Goal: Information Seeking & Learning: Learn about a topic

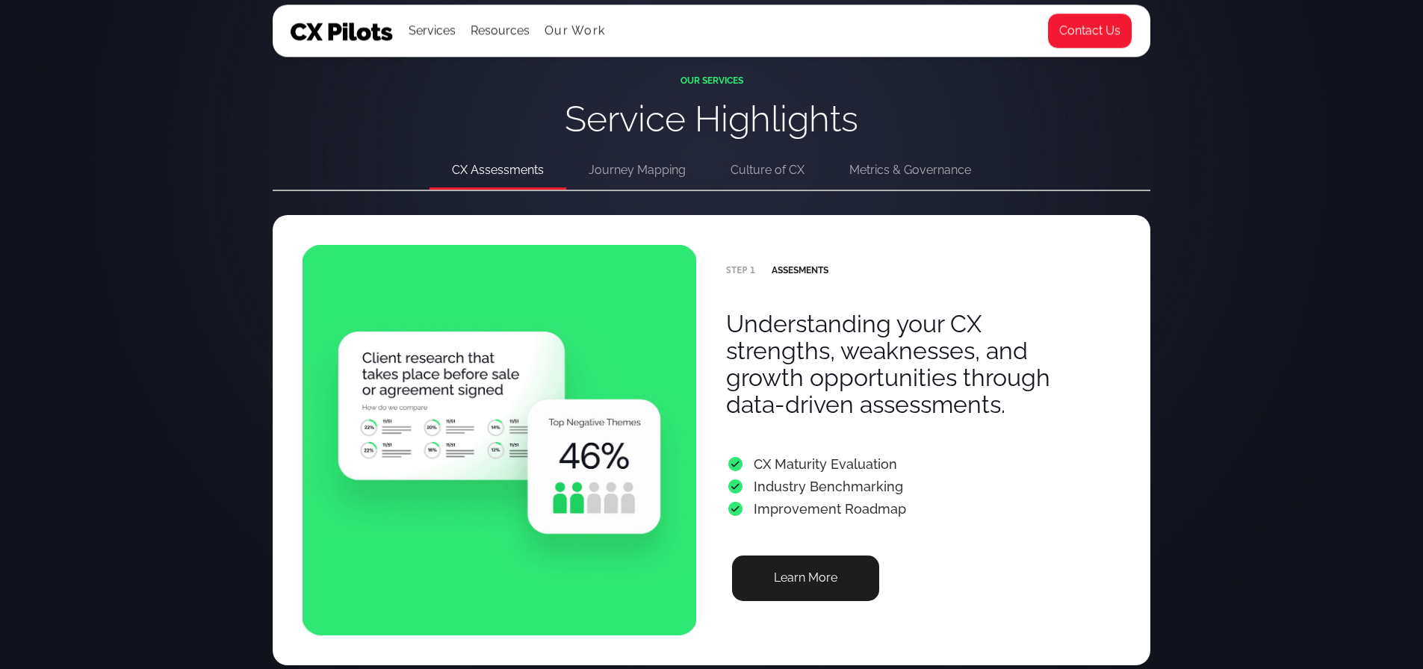
scroll to position [2914, 0]
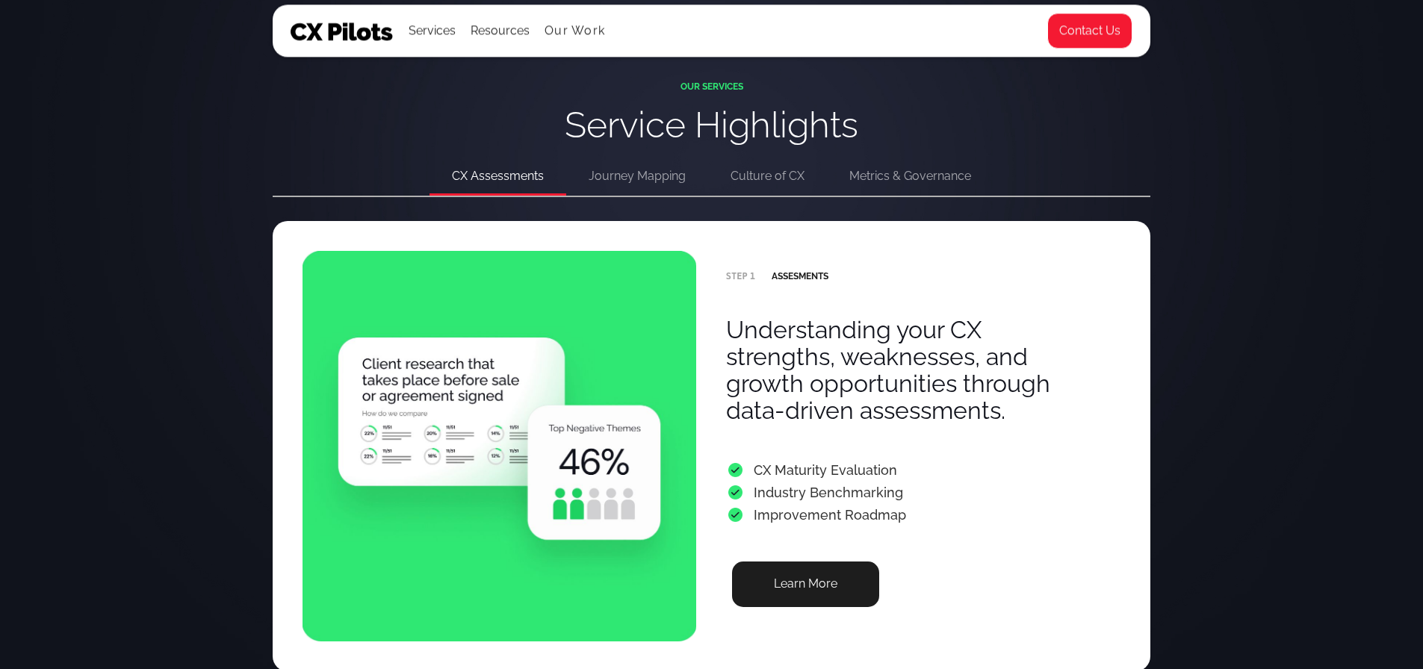
click at [633, 178] on div "Journey Mapping" at bounding box center [637, 176] width 97 height 21
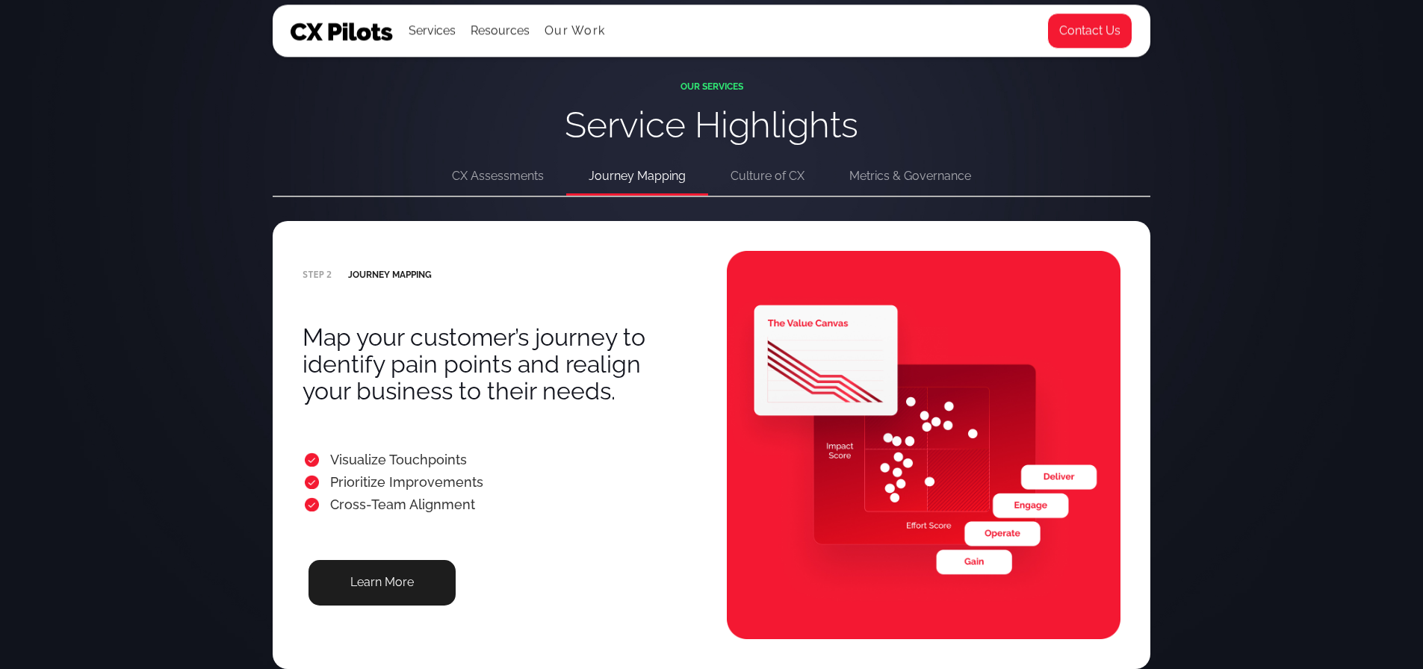
click at [738, 169] on div "Culture of CX" at bounding box center [768, 176] width 74 height 21
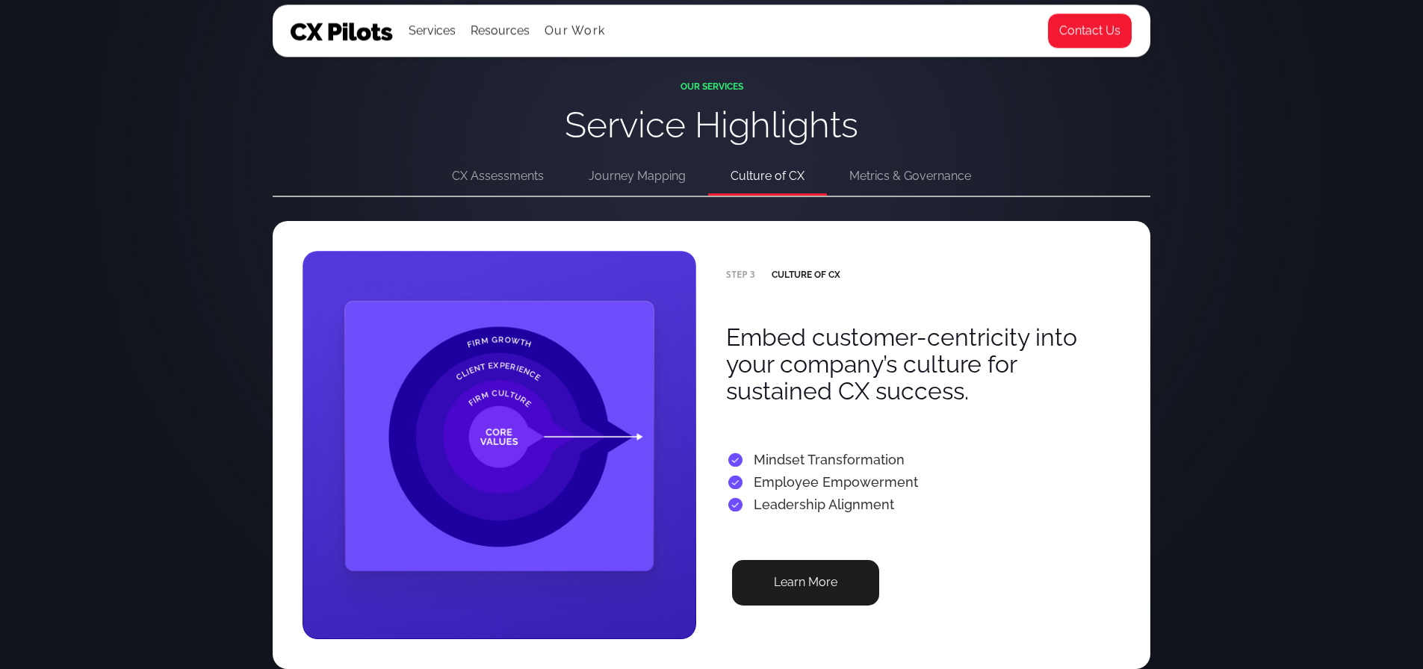
click at [903, 175] on div "Metrics & Governance" at bounding box center [910, 176] width 122 height 21
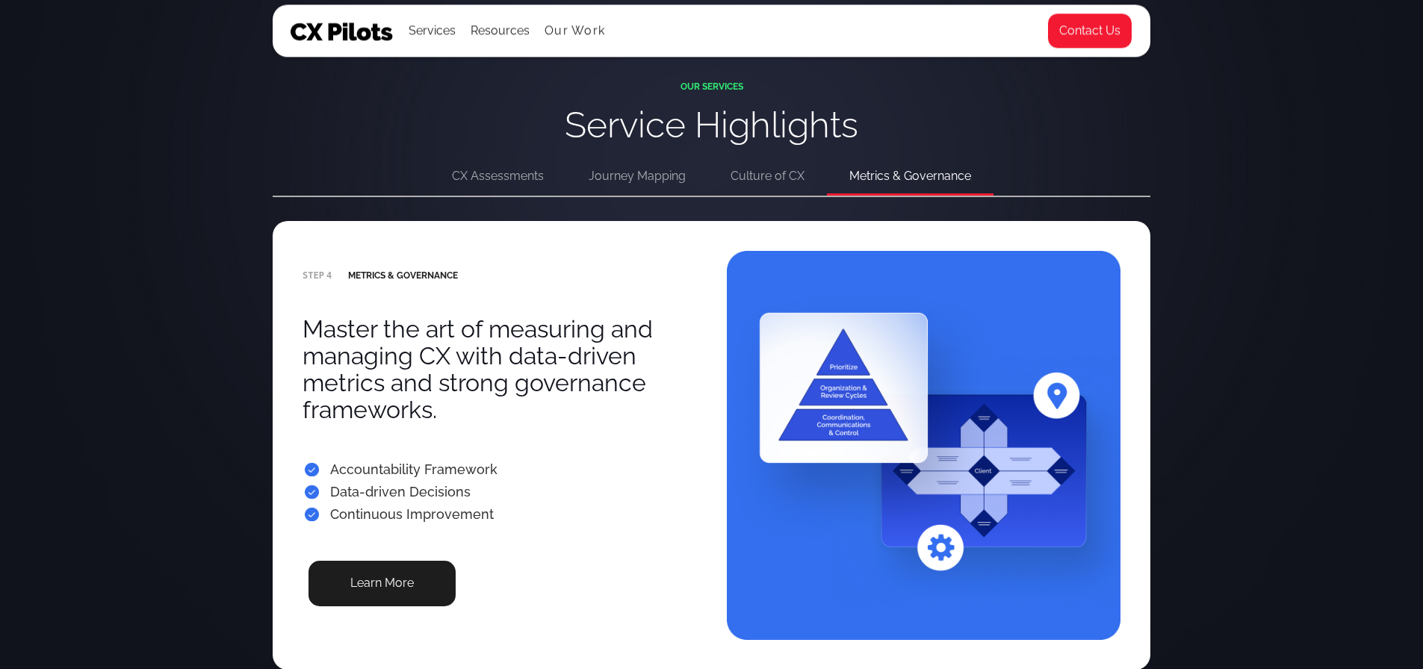
click at [738, 174] on div "Culture of CX" at bounding box center [768, 176] width 74 height 21
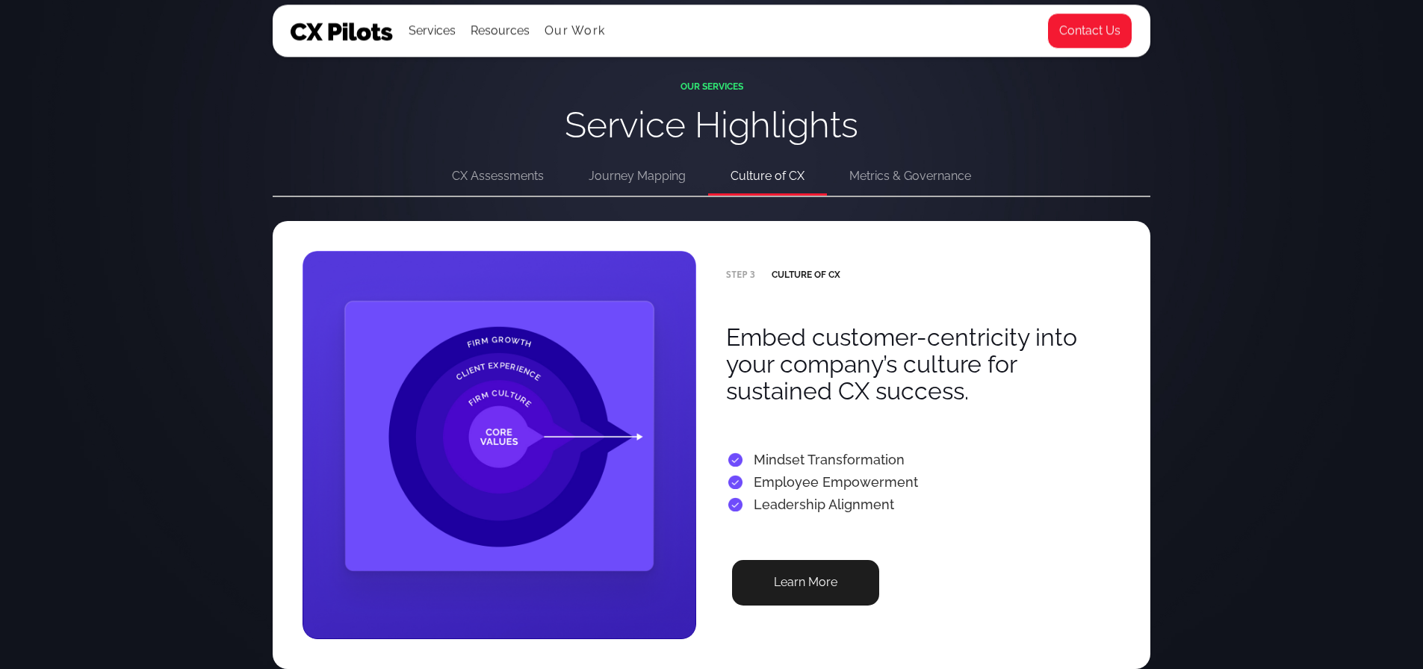
click at [647, 175] on div "Journey Mapping" at bounding box center [637, 176] width 97 height 21
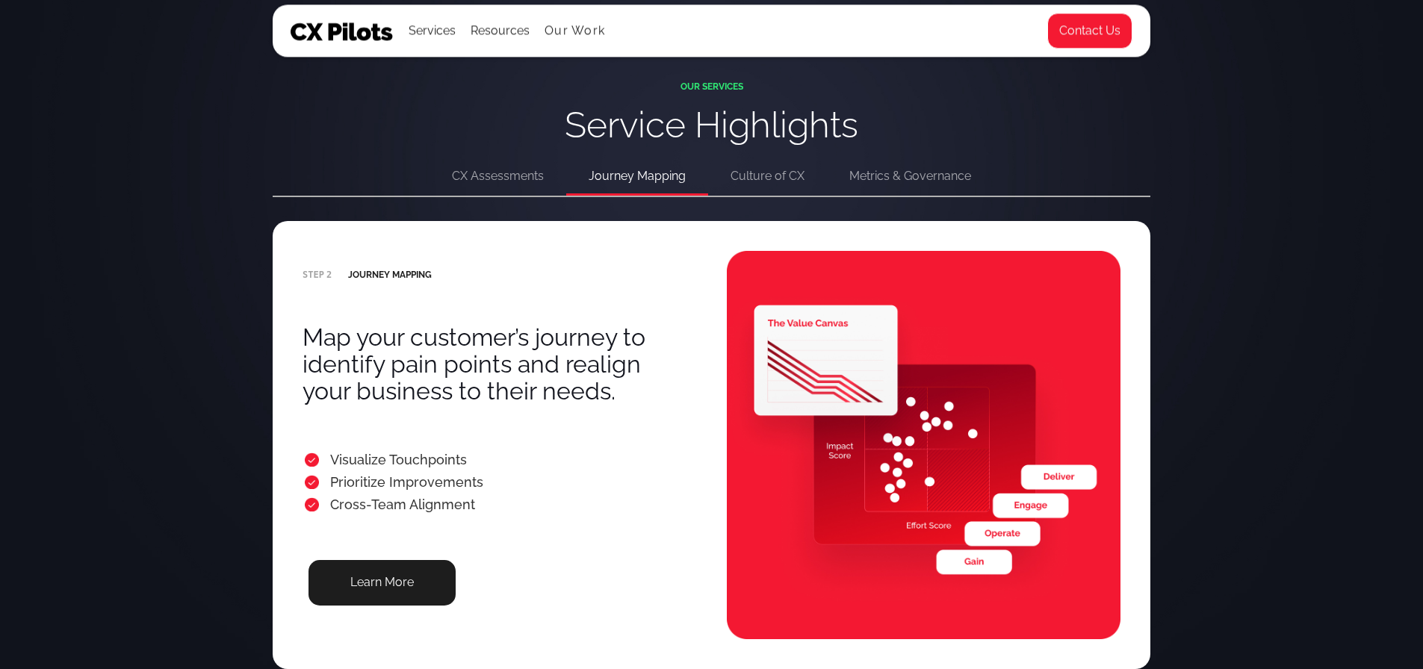
click at [517, 177] on div "CX Assessments" at bounding box center [498, 176] width 92 height 21
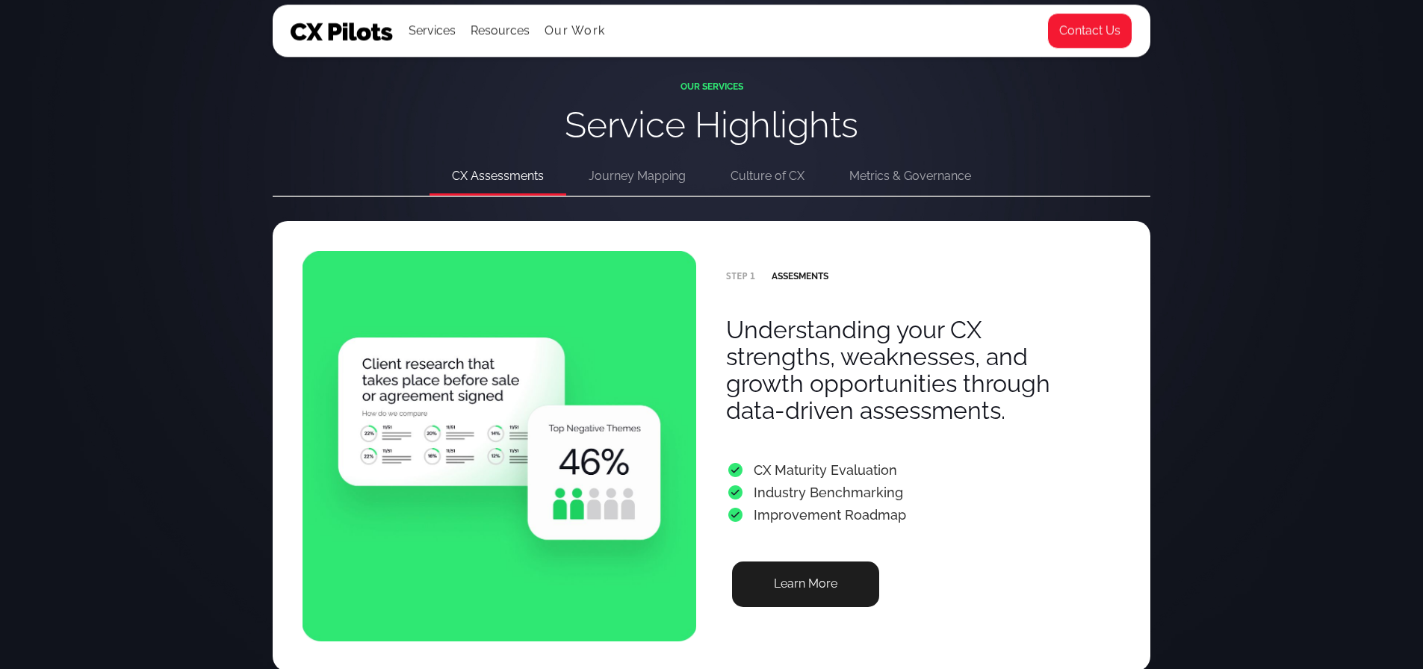
click at [1269, 319] on div "OUR SERVICES Service Highlights CX Assessments Journey Mapping Culture of CX Me…" at bounding box center [711, 444] width 1423 height 988
click at [447, 40] on div "Services" at bounding box center [432, 30] width 47 height 21
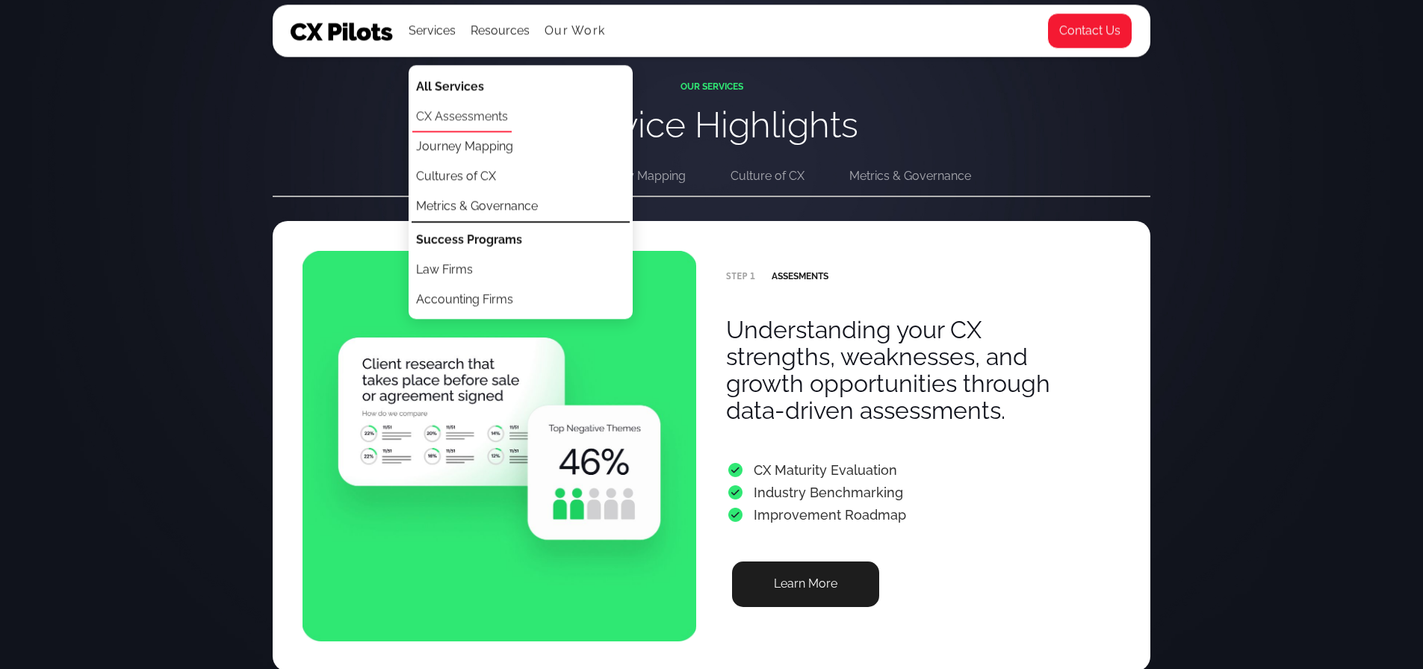
click at [460, 121] on link "CX Assessments" at bounding box center [461, 117] width 99 height 30
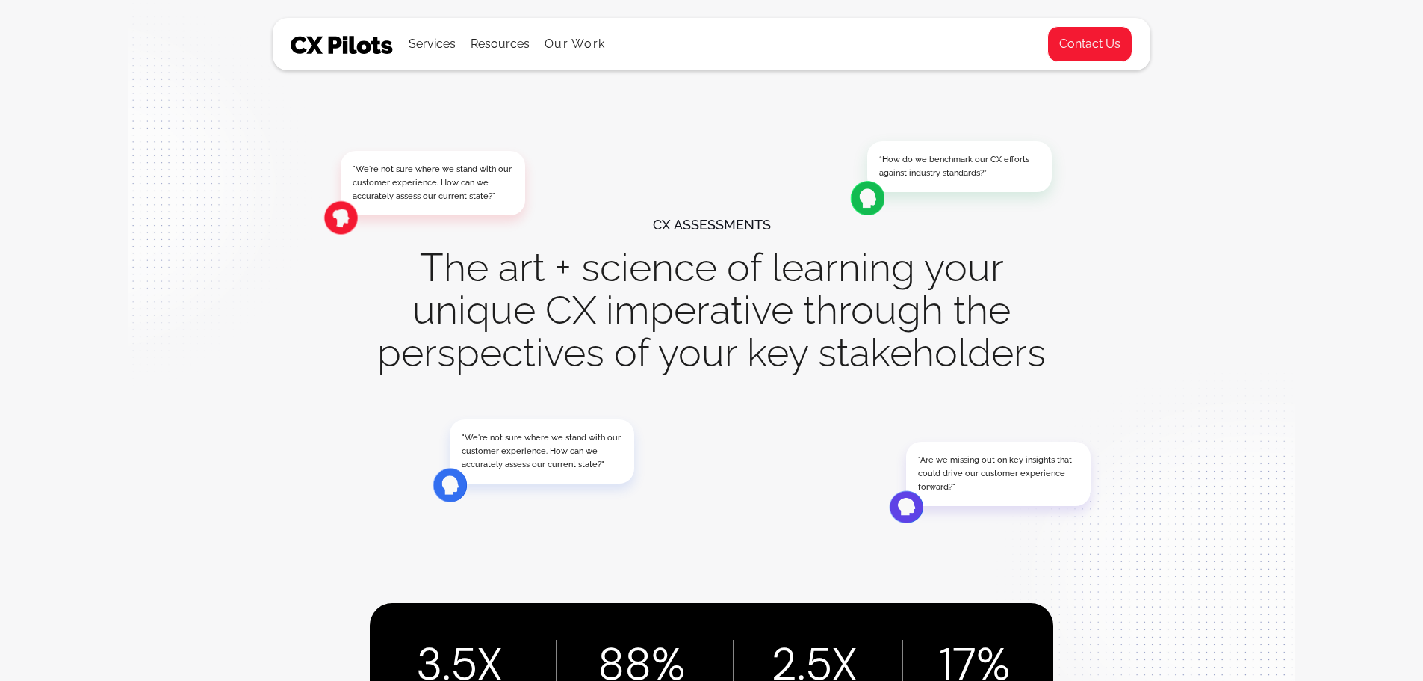
click at [113, 394] on div ""We're not sure where we stand with our customer experience. How can we accurat…" at bounding box center [711, 403] width 1423 height 807
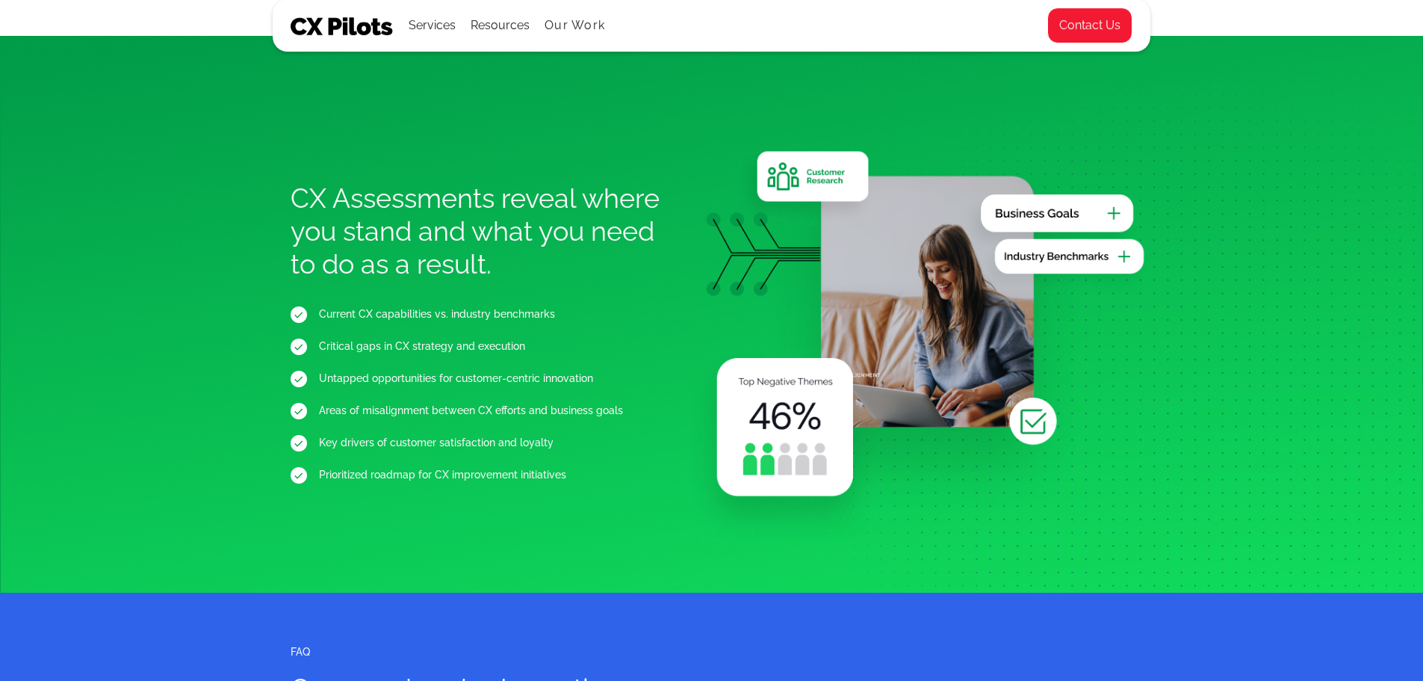
scroll to position [1718, 0]
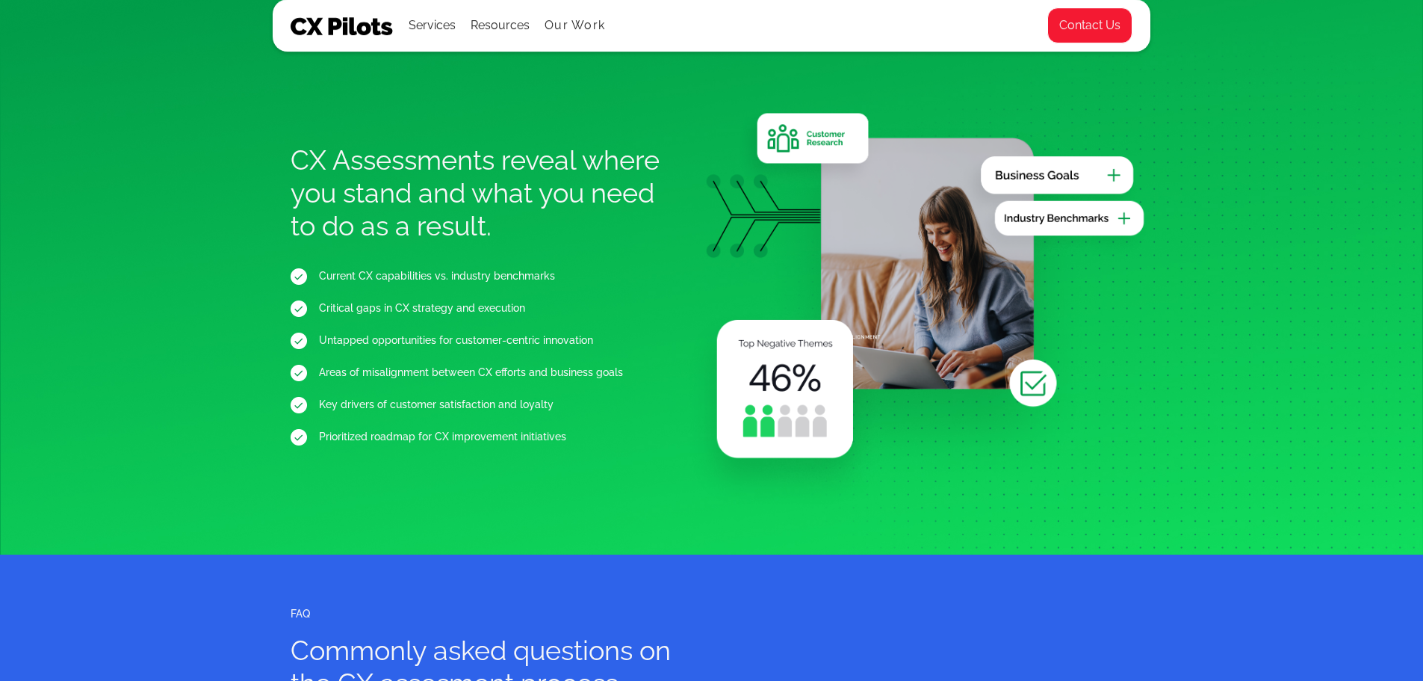
click at [128, 238] on div "CX Assessments reveal where you stand and what you need to do as a result. Curr…" at bounding box center [711, 276] width 1423 height 557
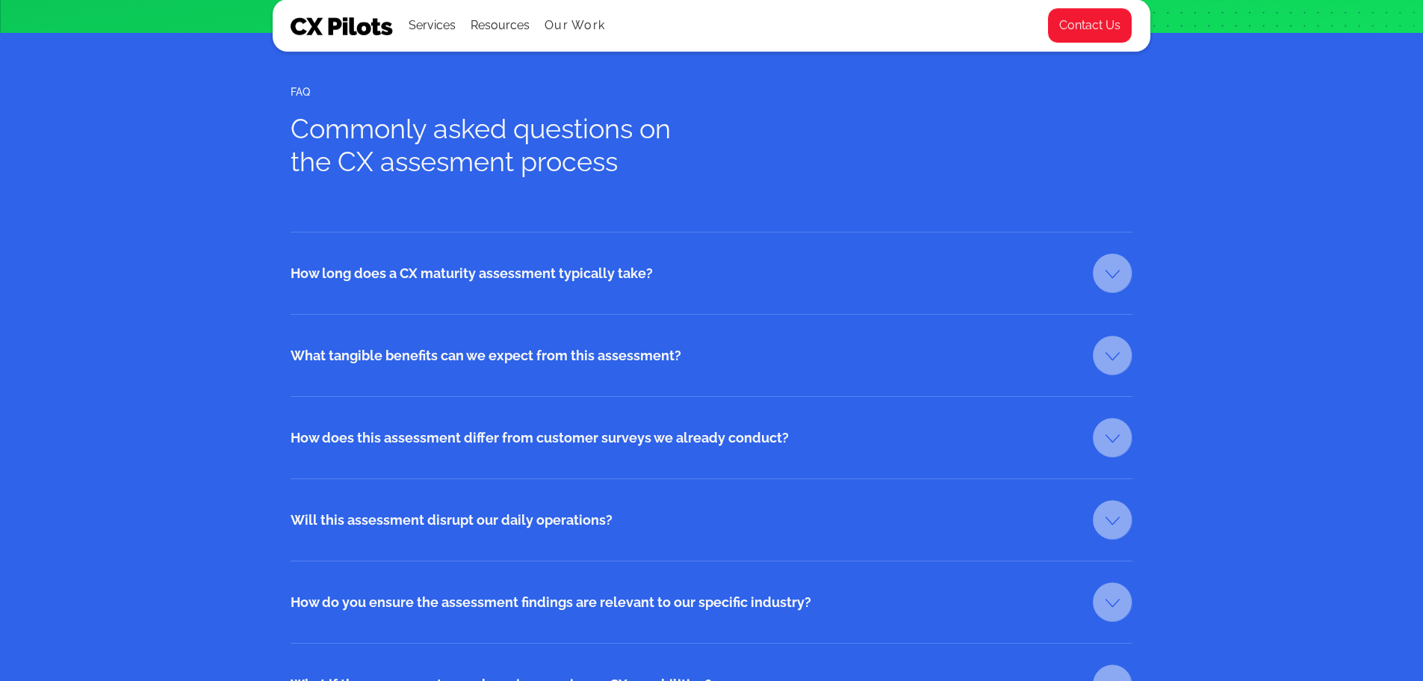
scroll to position [2241, 0]
click at [1104, 267] on link at bounding box center [1113, 272] width 40 height 40
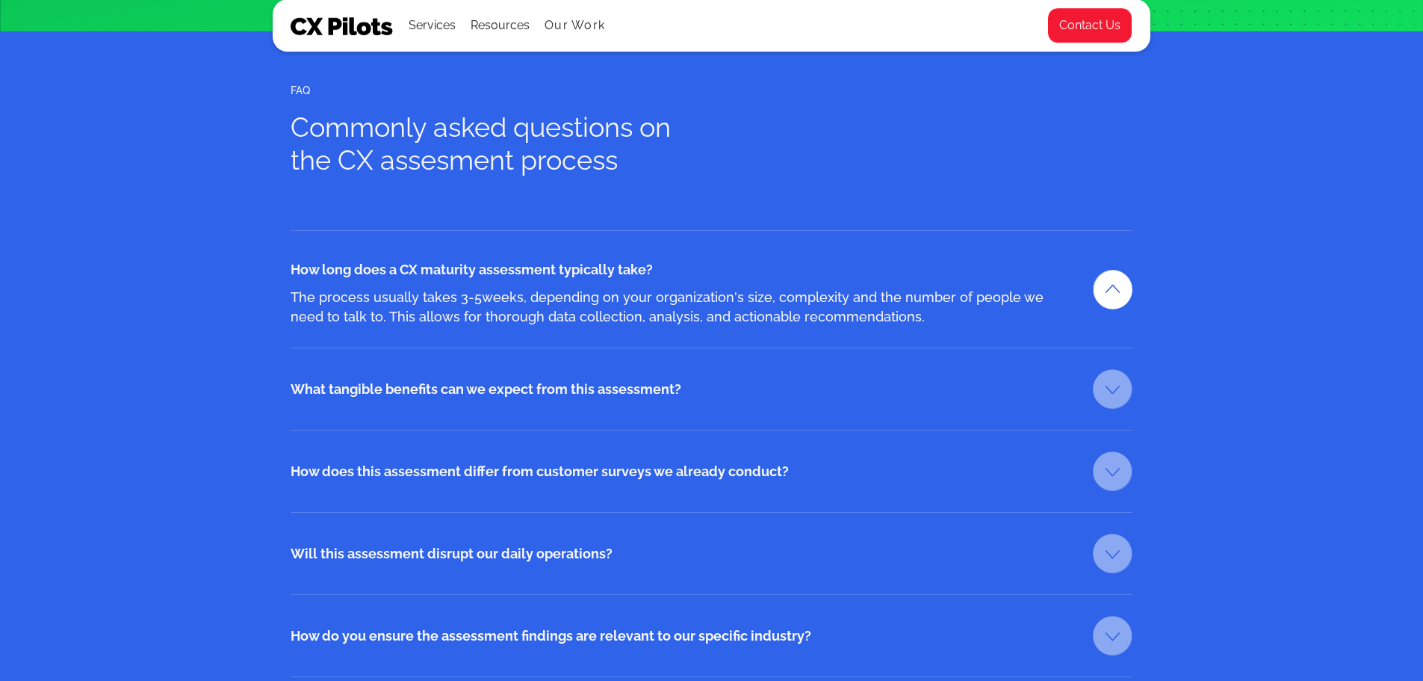
click at [1104, 267] on div "How long does a CX maturity assessment typically take? The process usually take…" at bounding box center [712, 288] width 842 height 117
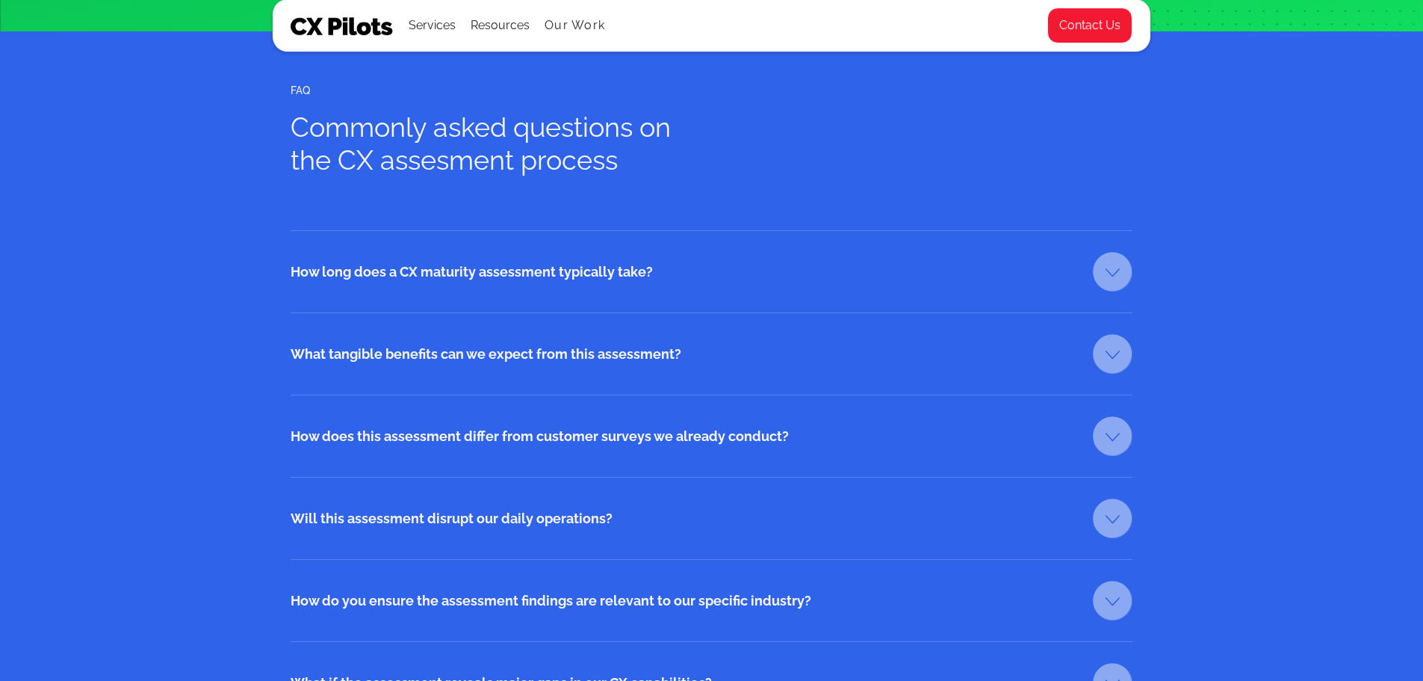
click at [1103, 351] on link at bounding box center [1113, 354] width 40 height 40
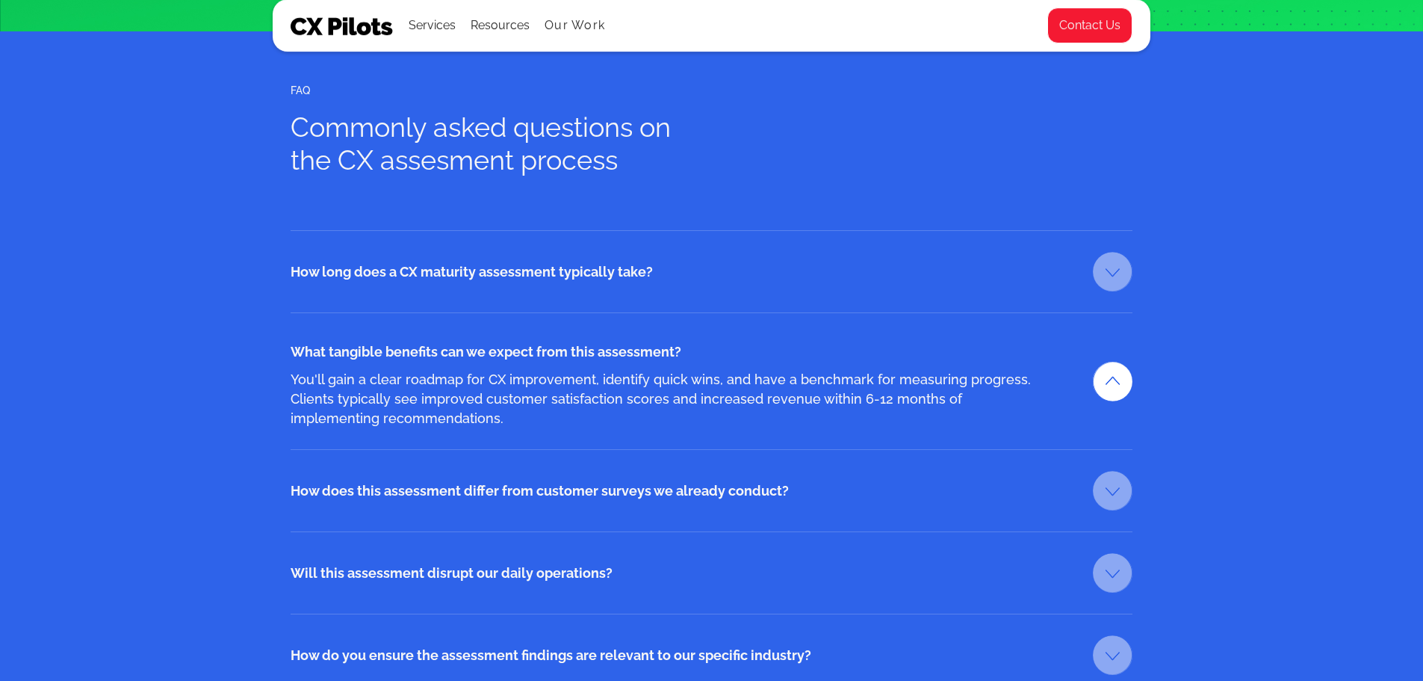
click at [1103, 351] on div "What tangible benefits can we expect from this assessment? You'll gain a clear …" at bounding box center [712, 380] width 842 height 137
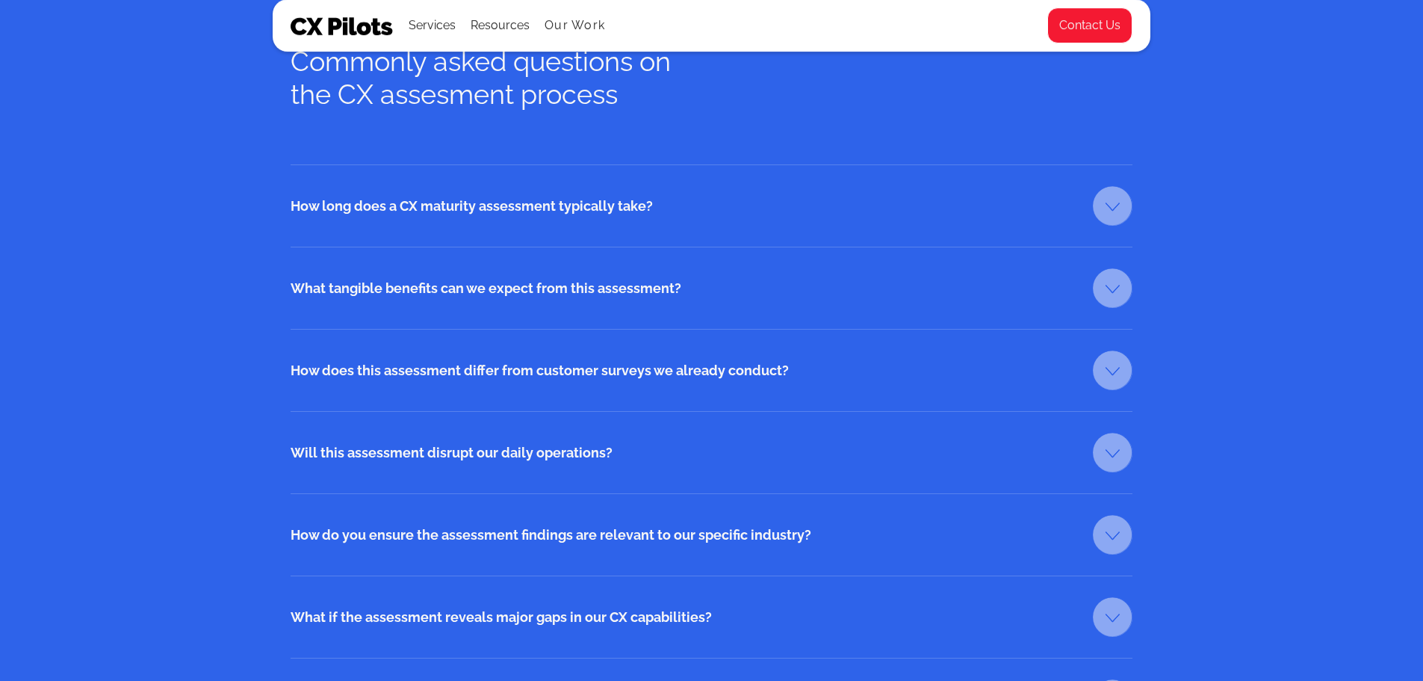
scroll to position [2391, 0]
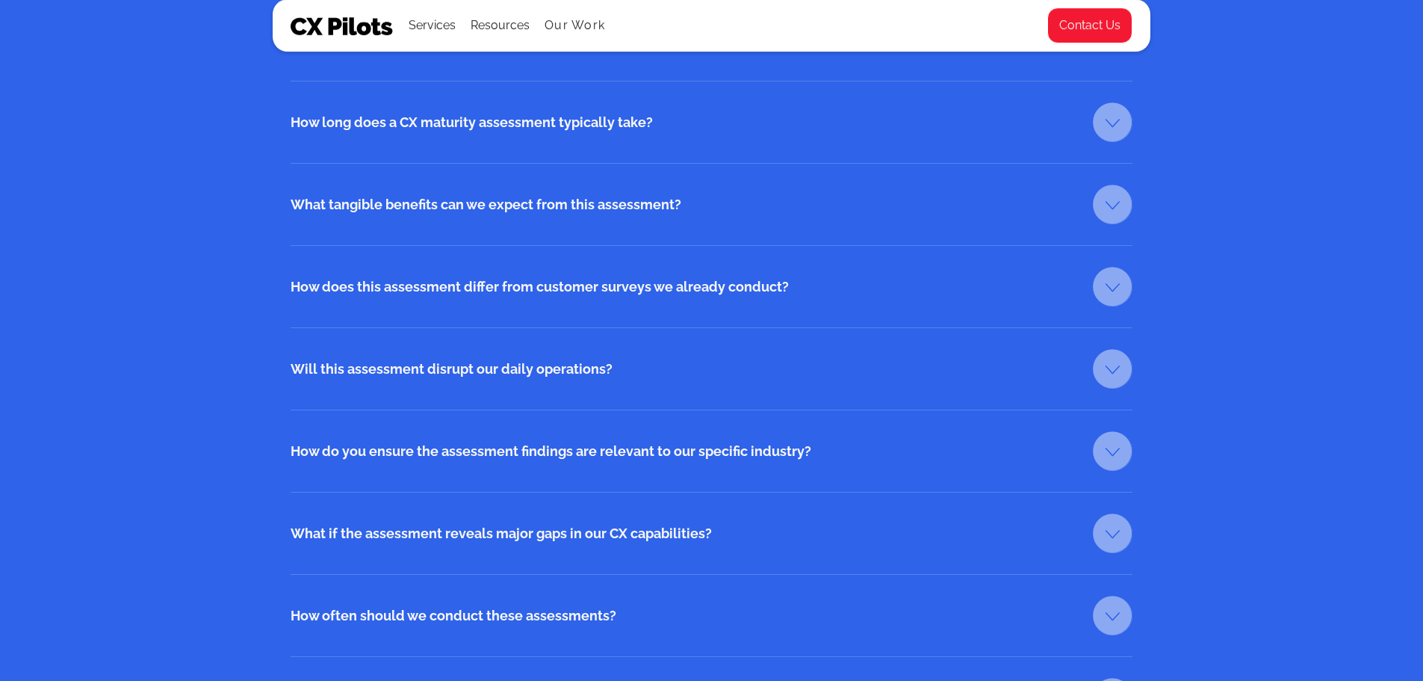
click at [1115, 288] on link at bounding box center [1113, 287] width 40 height 40
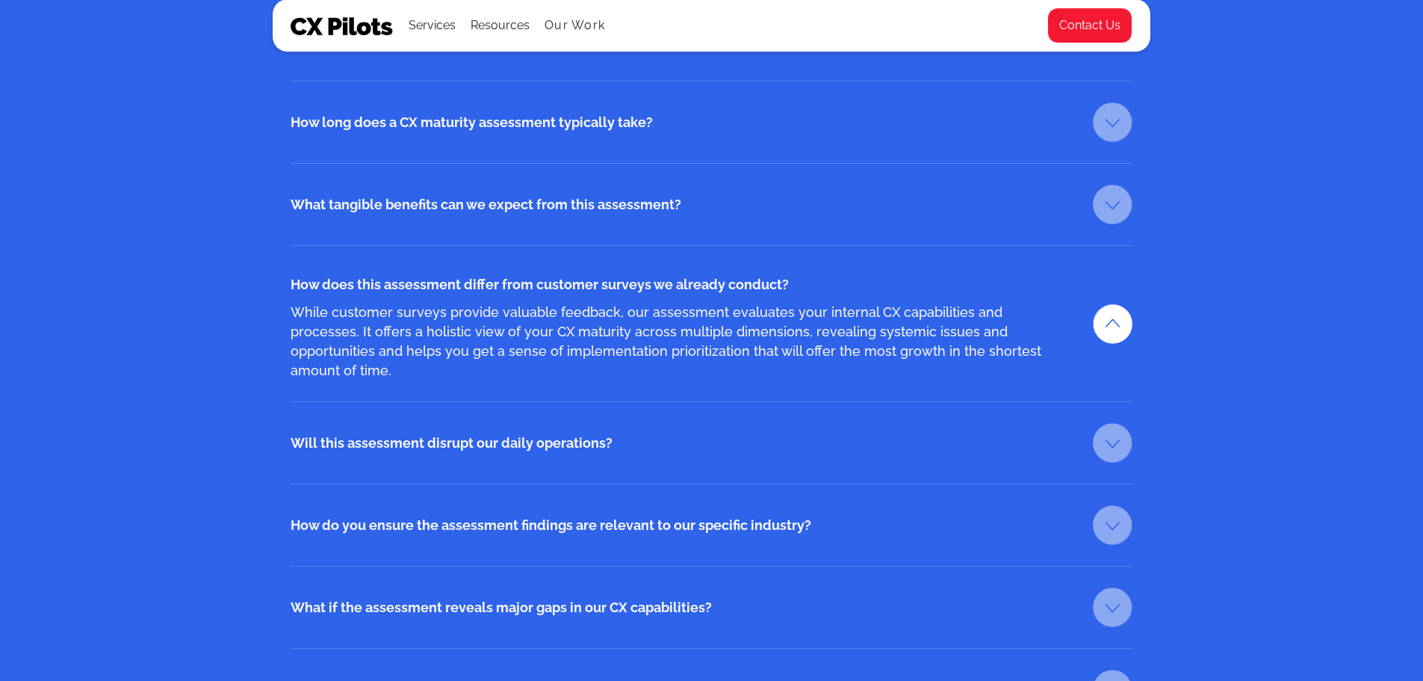
click at [1115, 288] on div "How does this assessment differ from customer surveys we already conduct? While…" at bounding box center [712, 323] width 842 height 156
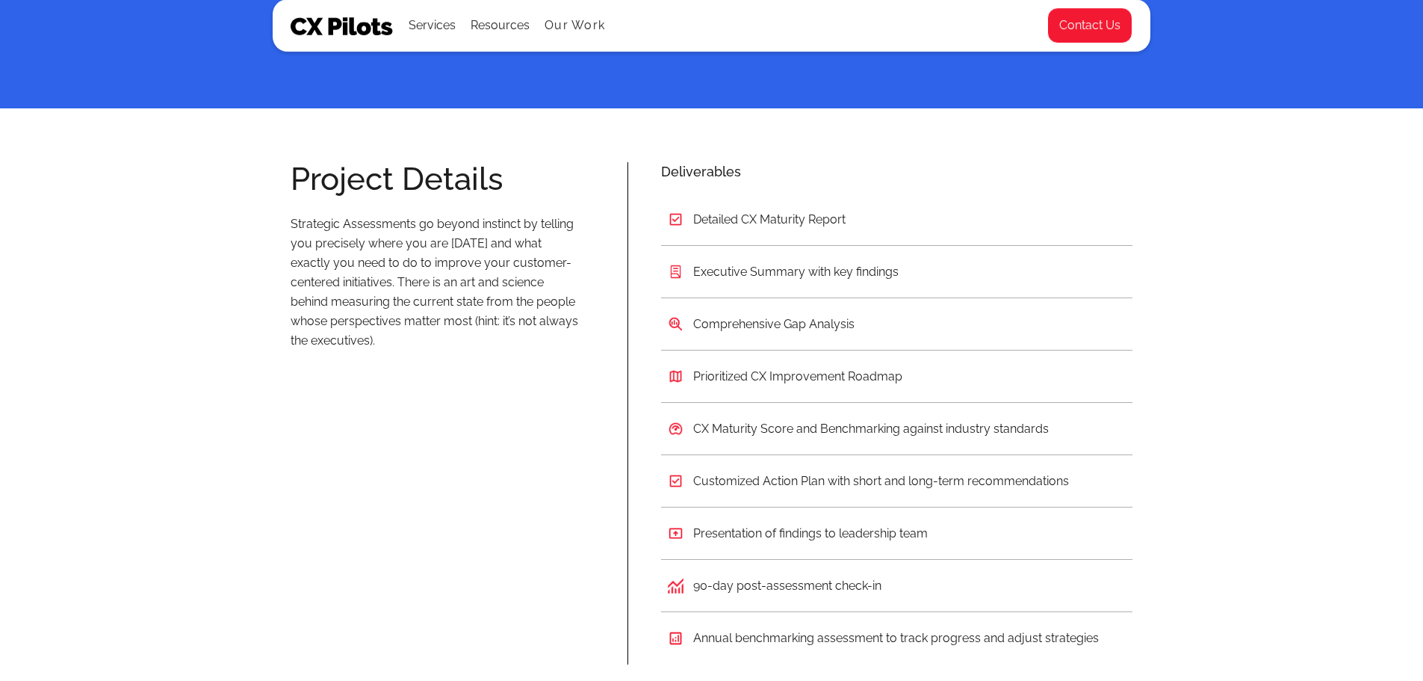
scroll to position [3138, 0]
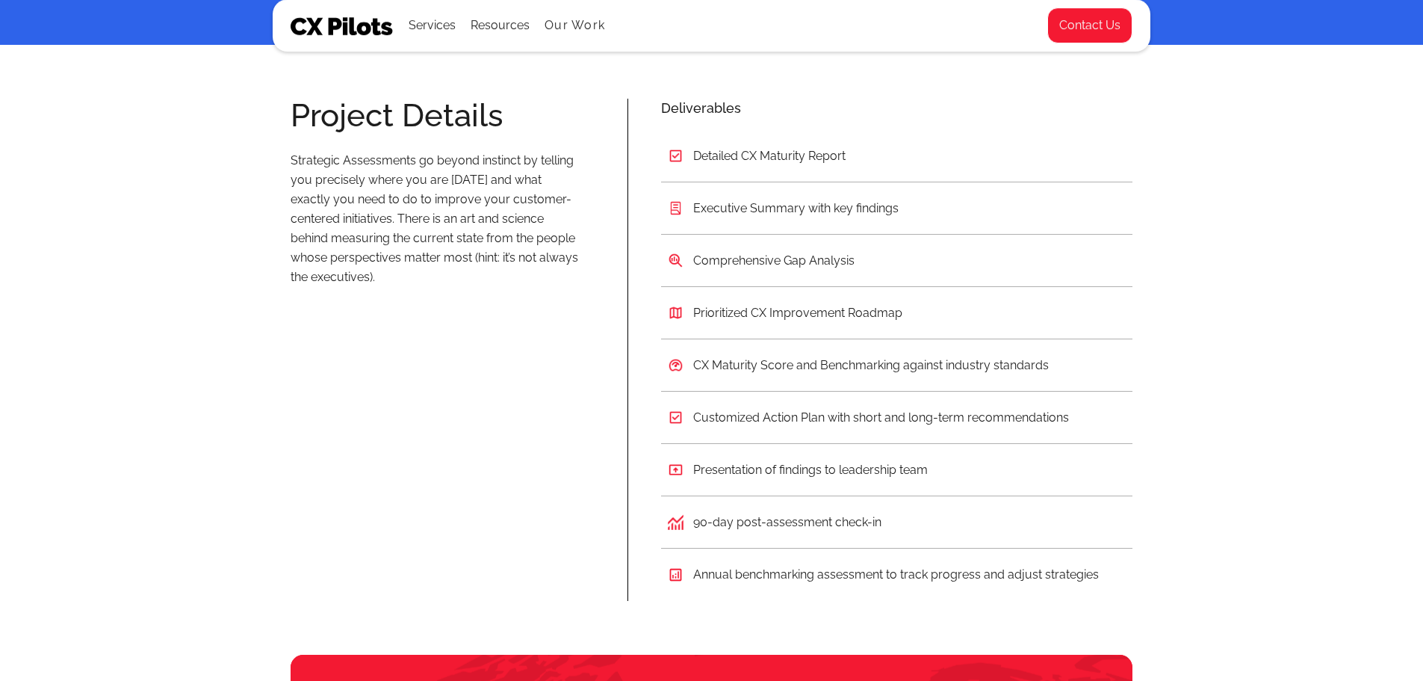
click at [146, 337] on div "Project Details Strategic Assessments go beyond instinct by telling you precise…" at bounding box center [711, 350] width 1423 height 610
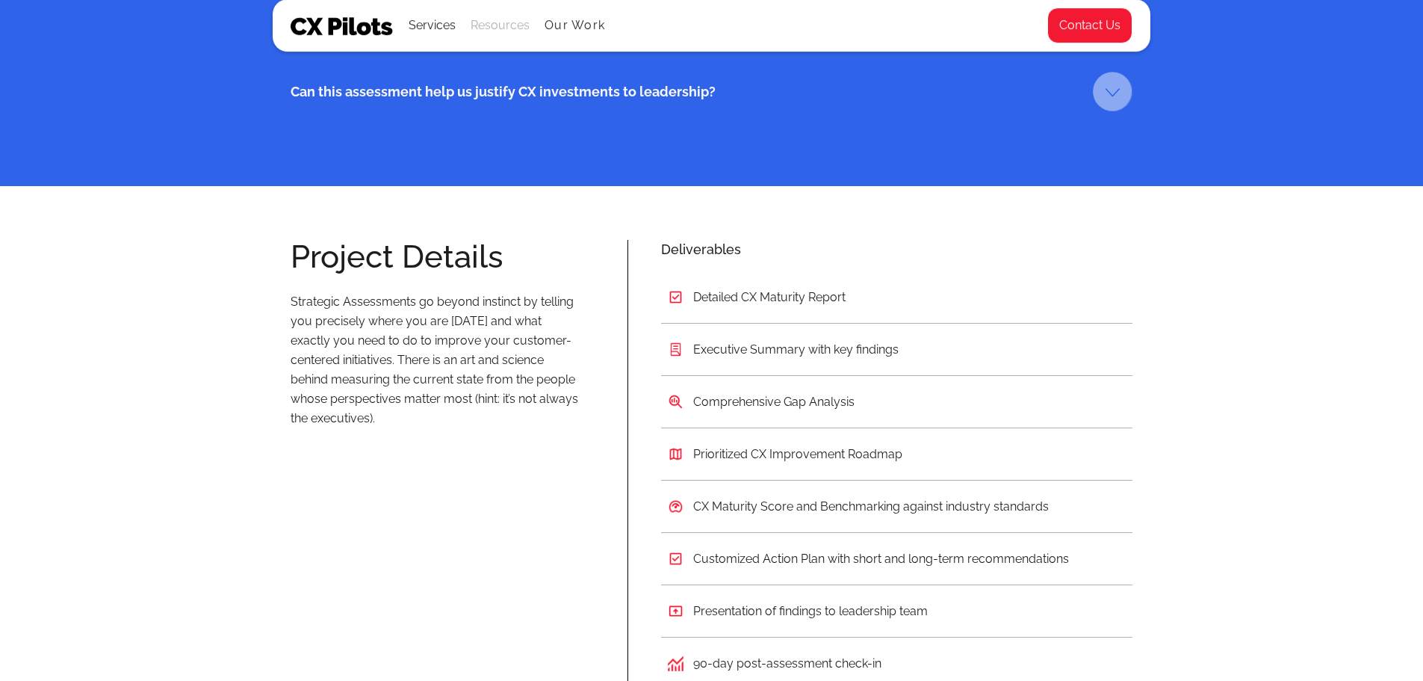
scroll to position [2615, 0]
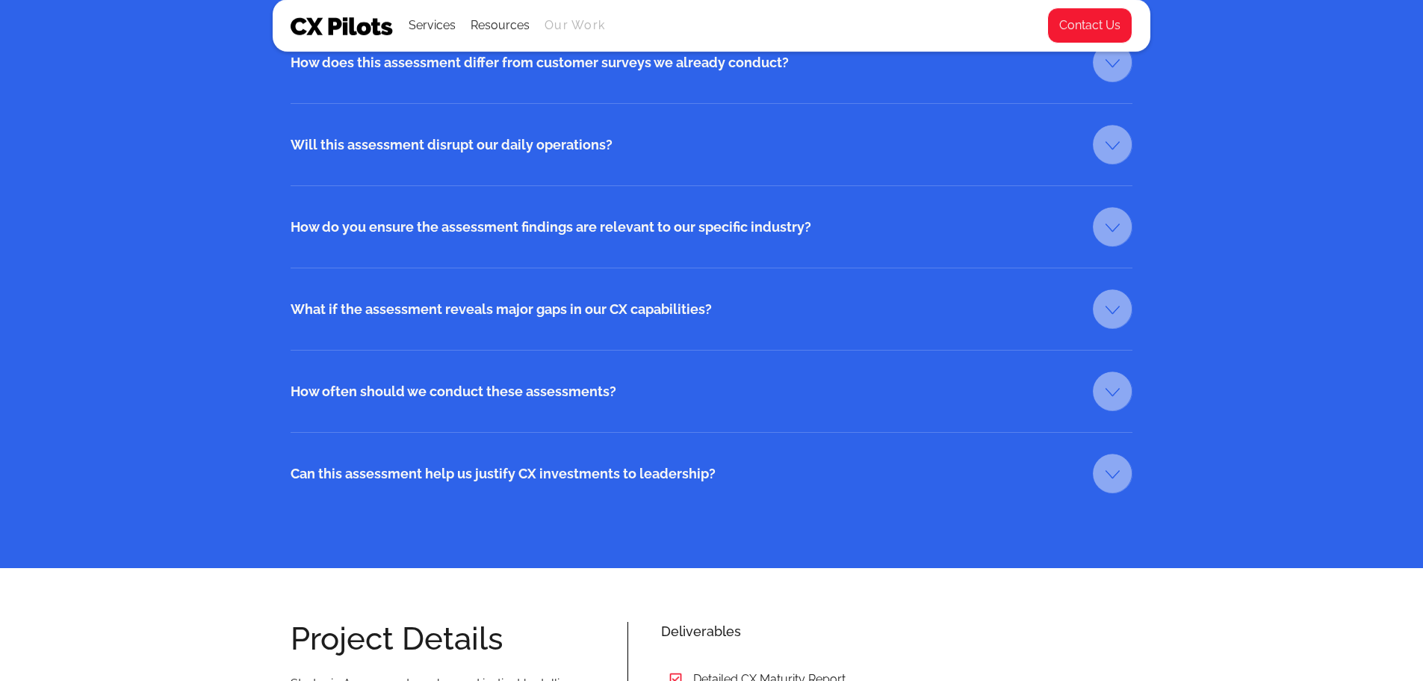
click at [579, 29] on link "Our Work" at bounding box center [575, 25] width 61 height 13
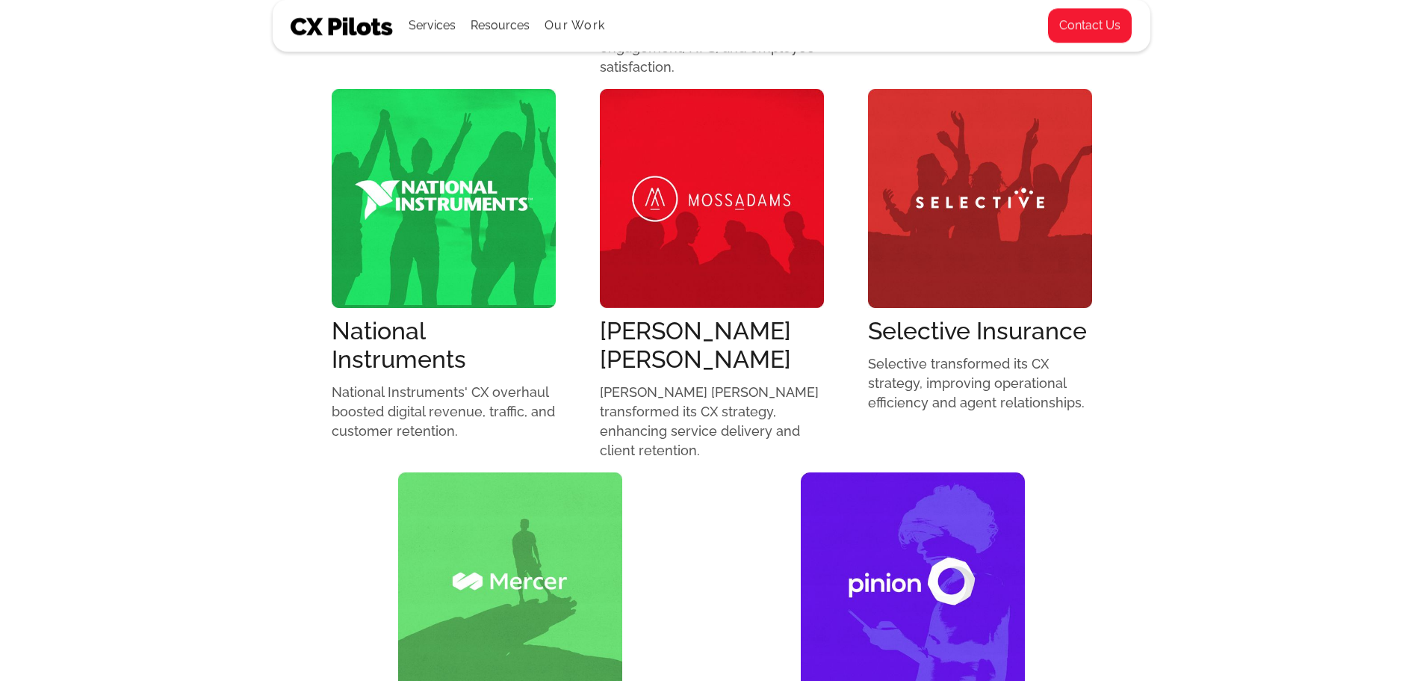
scroll to position [1270, 0]
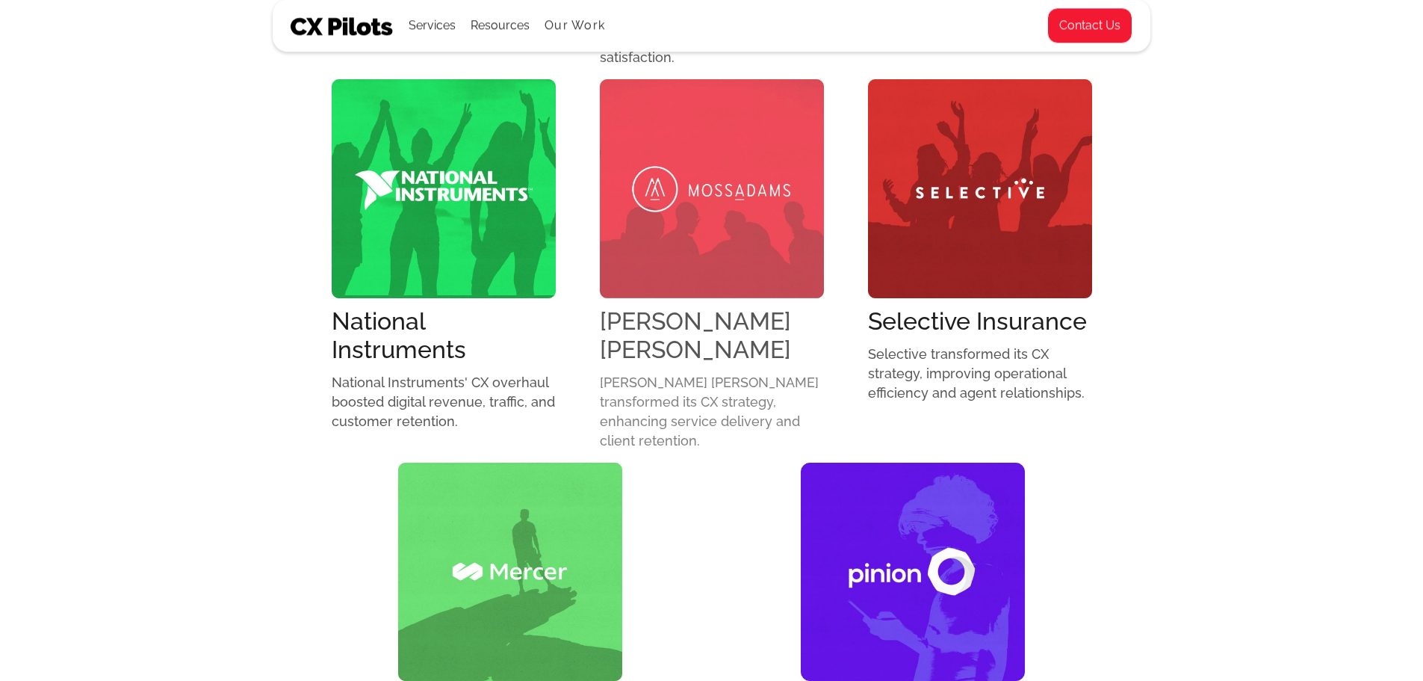
click at [675, 373] on p "Moss Adams transformed its CX strategy, enhancing service delivery and client r…" at bounding box center [712, 412] width 224 height 78
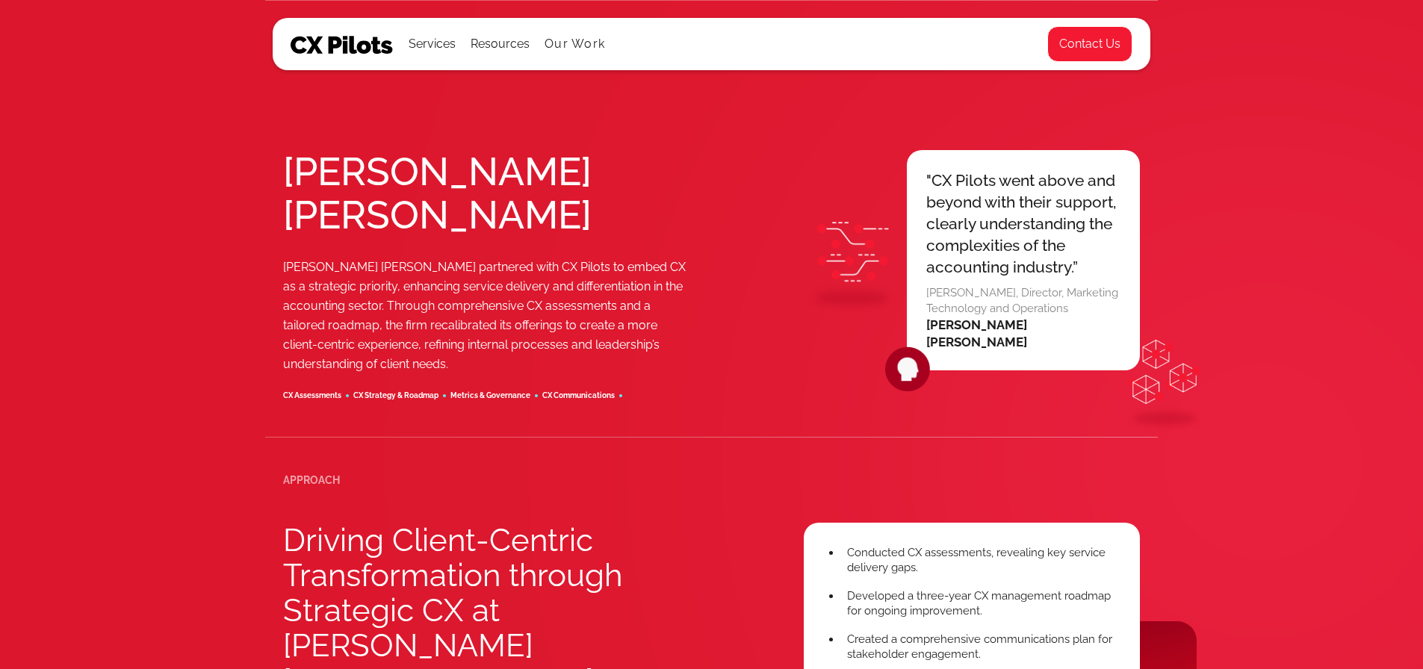
click at [303, 258] on p "Moss Adams partnered with CX Pilots to embed CX as a strategic priority, enhanc…" at bounding box center [486, 316] width 407 height 117
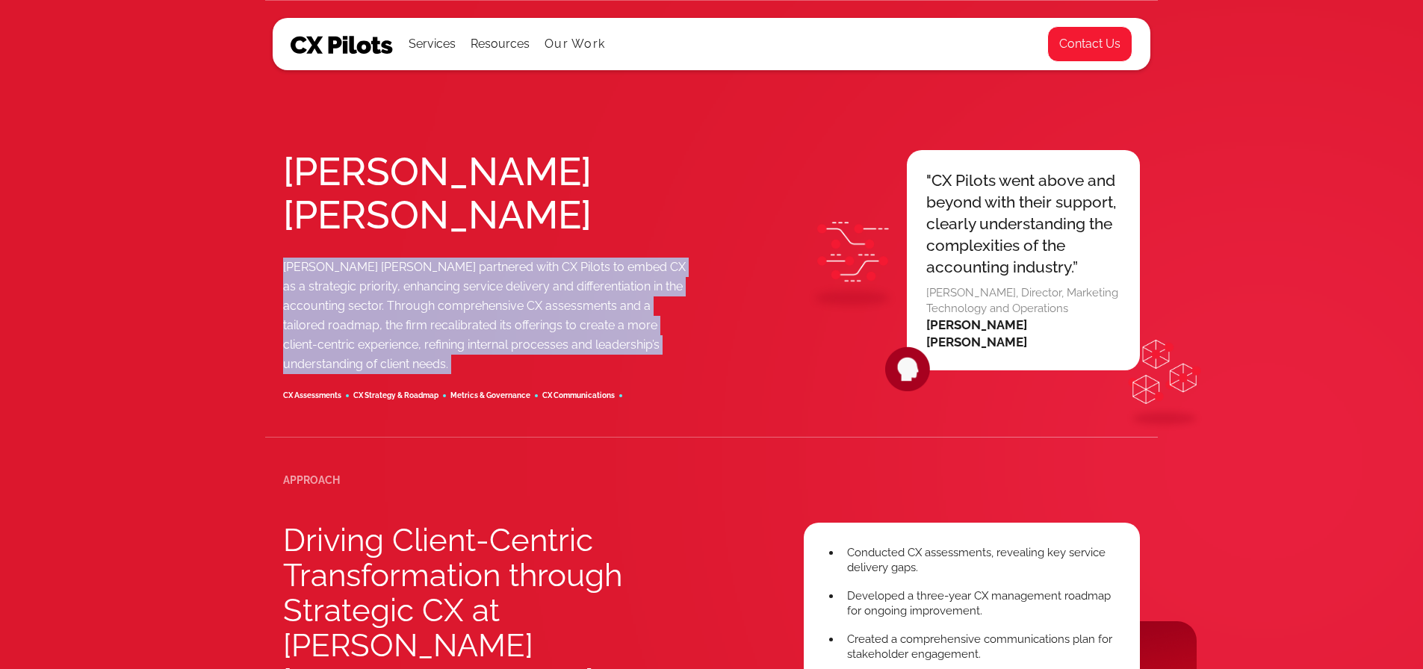
click at [303, 258] on p "Moss Adams partnered with CX Pilots to embed CX as a strategic priority, enhanc…" at bounding box center [486, 316] width 407 height 117
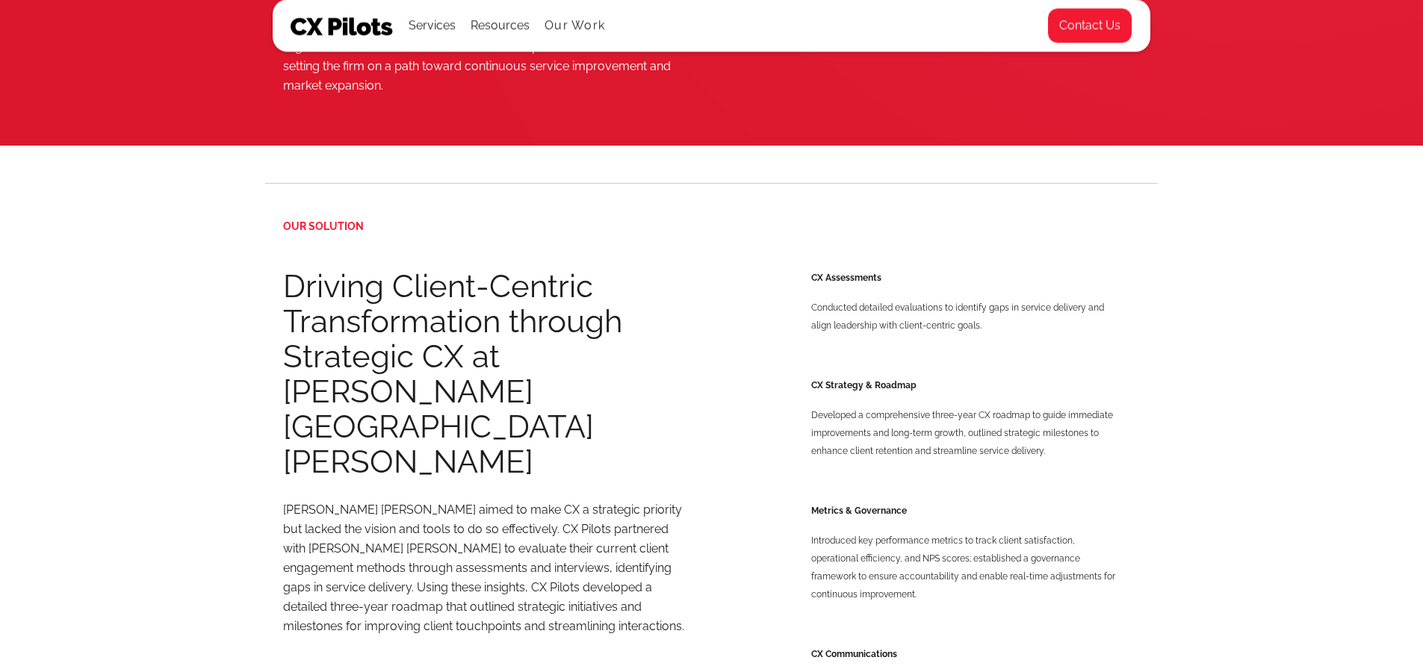
scroll to position [897, 0]
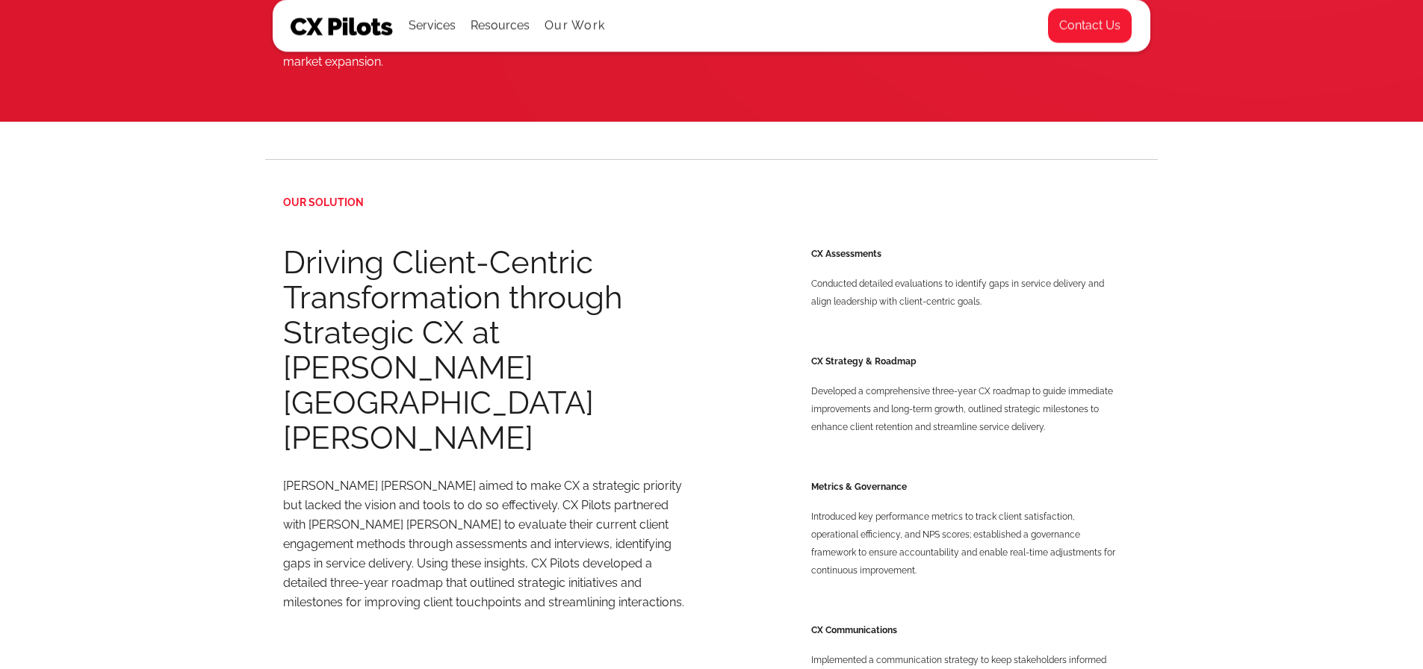
click at [87, 258] on div "OUR SOLUTION Driving Client-Centric Transformation through Strategic CX at Moss…" at bounding box center [711, 601] width 1423 height 958
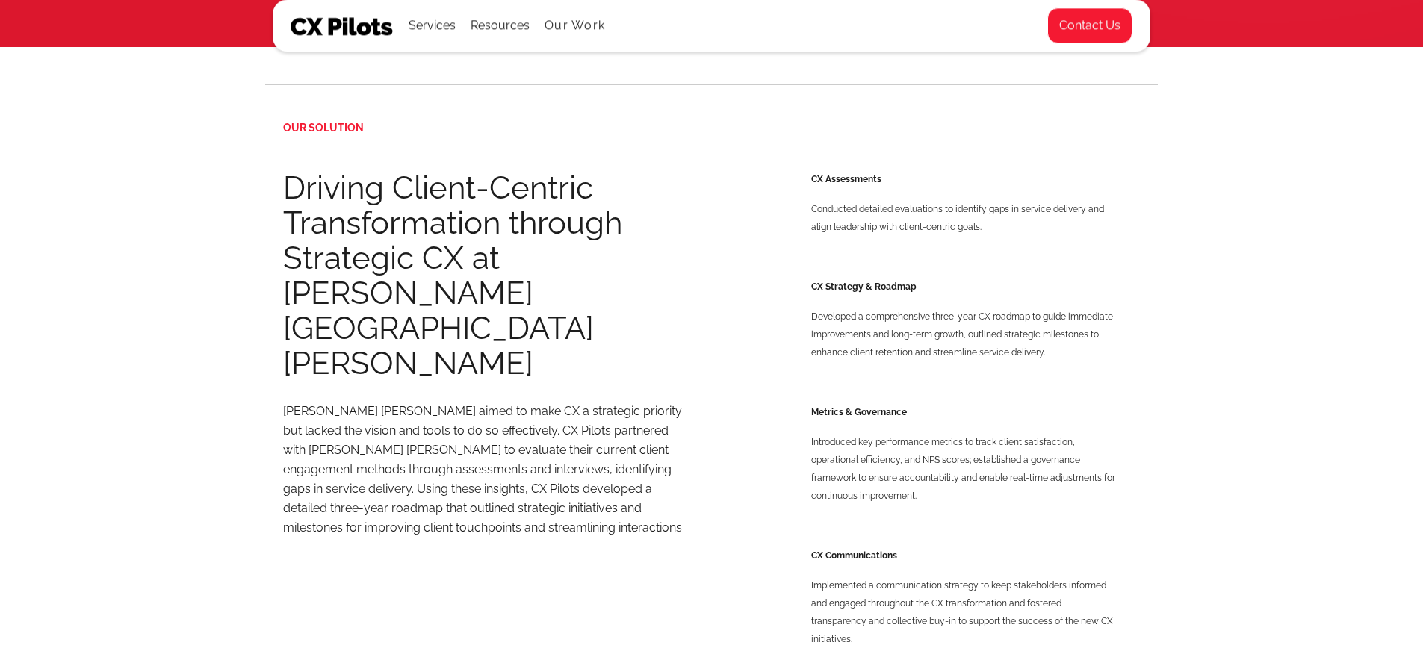
click at [1296, 341] on div "OUR SOLUTION Driving Client-Centric Transformation through Strategic CX at Moss…" at bounding box center [711, 526] width 1423 height 958
click at [1338, 276] on div "OUR SOLUTION Driving Client-Centric Transformation through Strategic CX at Moss…" at bounding box center [711, 526] width 1423 height 958
click at [1277, 281] on div "OUR SOLUTION Driving Client-Centric Transformation through Strategic CX at Moss…" at bounding box center [711, 526] width 1423 height 958
click at [1257, 366] on div "OUR SOLUTION Driving Client-Centric Transformation through Strategic CX at Moss…" at bounding box center [711, 526] width 1423 height 958
click at [1292, 300] on div "OUR SOLUTION Driving Client-Centric Transformation through Strategic CX at Moss…" at bounding box center [711, 526] width 1423 height 958
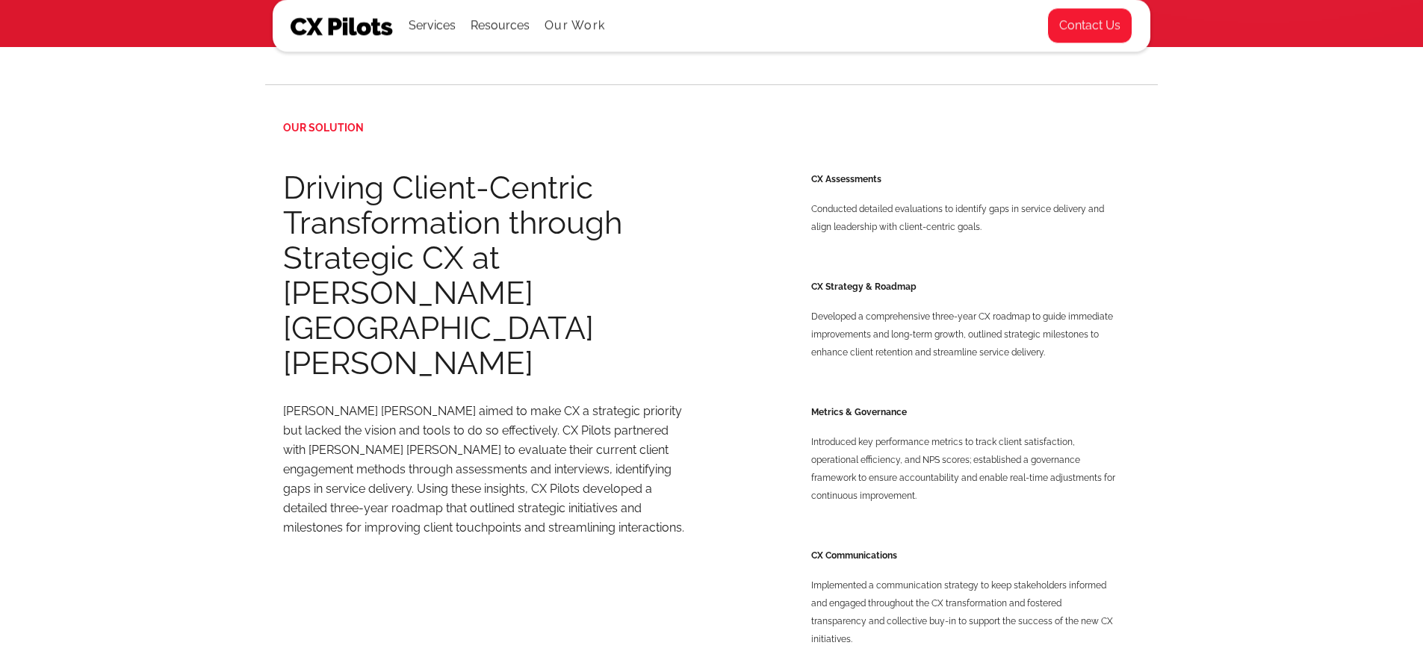
click at [194, 262] on div "OUR SOLUTION Driving Client-Centric Transformation through Strategic CX at Moss…" at bounding box center [711, 526] width 1423 height 958
click at [1260, 262] on div "OUR SOLUTION Driving Client-Centric Transformation through Strategic CX at Moss…" at bounding box center [711, 526] width 1423 height 958
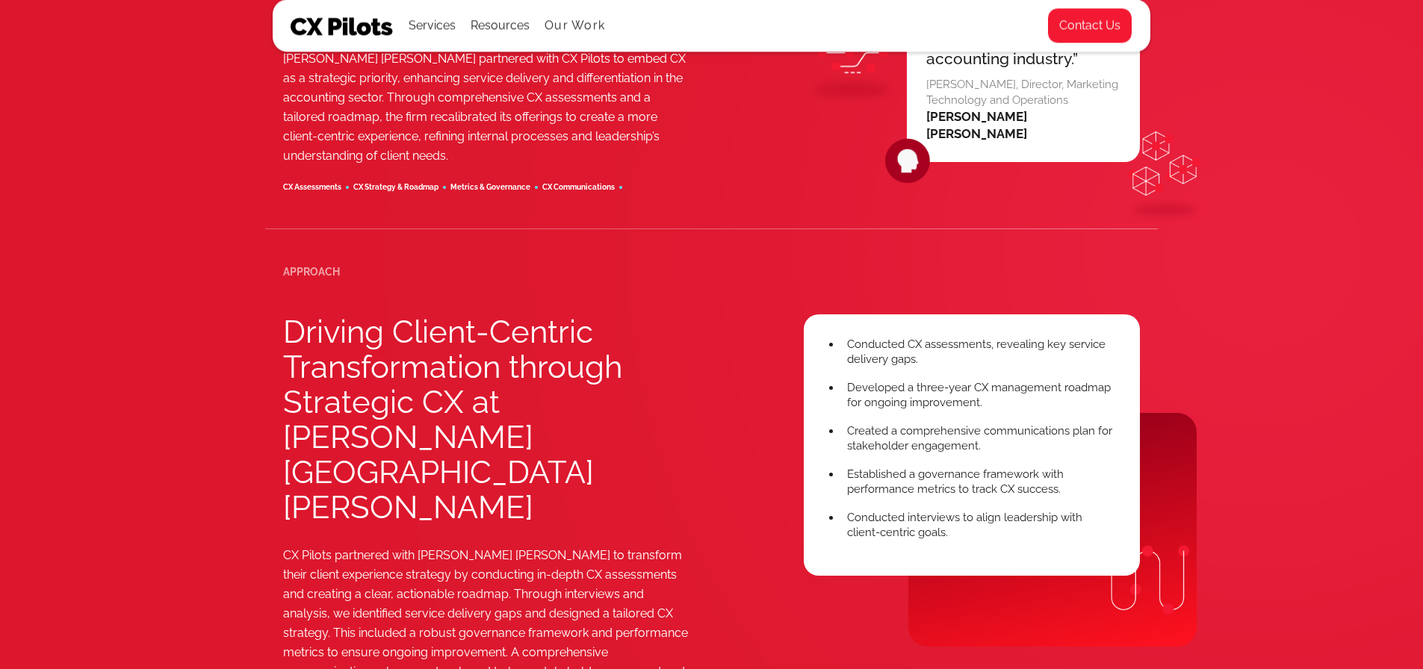
scroll to position [0, 0]
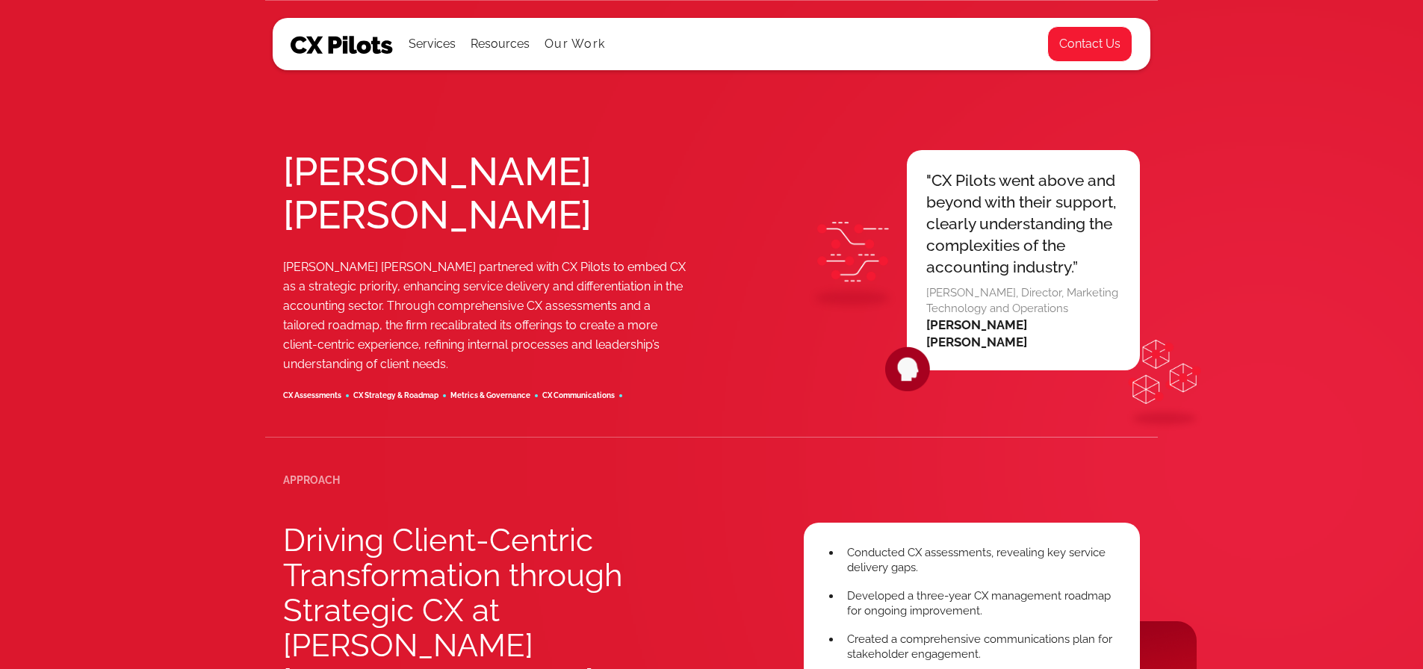
click at [1298, 196] on div "Moss Adams Moss Adams partnered with CX Pilots to embed CX as a strategic prior…" at bounding box center [711, 509] width 1423 height 1018
click at [100, 142] on div "Moss Adams Moss Adams partnered with CX Pilots to embed CX as a strategic prior…" at bounding box center [711, 509] width 1423 height 1018
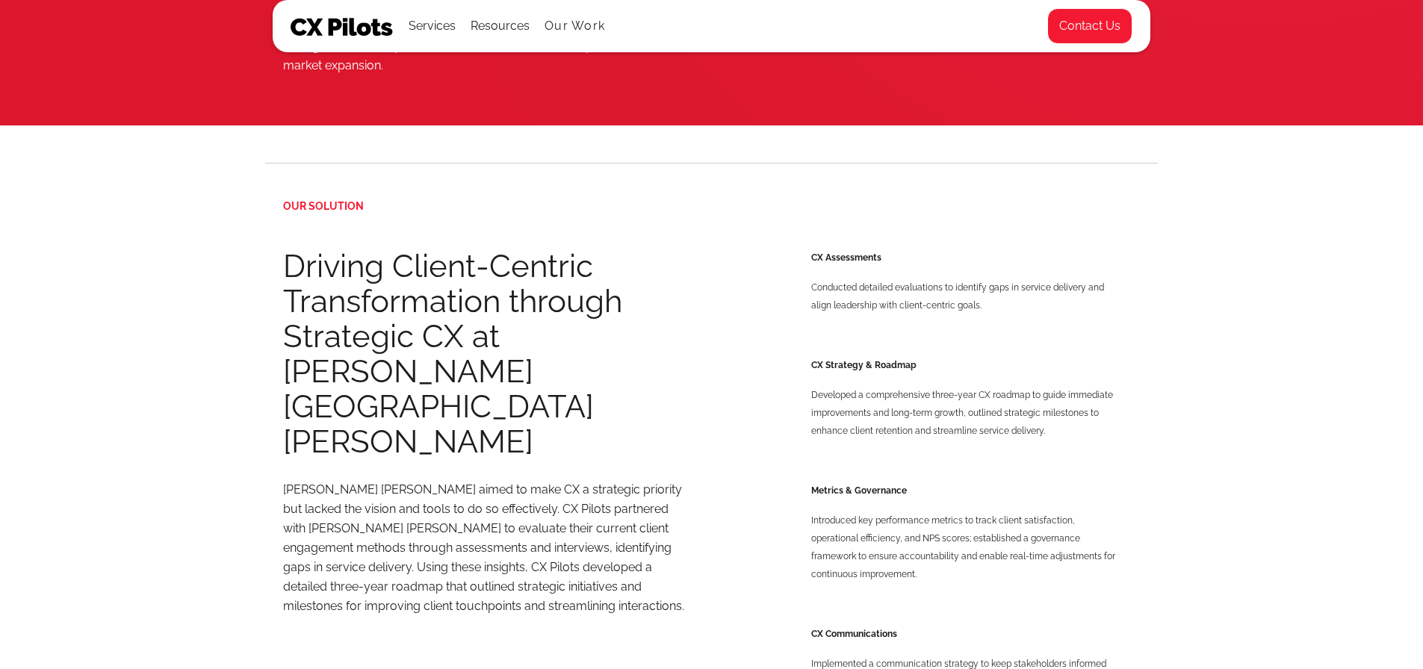
scroll to position [897, 0]
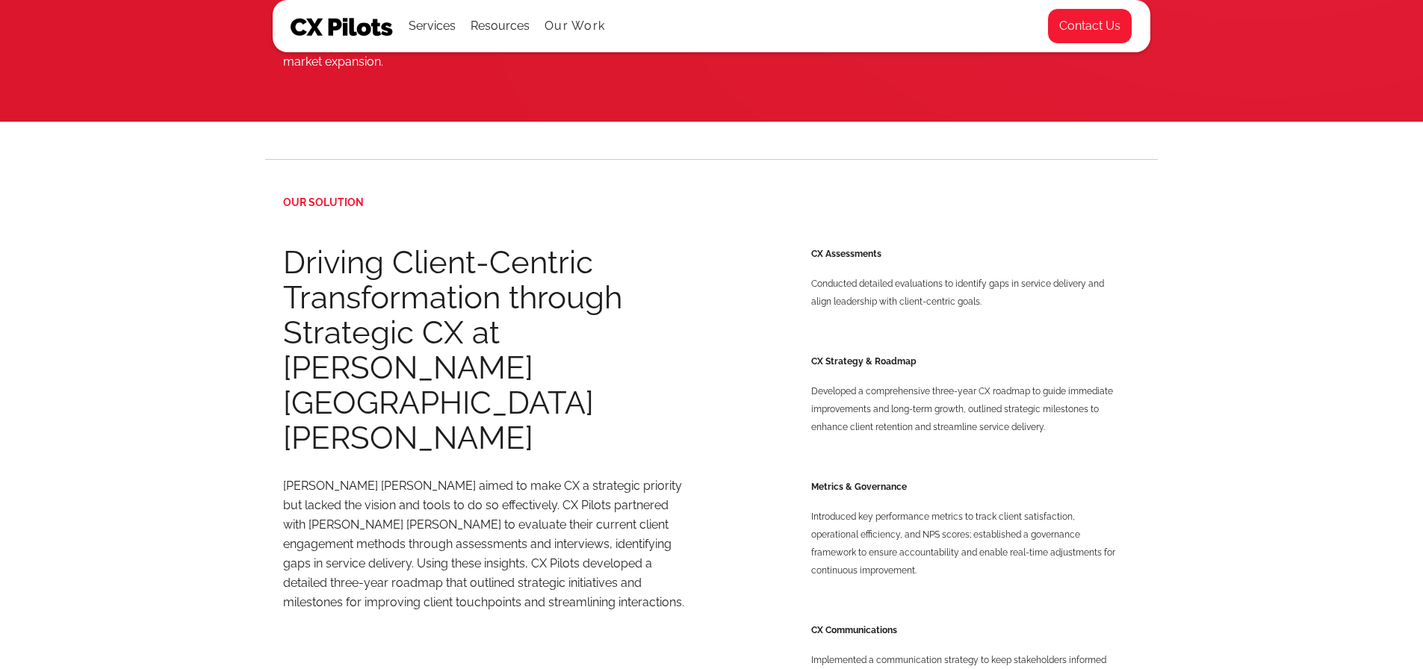
click at [92, 335] on div "OUR SOLUTION Driving Client-Centric Transformation through Strategic CX at Moss…" at bounding box center [711, 601] width 1423 height 958
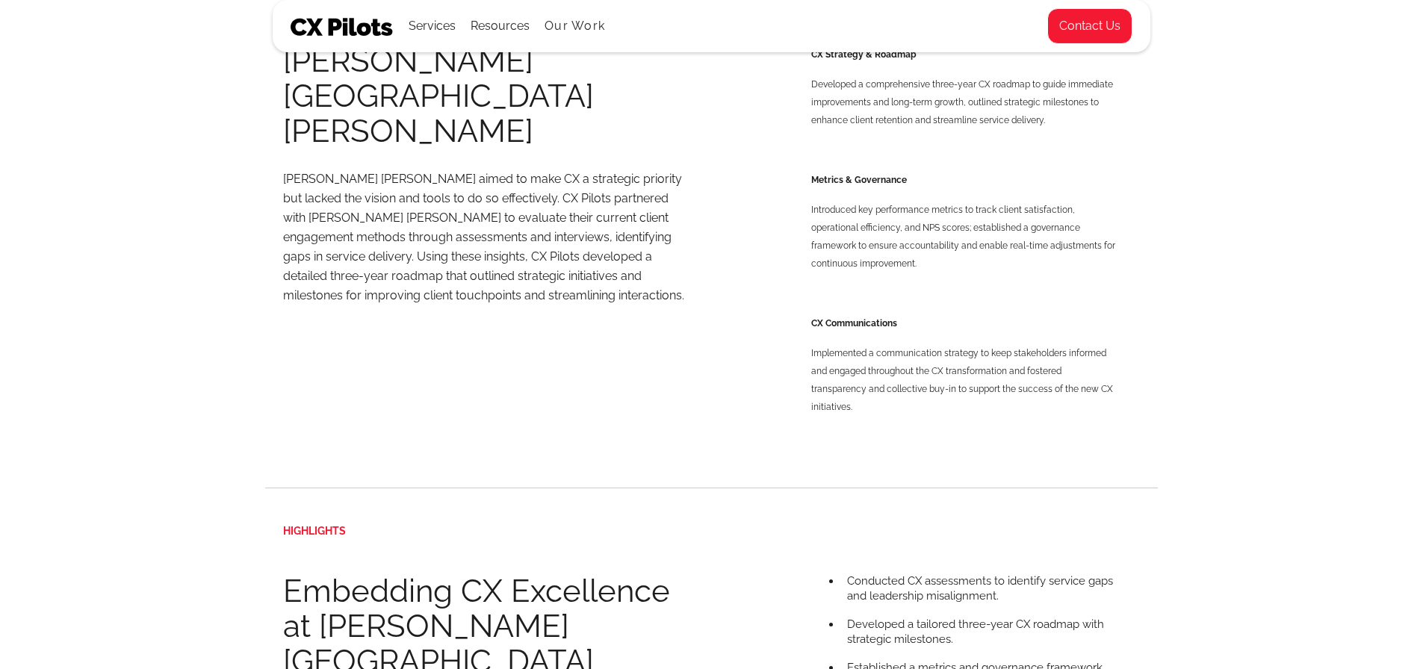
scroll to position [1270, 0]
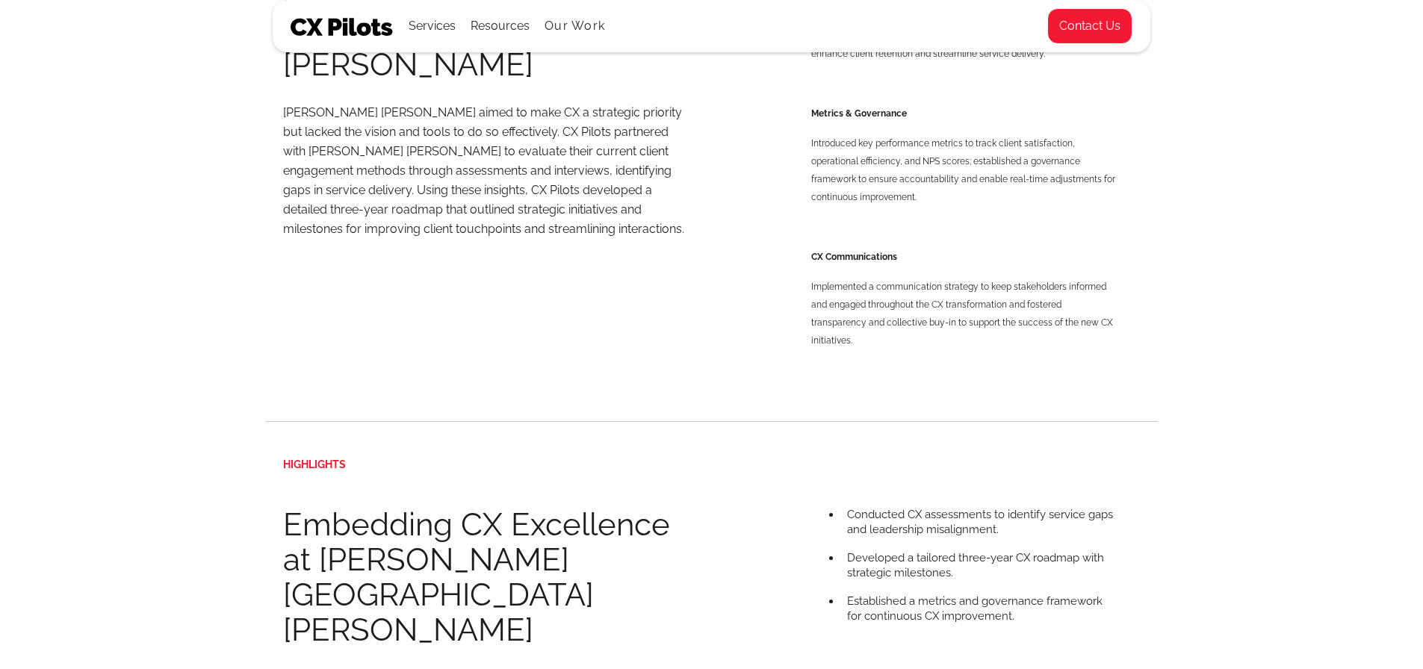
click at [101, 275] on div "OUR SOLUTION Driving Client-Centric Transformation through Strategic CX at Moss…" at bounding box center [711, 227] width 1423 height 958
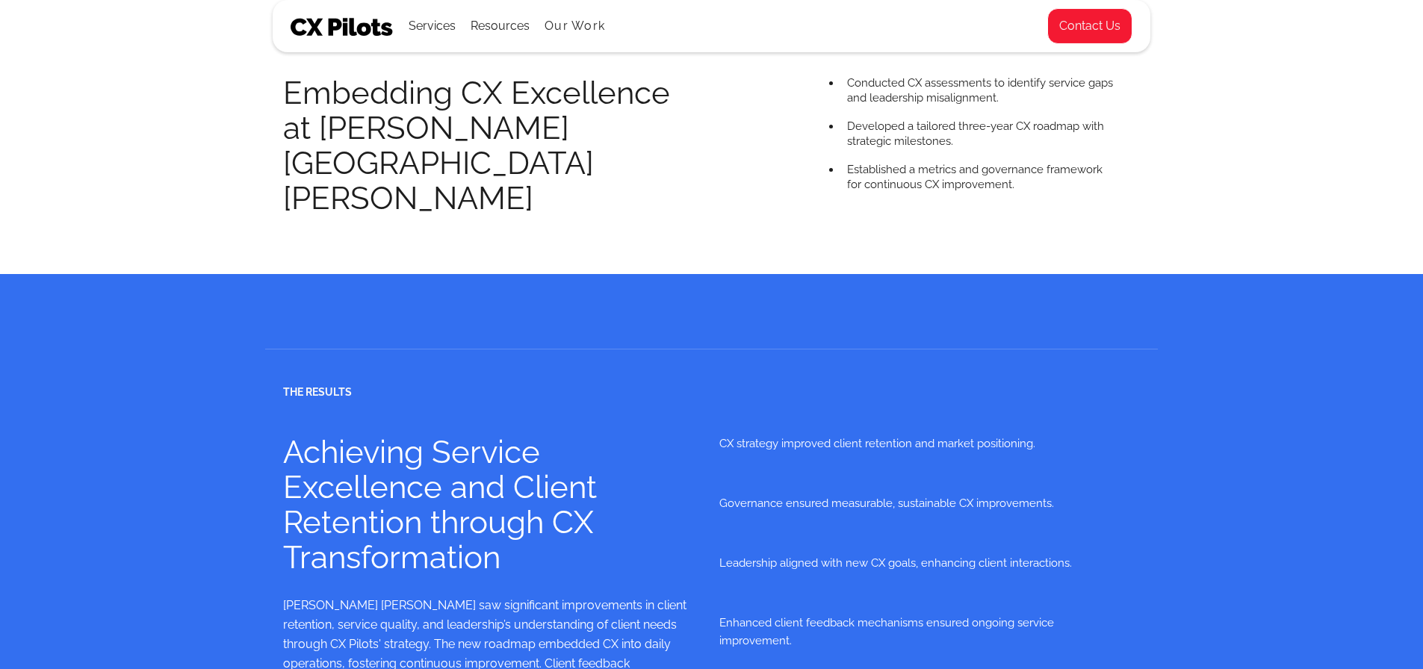
scroll to position [1718, 0]
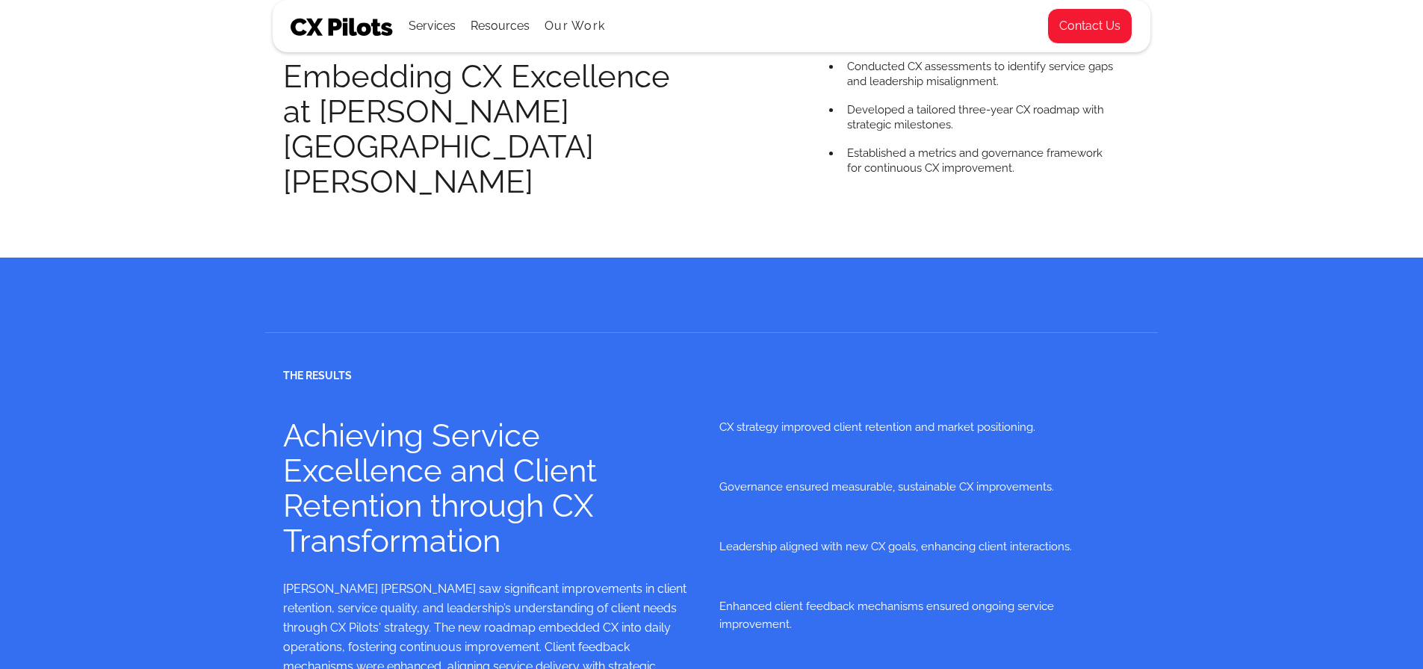
click at [50, 349] on div "The Results Achieving Service Excellence and Client Retention through CX Transf…" at bounding box center [711, 524] width 1423 height 533
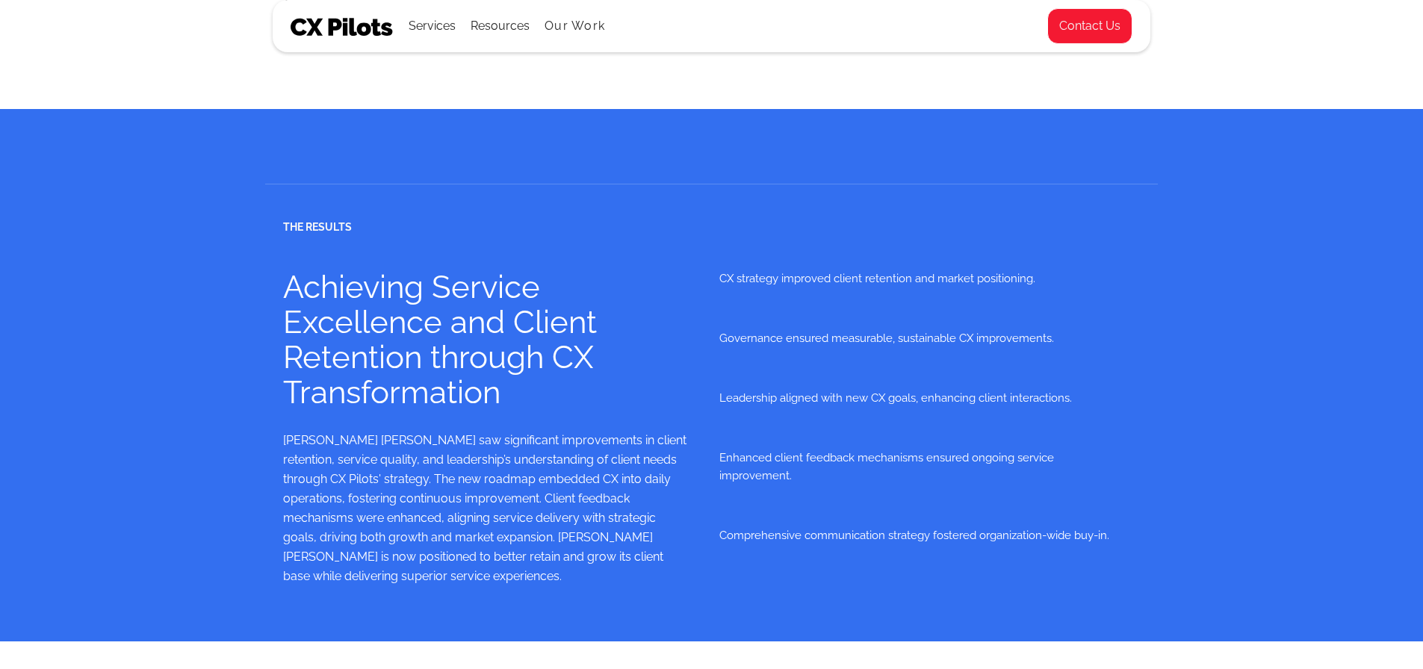
scroll to position [1868, 0]
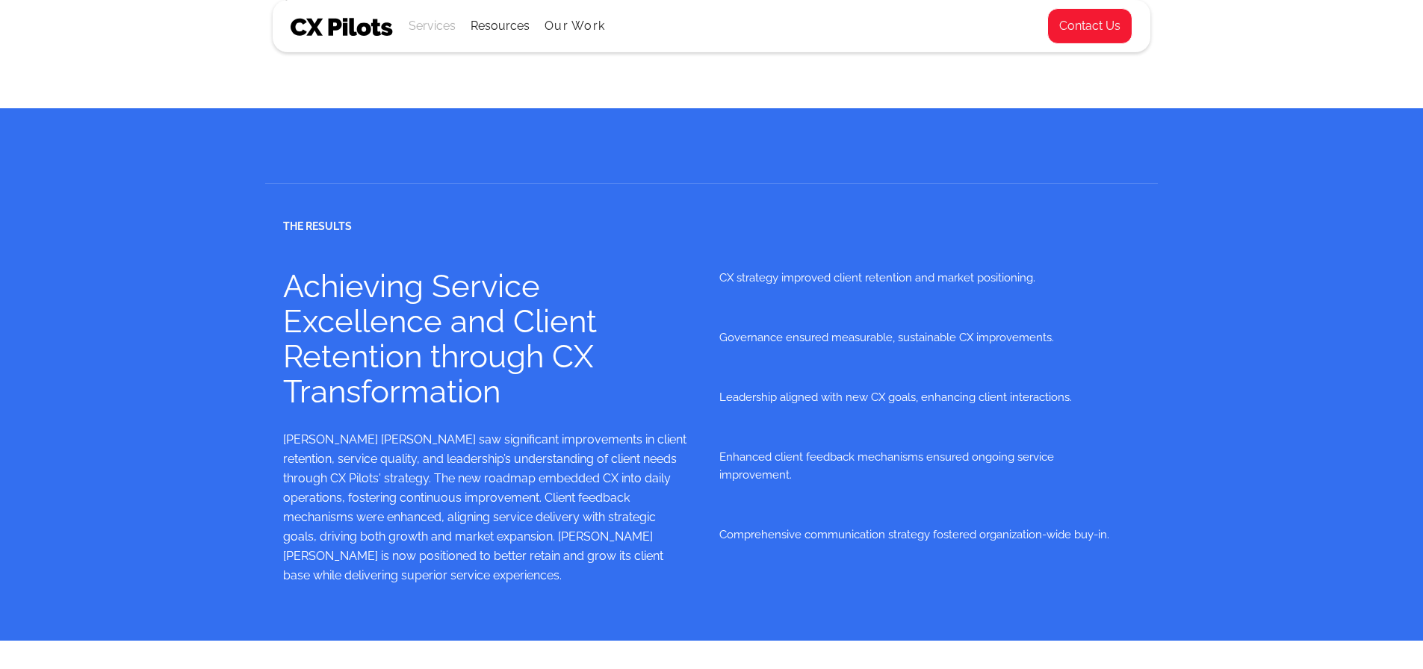
click at [413, 18] on div "Services" at bounding box center [432, 26] width 47 height 21
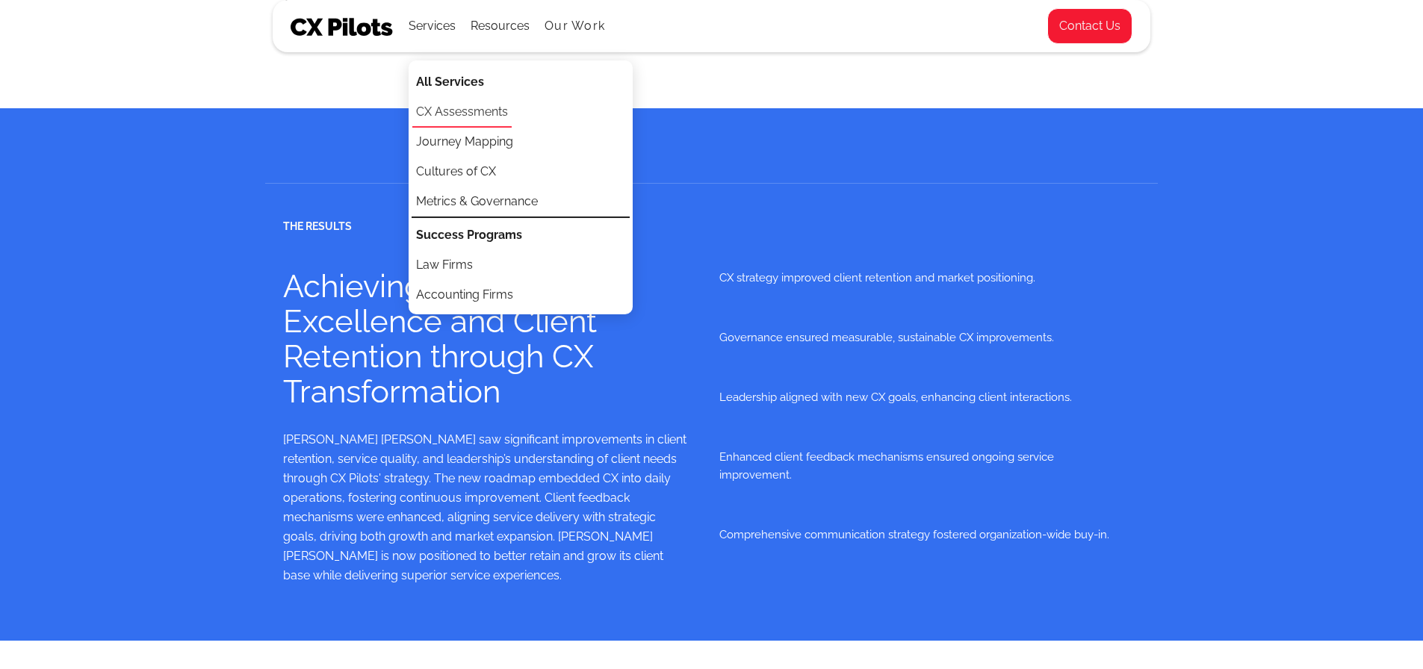
click at [477, 117] on link "CX Assessments" at bounding box center [461, 113] width 99 height 30
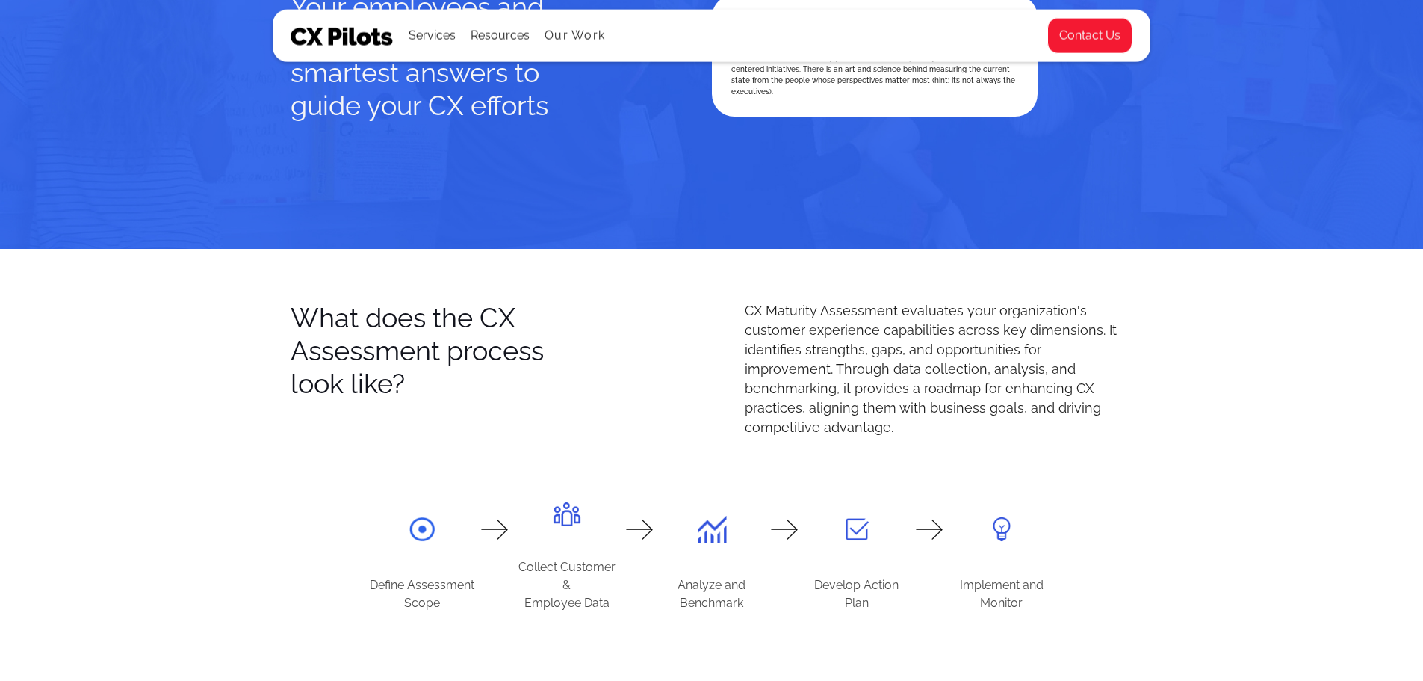
scroll to position [971, 0]
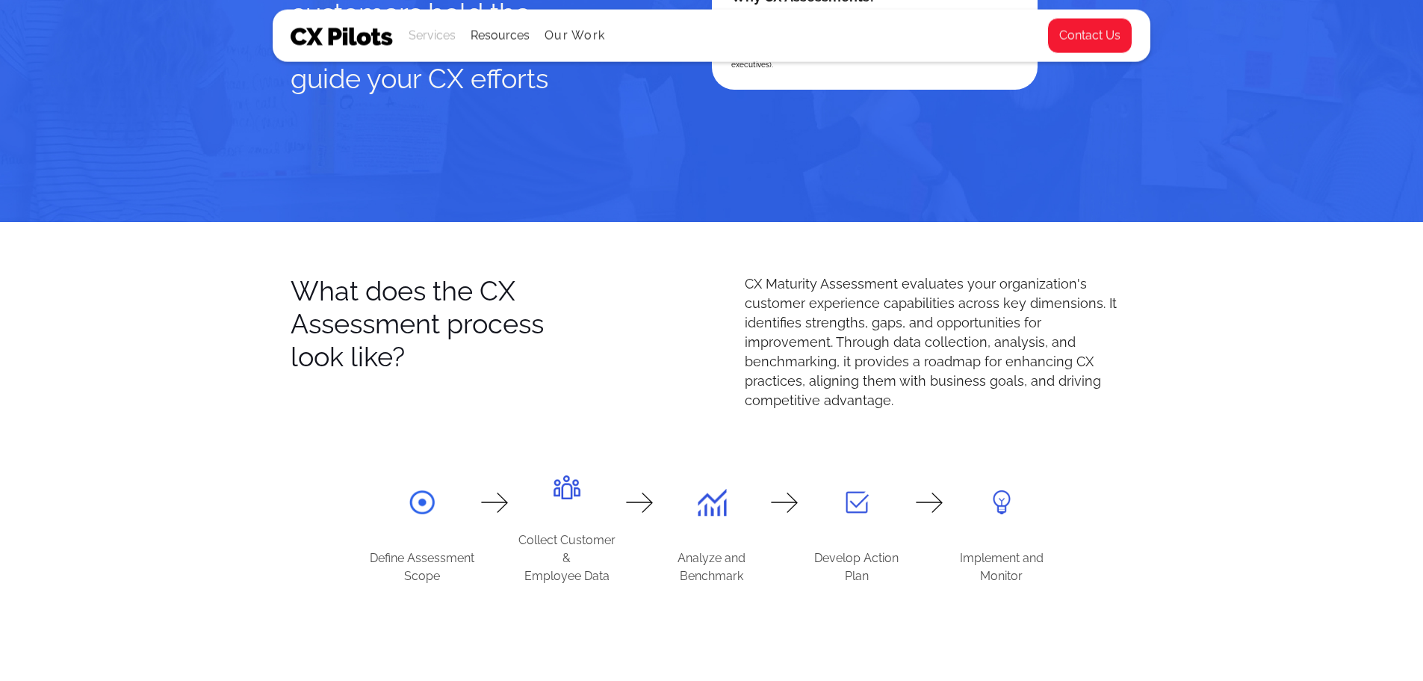
click at [417, 34] on div "Services" at bounding box center [432, 35] width 47 height 21
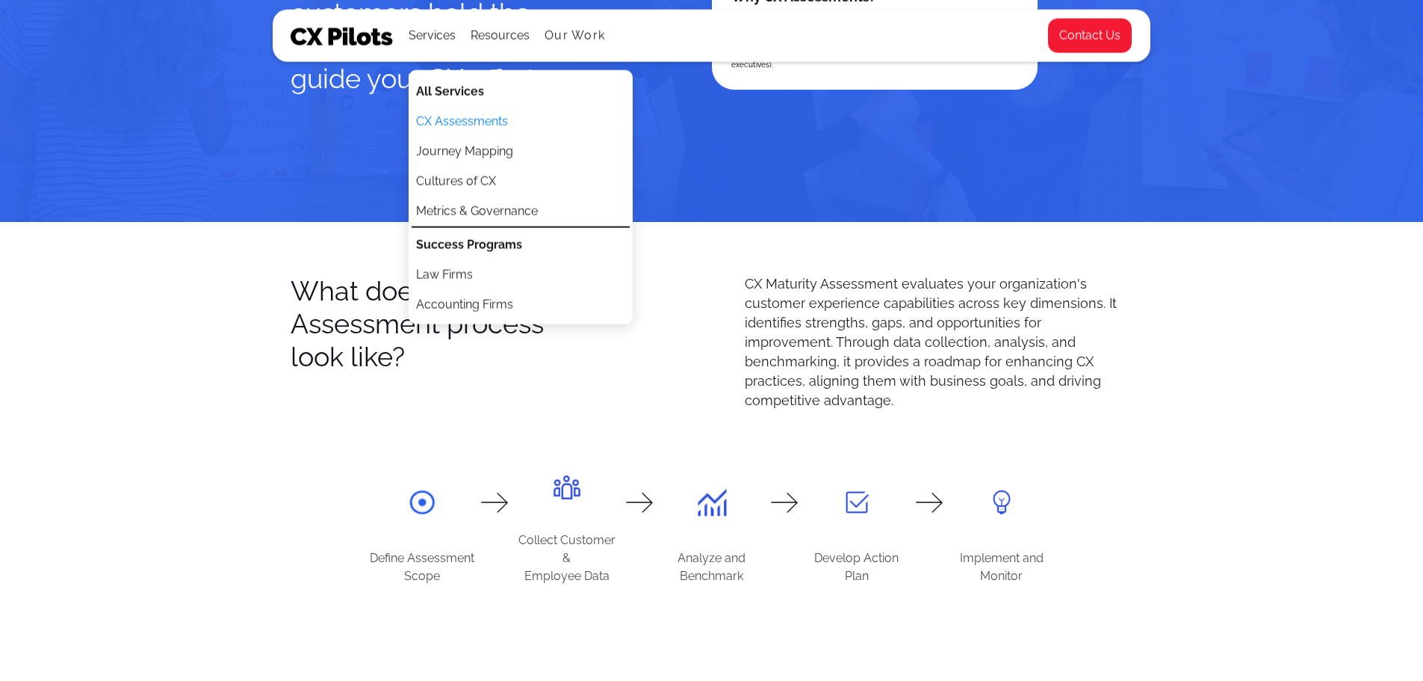
drag, startPoint x: 163, startPoint y: 282, endPoint x: 208, endPoint y: 235, distance: 65.5
click at [163, 282] on div "What does the CX Assessment process look like? CX Maturity Assessment evaluates…" at bounding box center [711, 483] width 1423 height 523
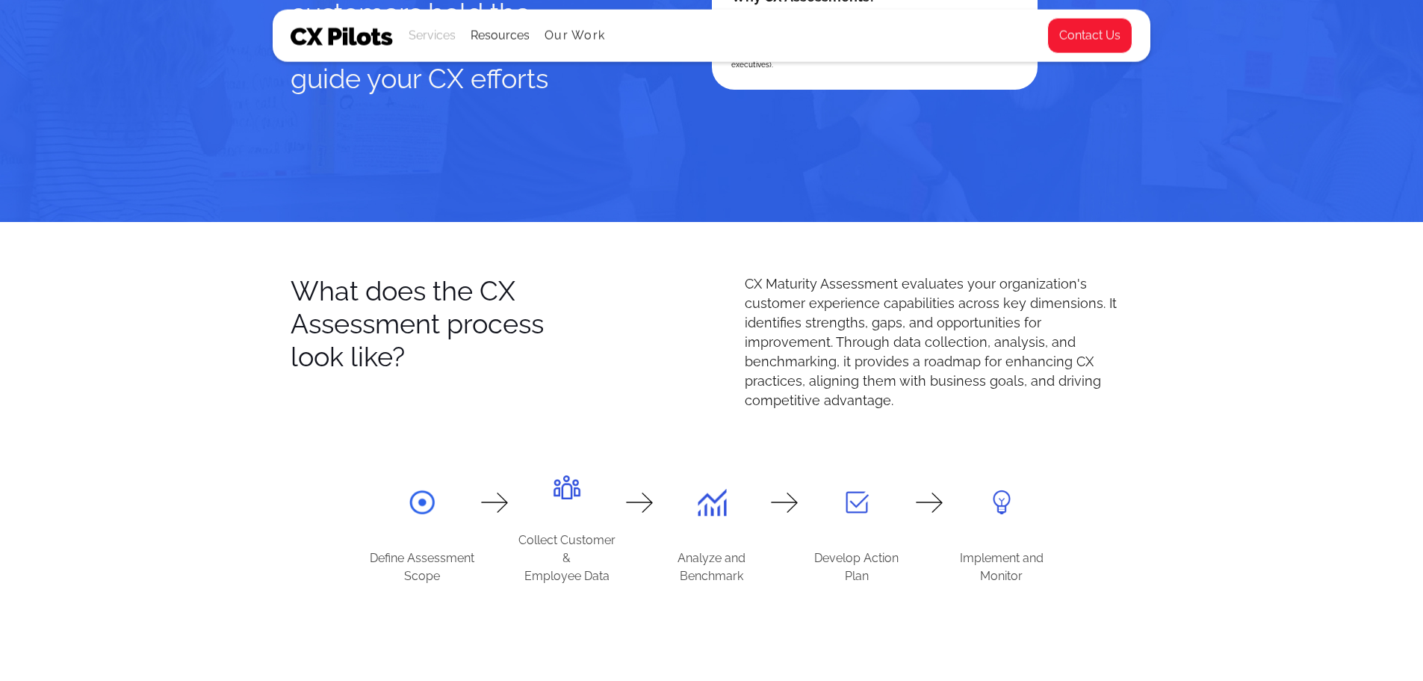
click at [424, 38] on div "Services" at bounding box center [432, 35] width 47 height 21
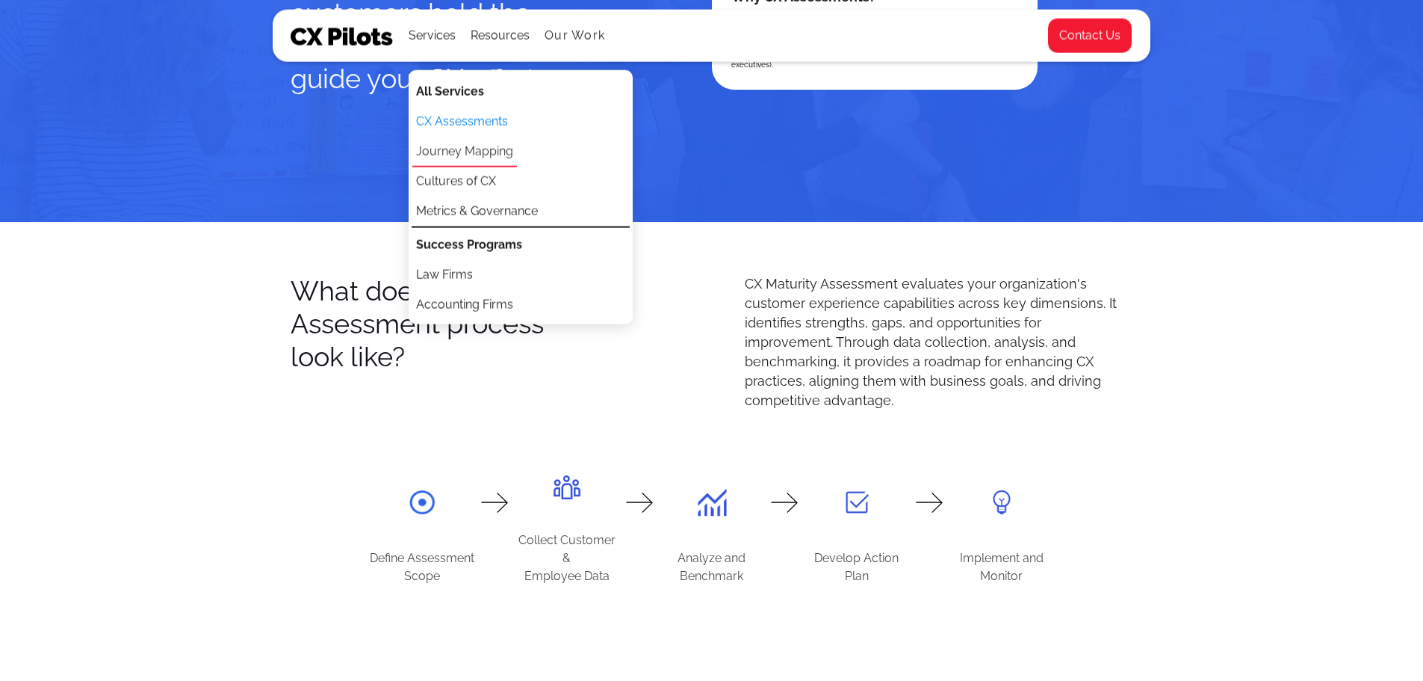
click at [471, 149] on link "Journey Mapping" at bounding box center [464, 152] width 105 height 30
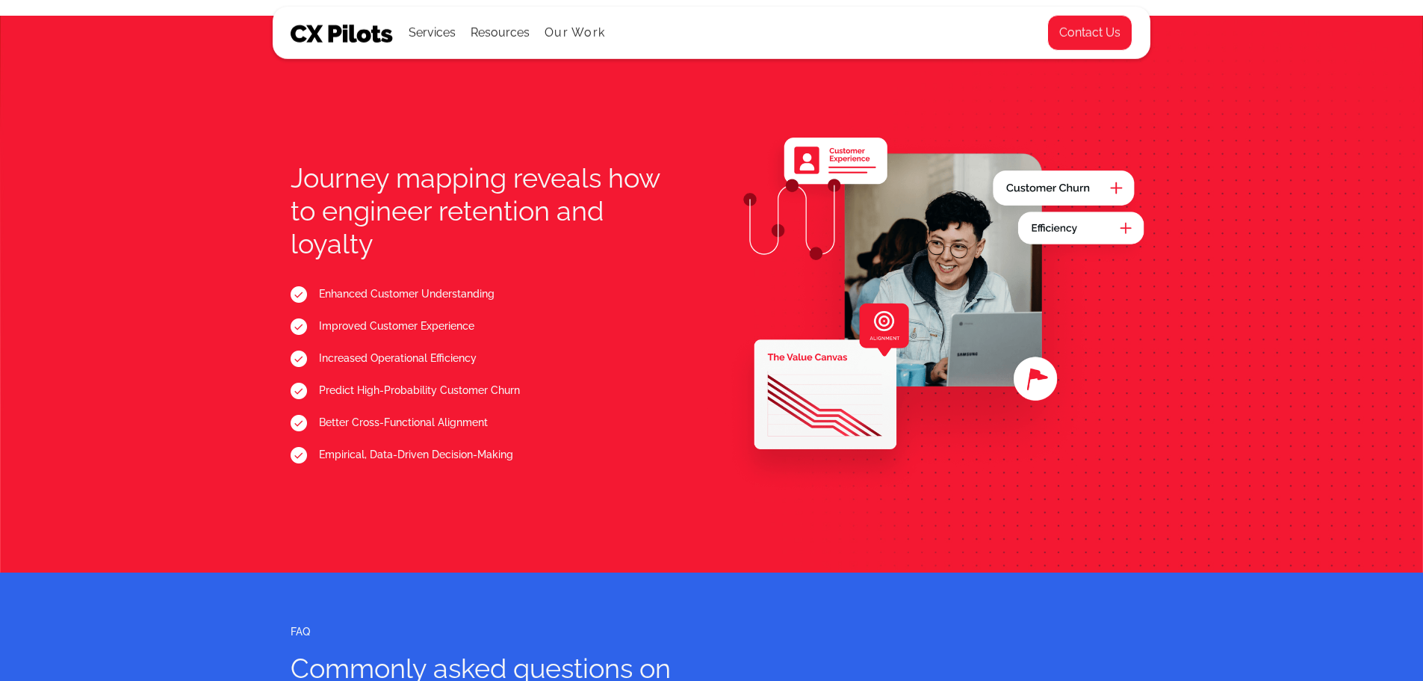
scroll to position [1718, 0]
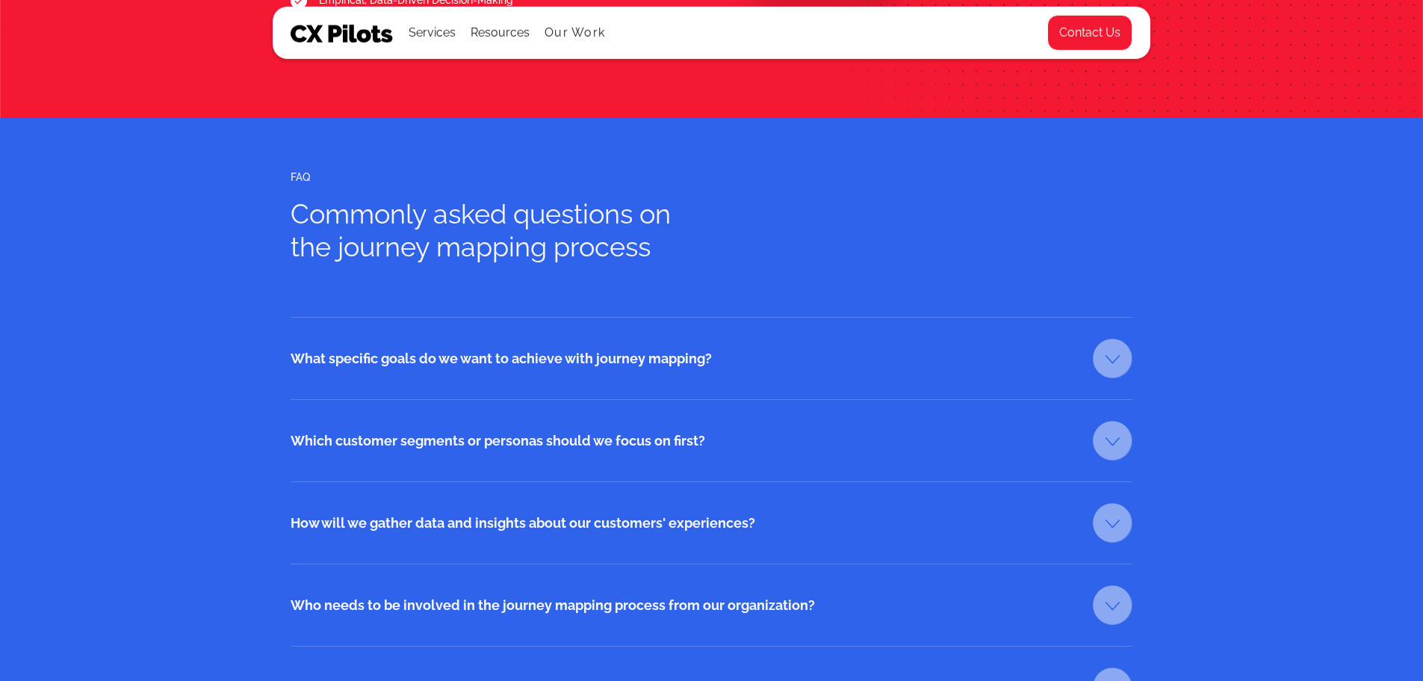
scroll to position [2241, 0]
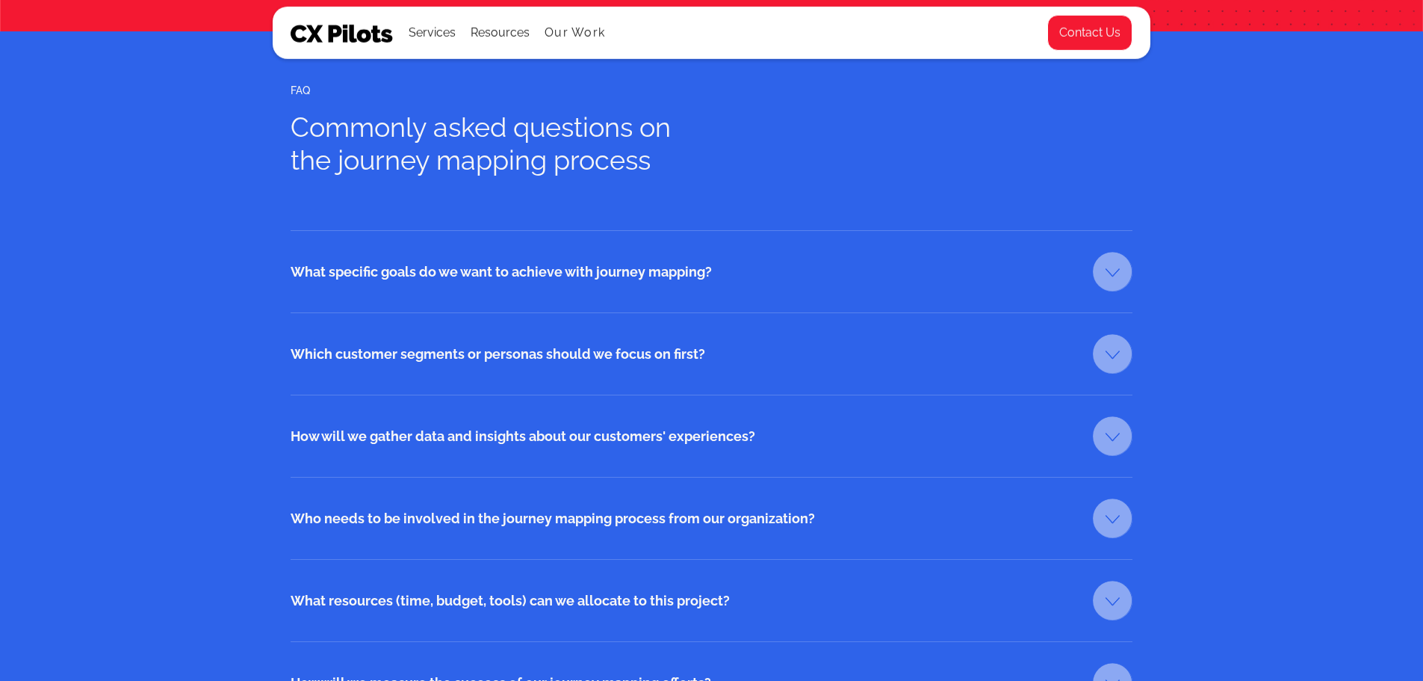
click at [1121, 274] on link at bounding box center [1113, 272] width 40 height 40
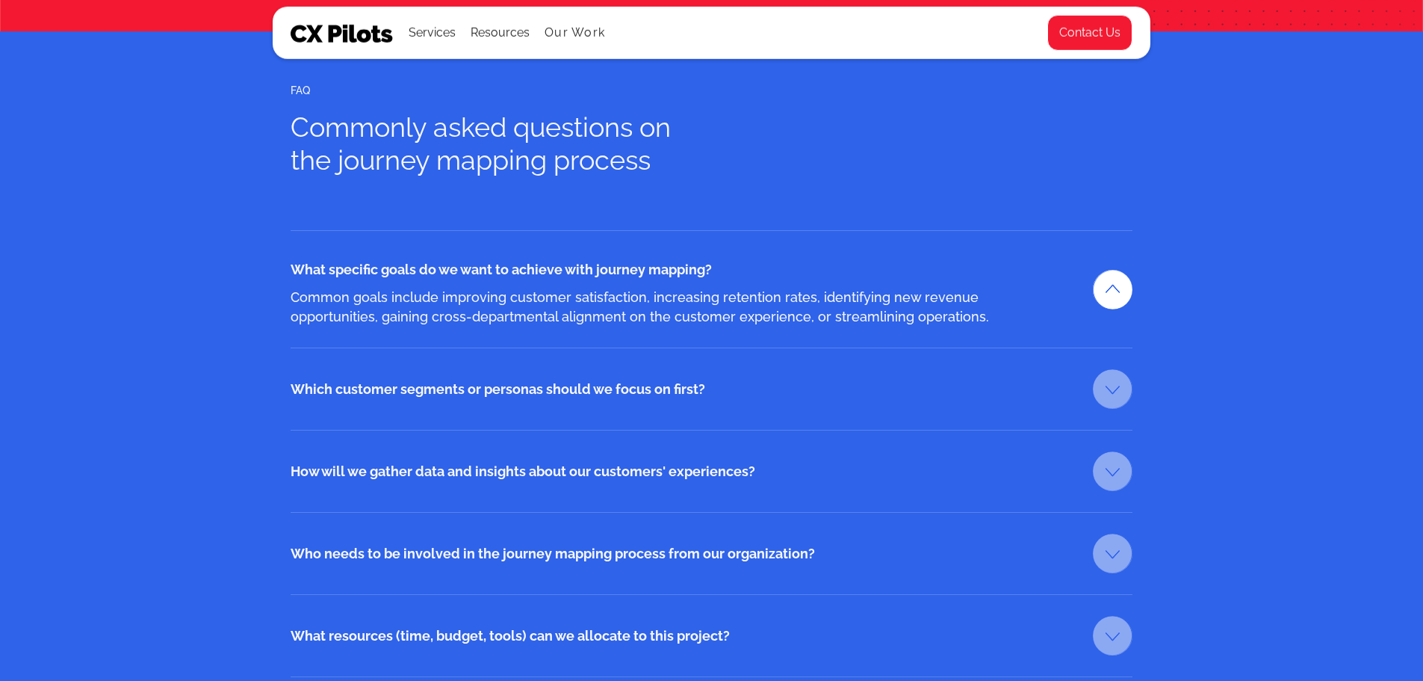
click at [1121, 274] on link at bounding box center [1113, 290] width 40 height 40
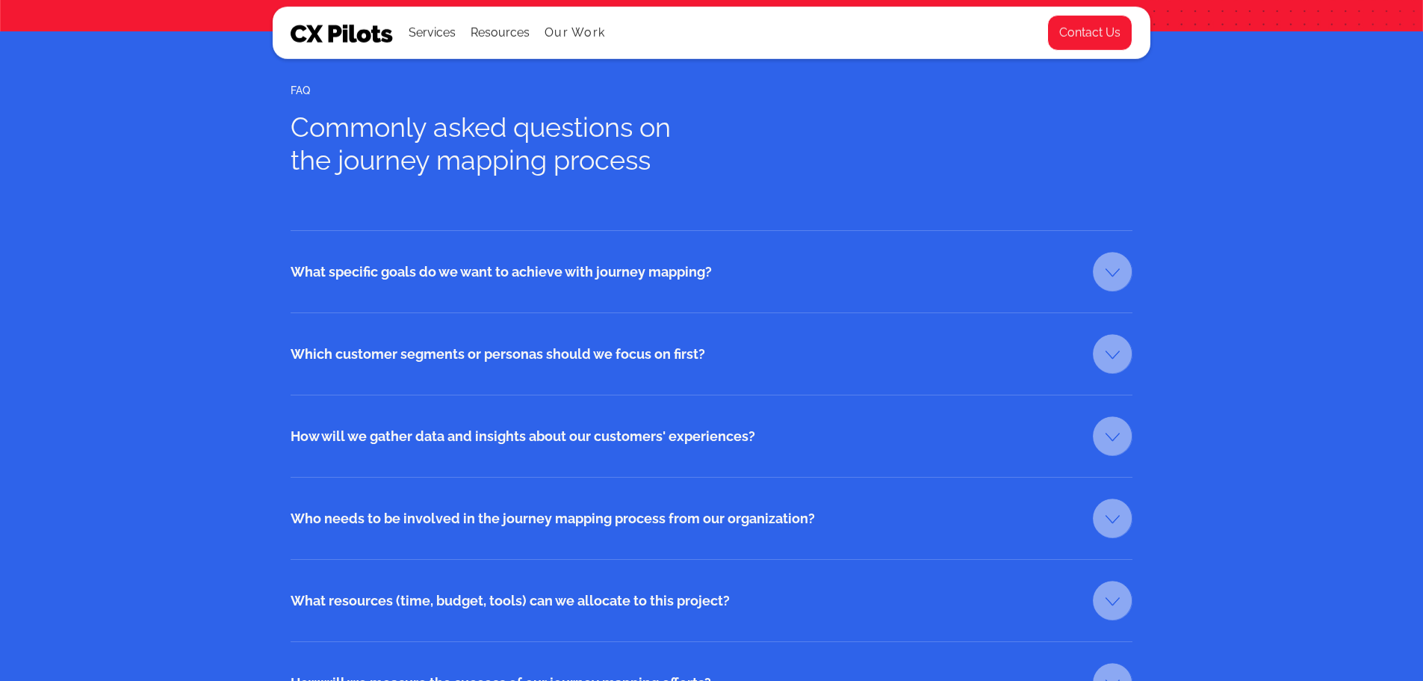
click at [1105, 351] on link at bounding box center [1113, 354] width 40 height 40
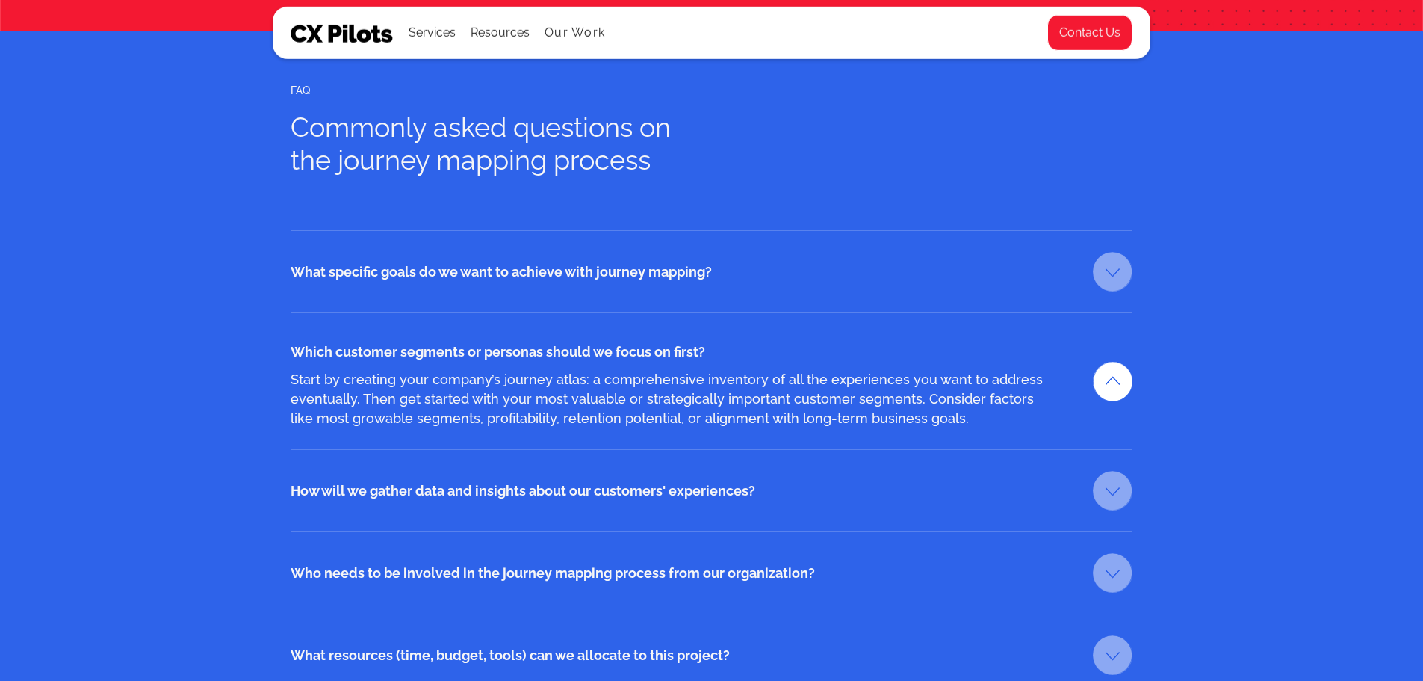
click at [1111, 362] on link at bounding box center [1113, 382] width 40 height 40
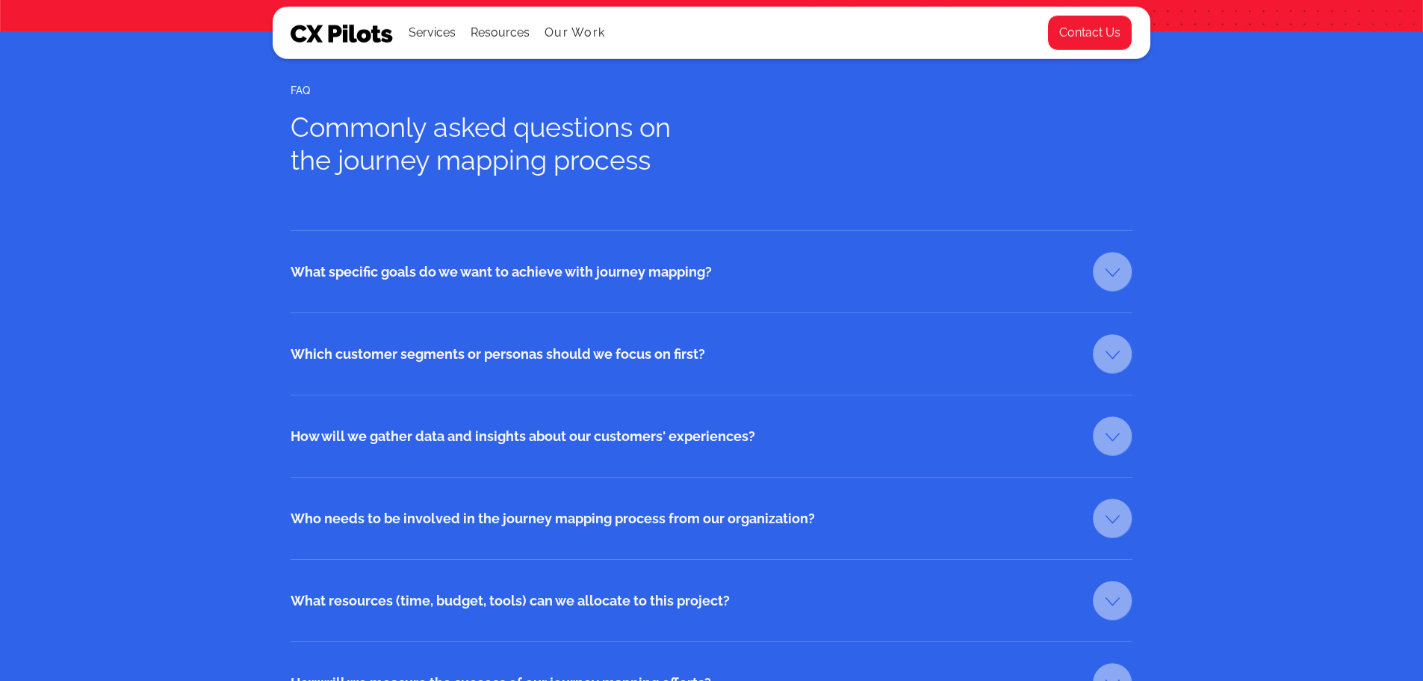
scroll to position [2465, 0]
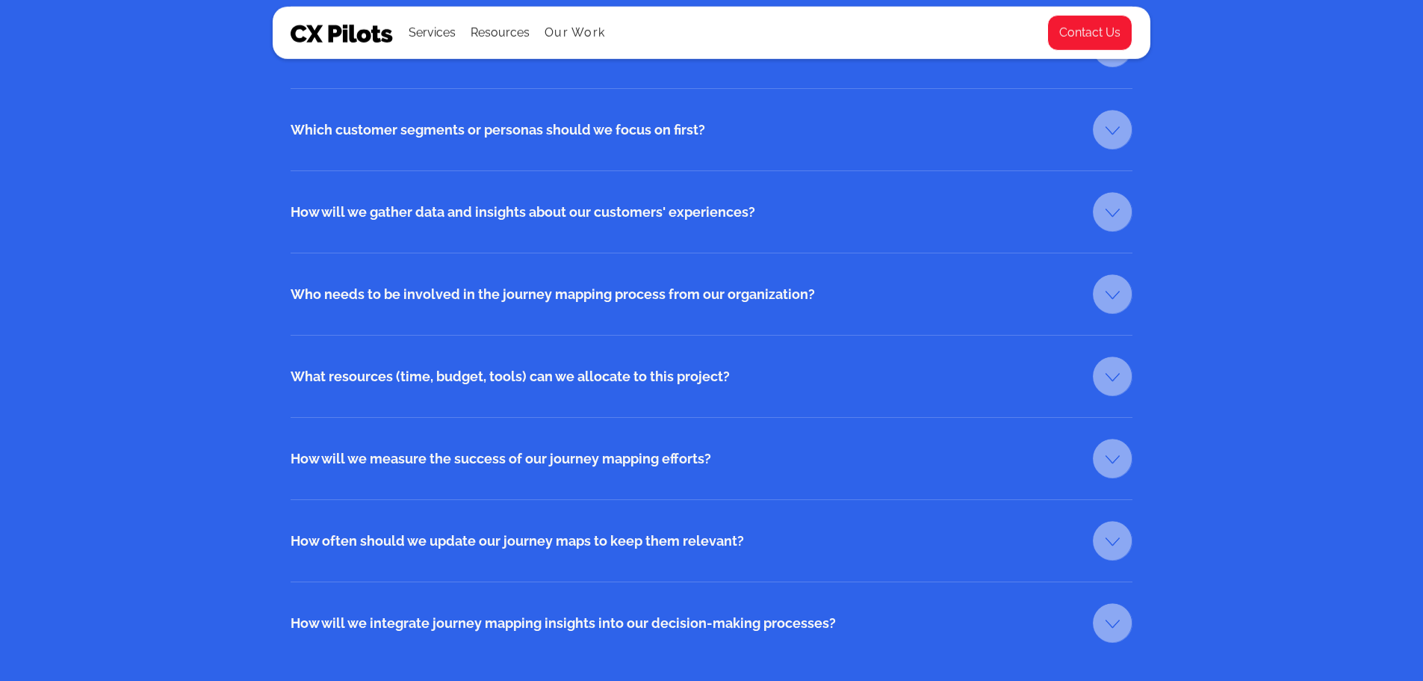
click at [1135, 230] on div "FAQ Commonly asked questions on the journey mapping process What specific goals…" at bounding box center [712, 262] width 878 height 910
click at [1125, 230] on div "How will we gather data and insights about our customers' experiences? Use a mi…" at bounding box center [712, 211] width 842 height 82
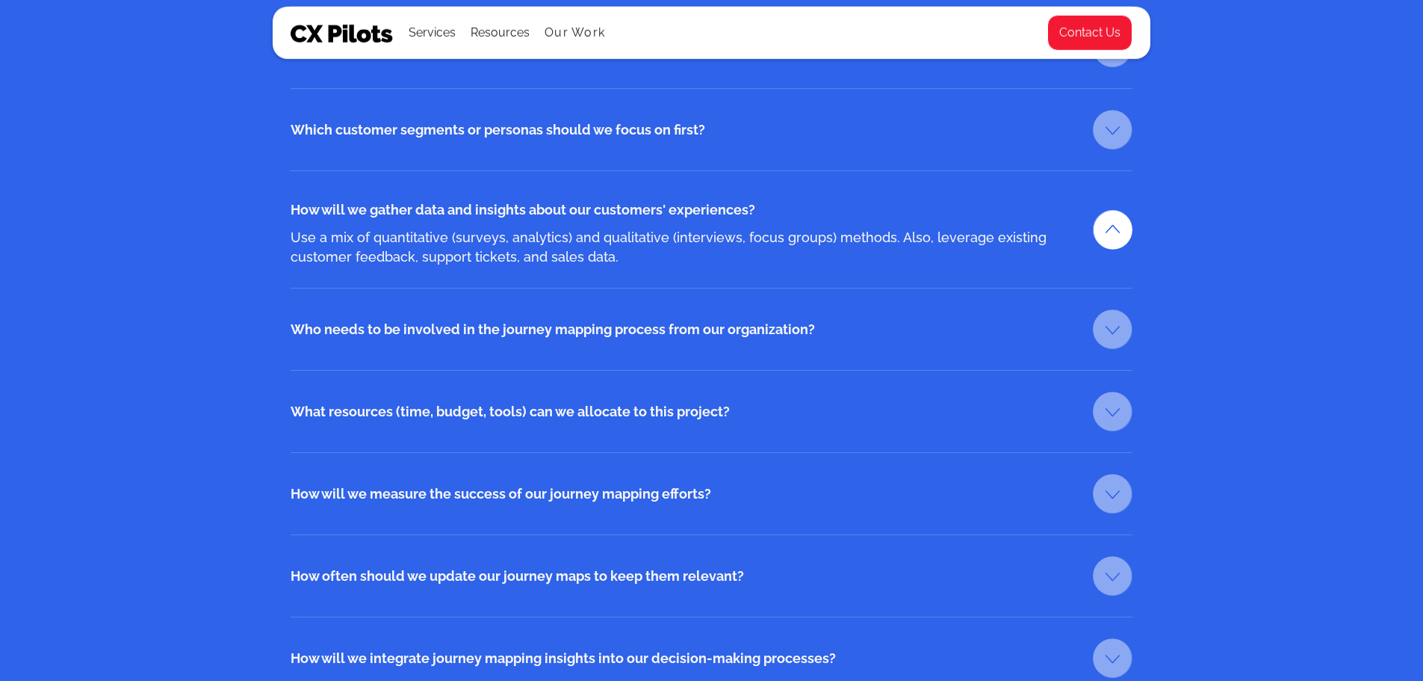
click at [1125, 230] on link at bounding box center [1113, 230] width 40 height 40
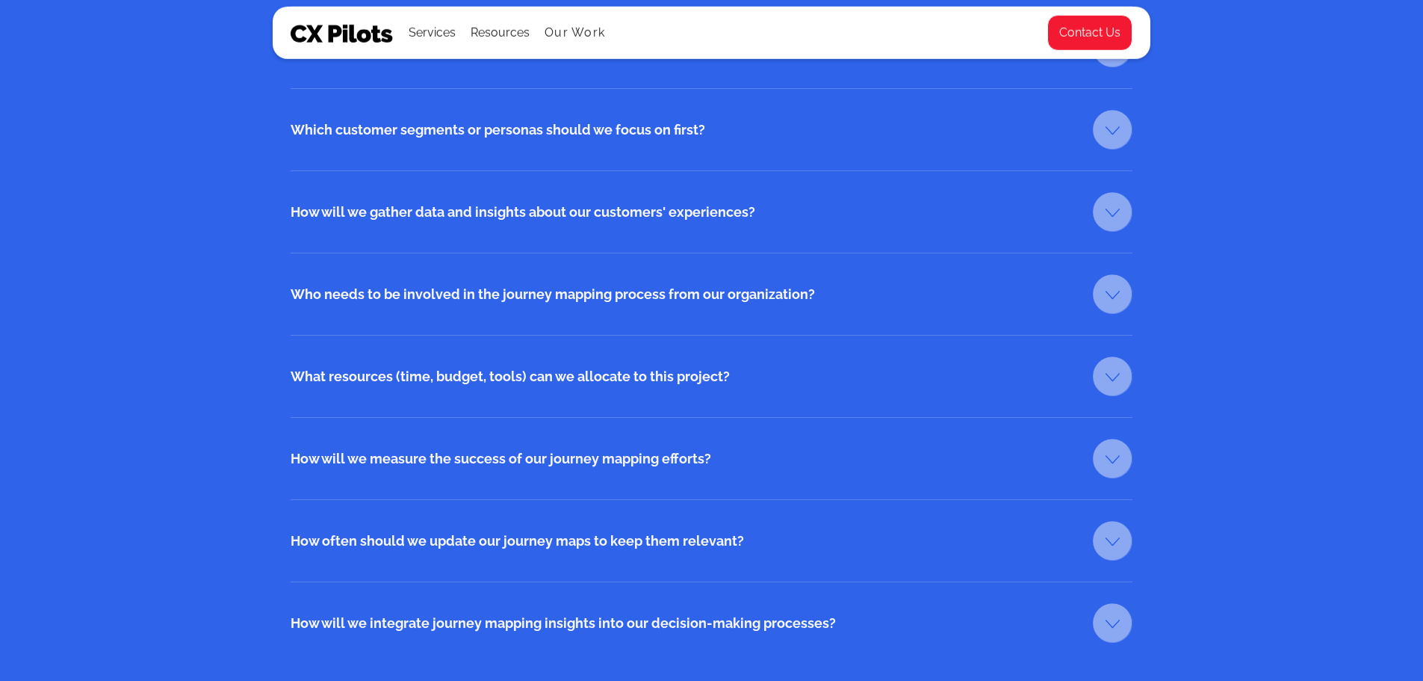
click at [1124, 306] on link at bounding box center [1113, 294] width 40 height 40
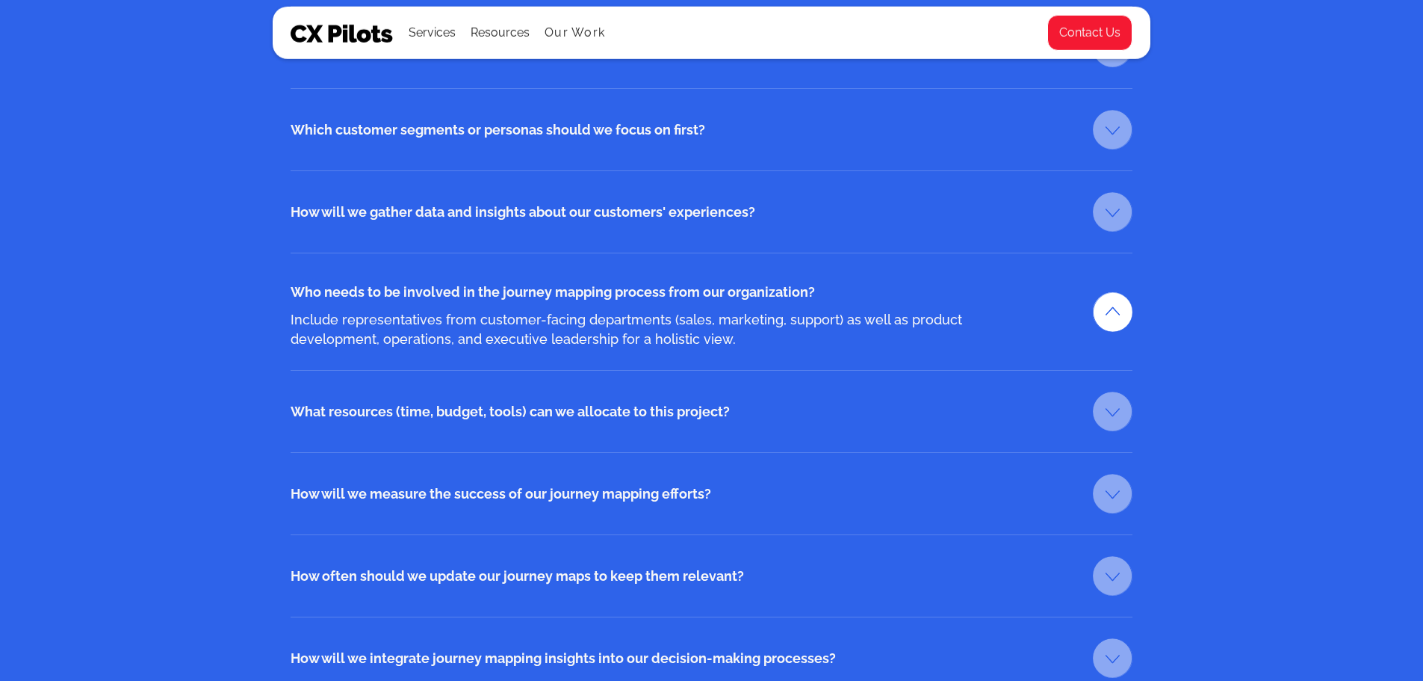
click at [1118, 329] on link at bounding box center [1113, 312] width 40 height 40
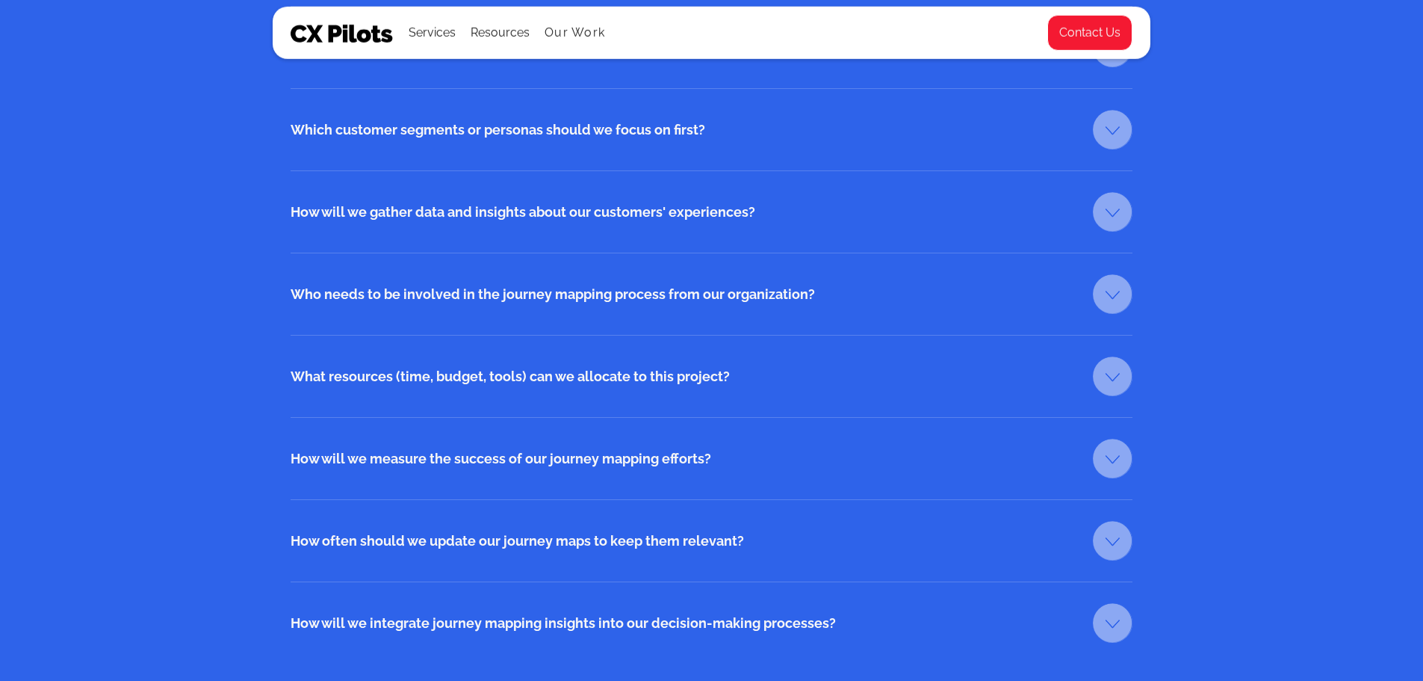
click at [1120, 407] on div "What resources (time, budget, tools) can we allocate to this project? Assess av…" at bounding box center [712, 376] width 842 height 82
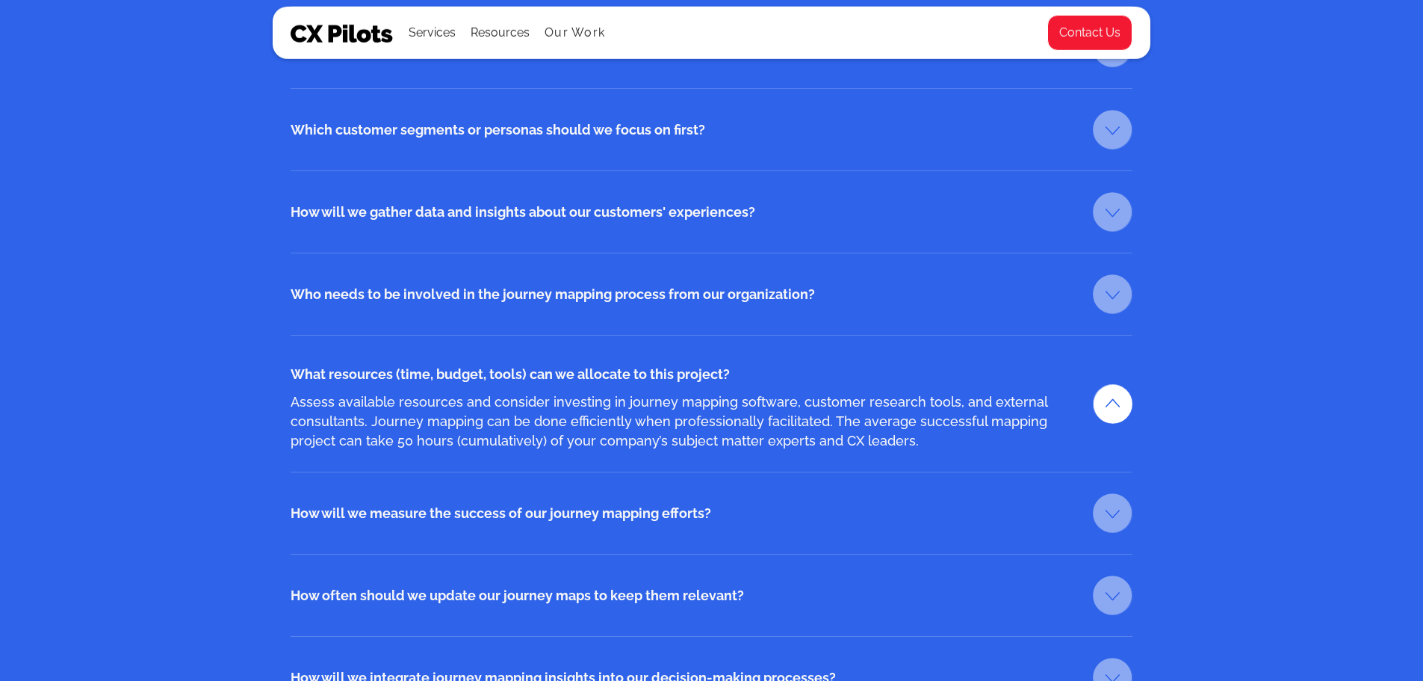
click at [1117, 404] on link at bounding box center [1113, 404] width 40 height 40
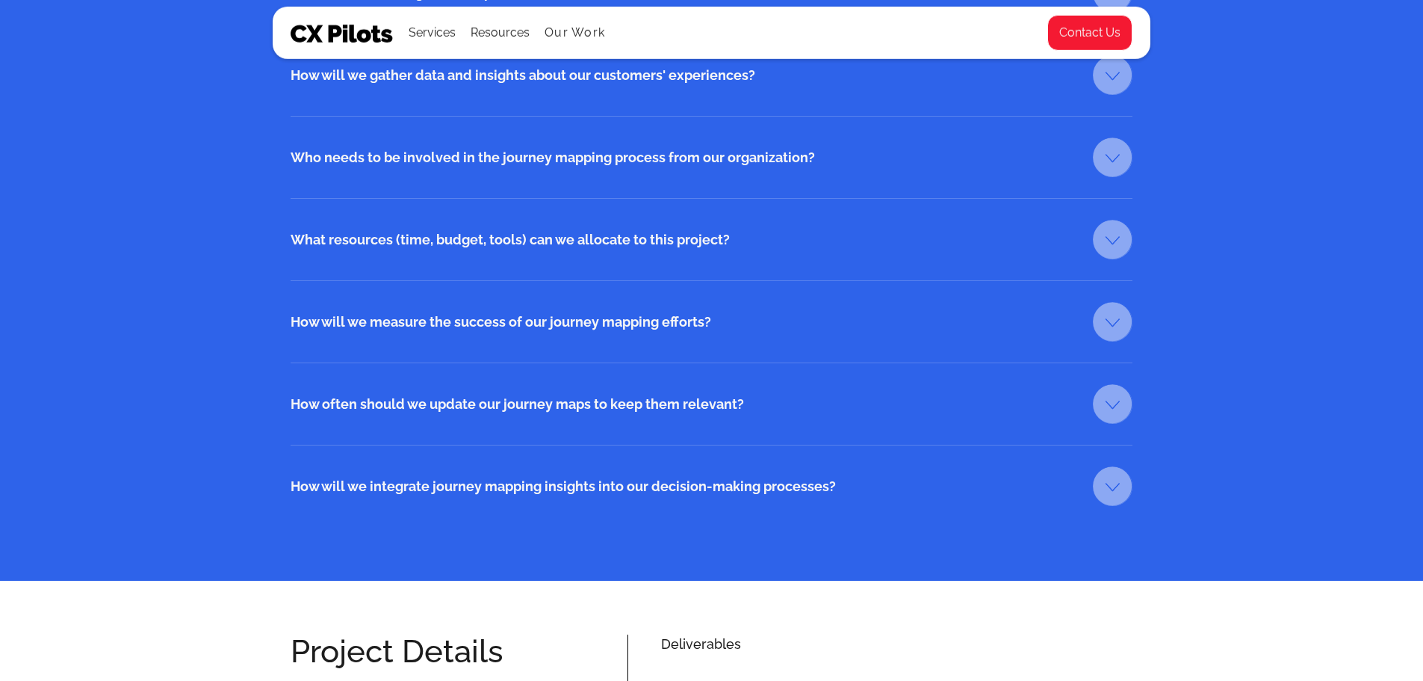
scroll to position [2615, 0]
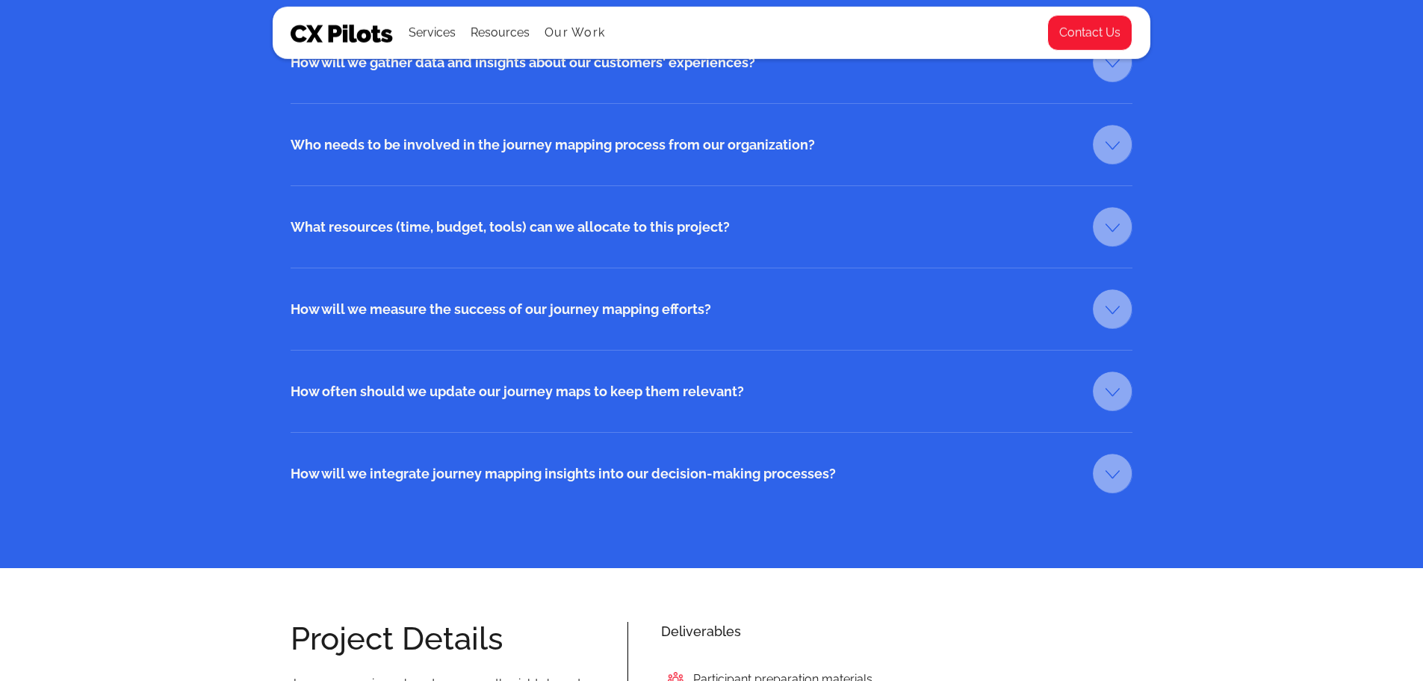
click at [1118, 303] on link at bounding box center [1113, 309] width 40 height 40
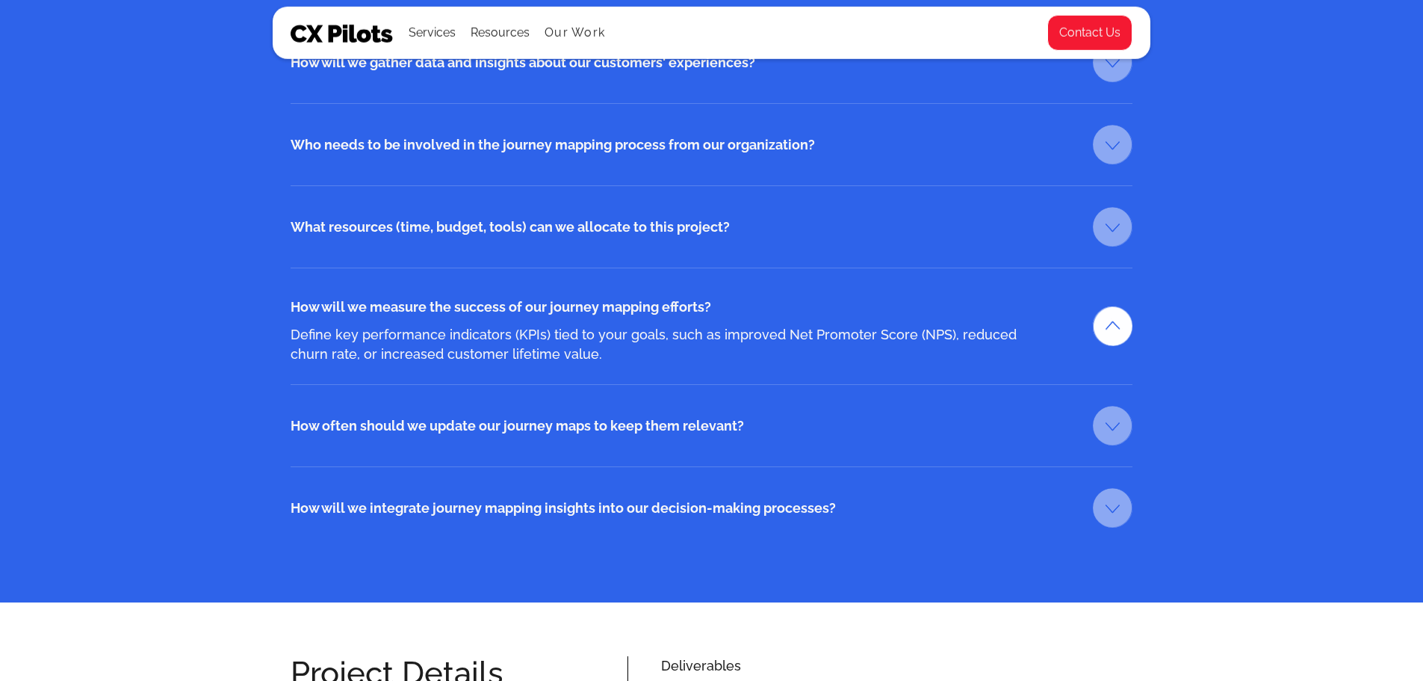
click at [1113, 317] on link at bounding box center [1112, 326] width 41 height 41
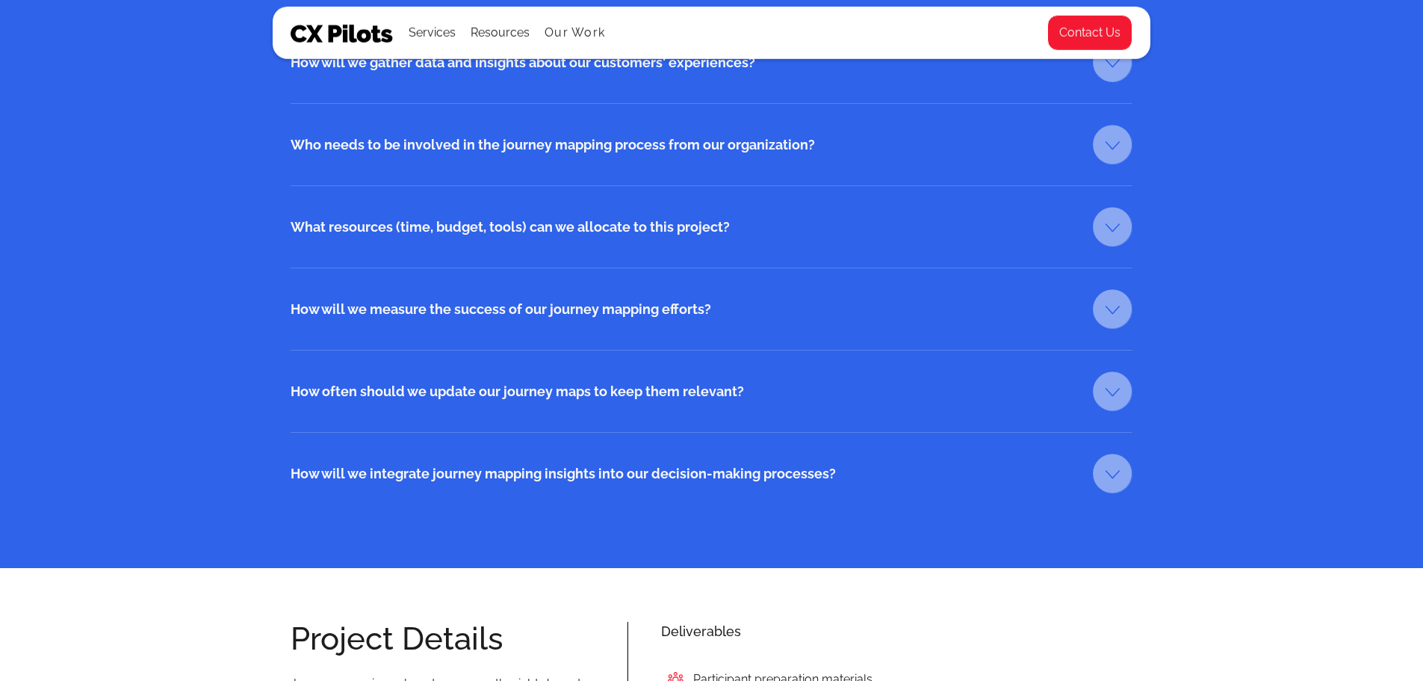
click at [1116, 389] on link at bounding box center [1113, 391] width 40 height 40
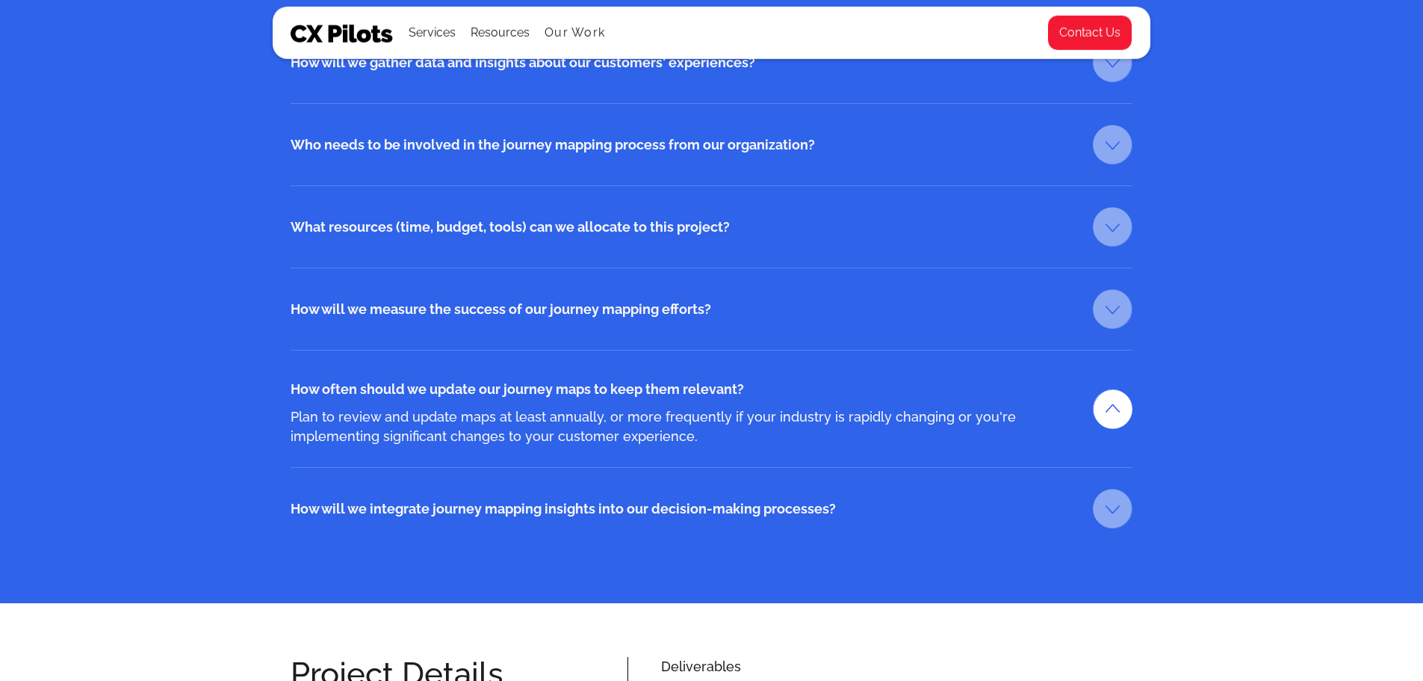
click at [1119, 413] on link at bounding box center [1113, 409] width 40 height 40
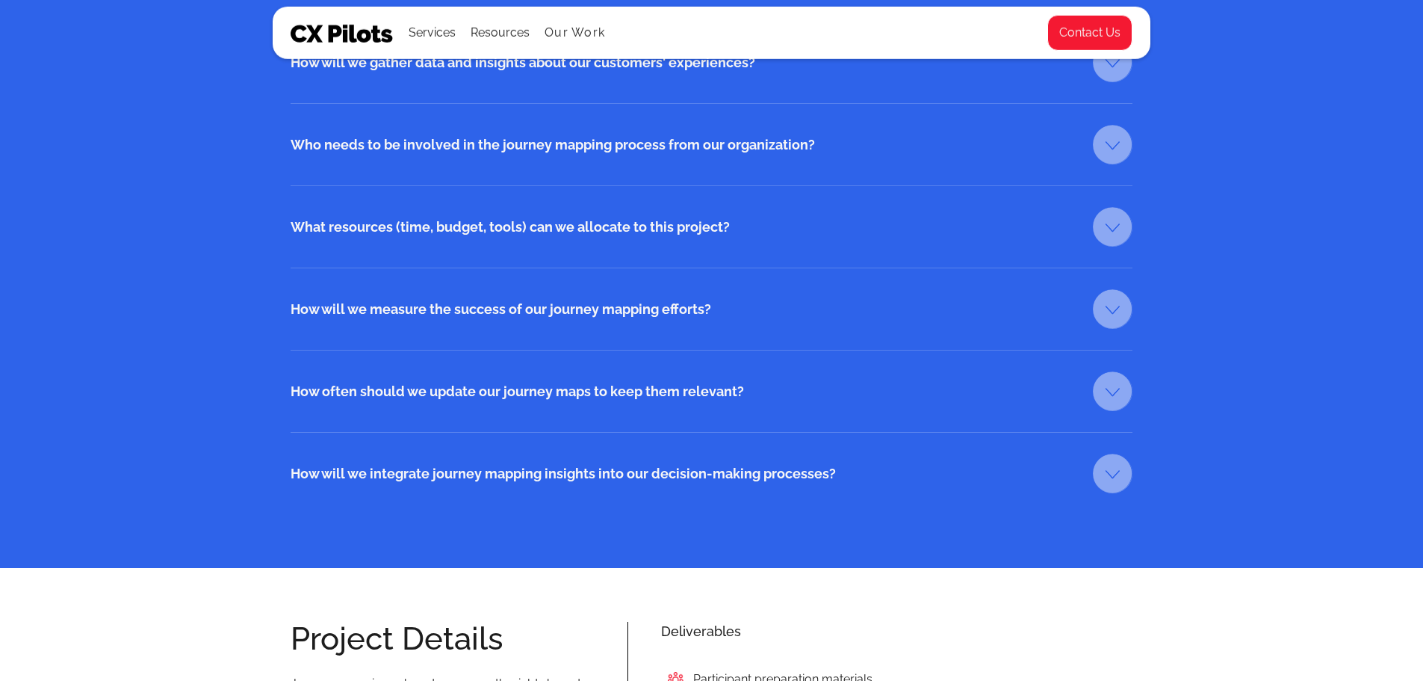
click at [1121, 475] on link at bounding box center [1113, 473] width 40 height 40
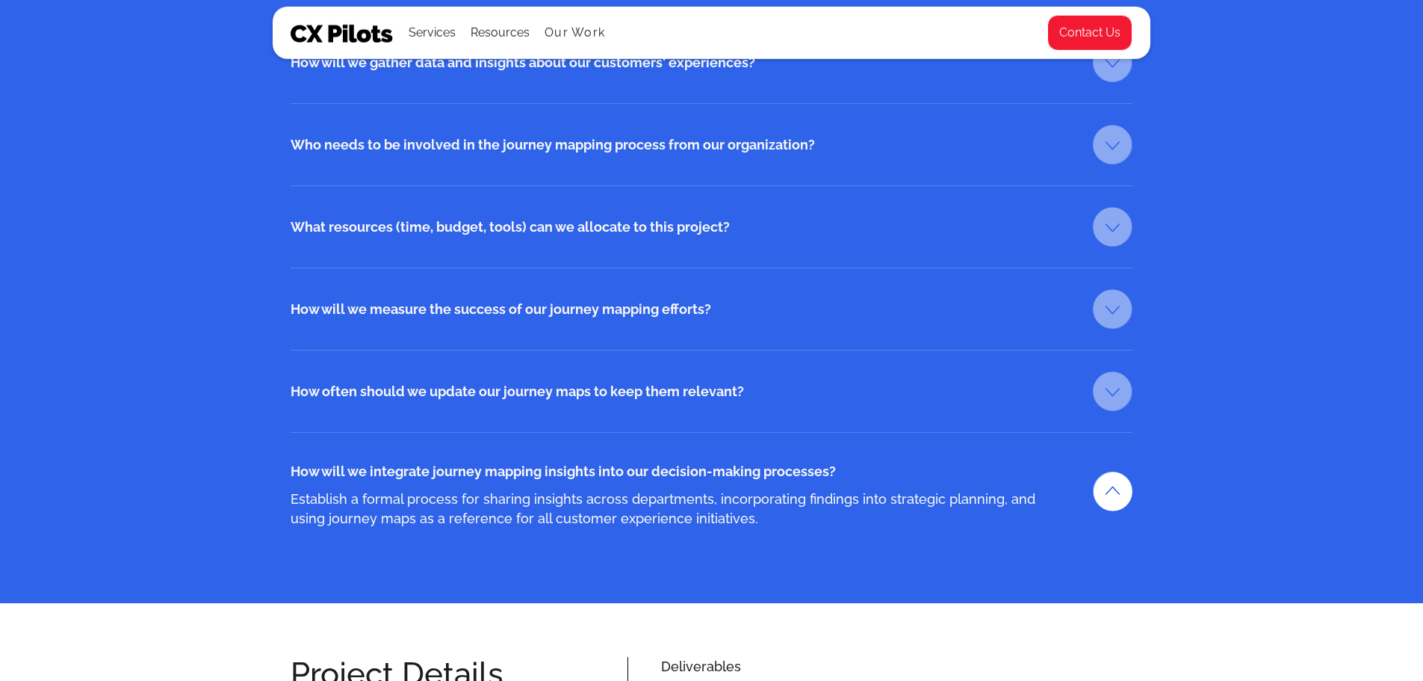
click at [1119, 485] on link at bounding box center [1113, 491] width 40 height 40
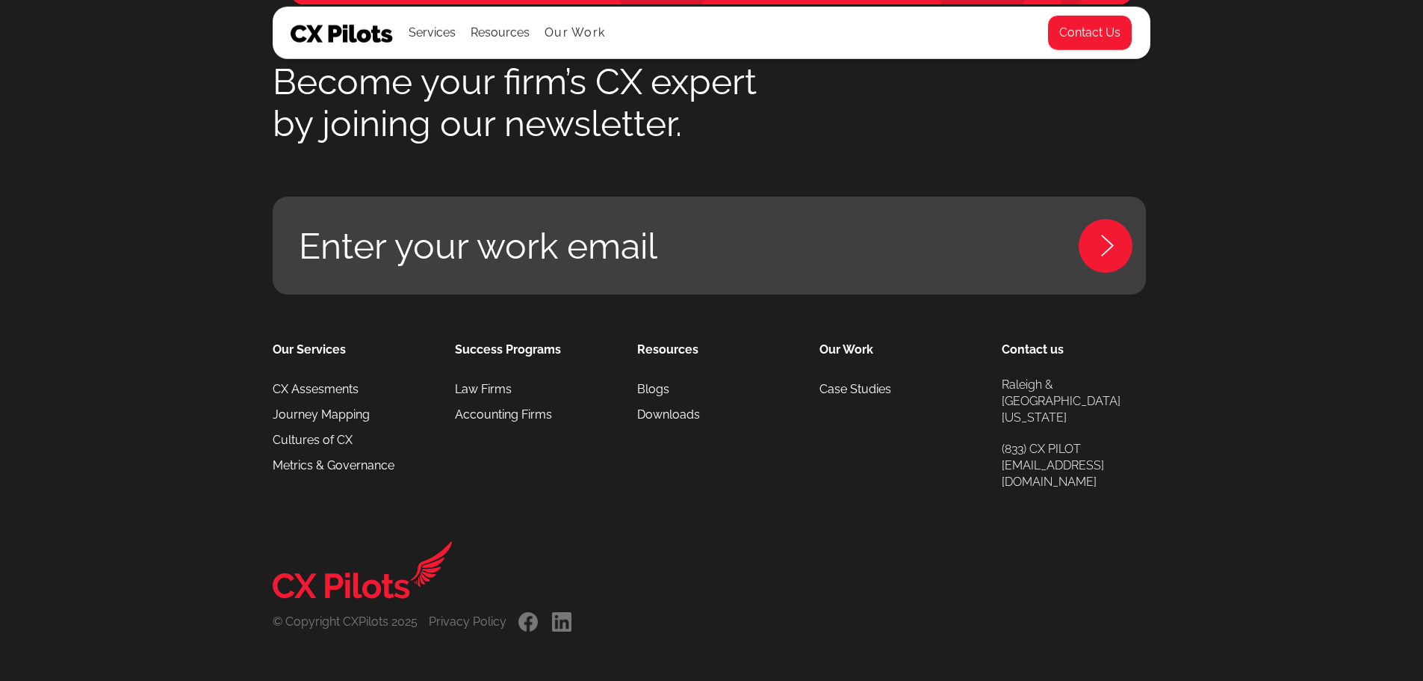
scroll to position [3885, 0]
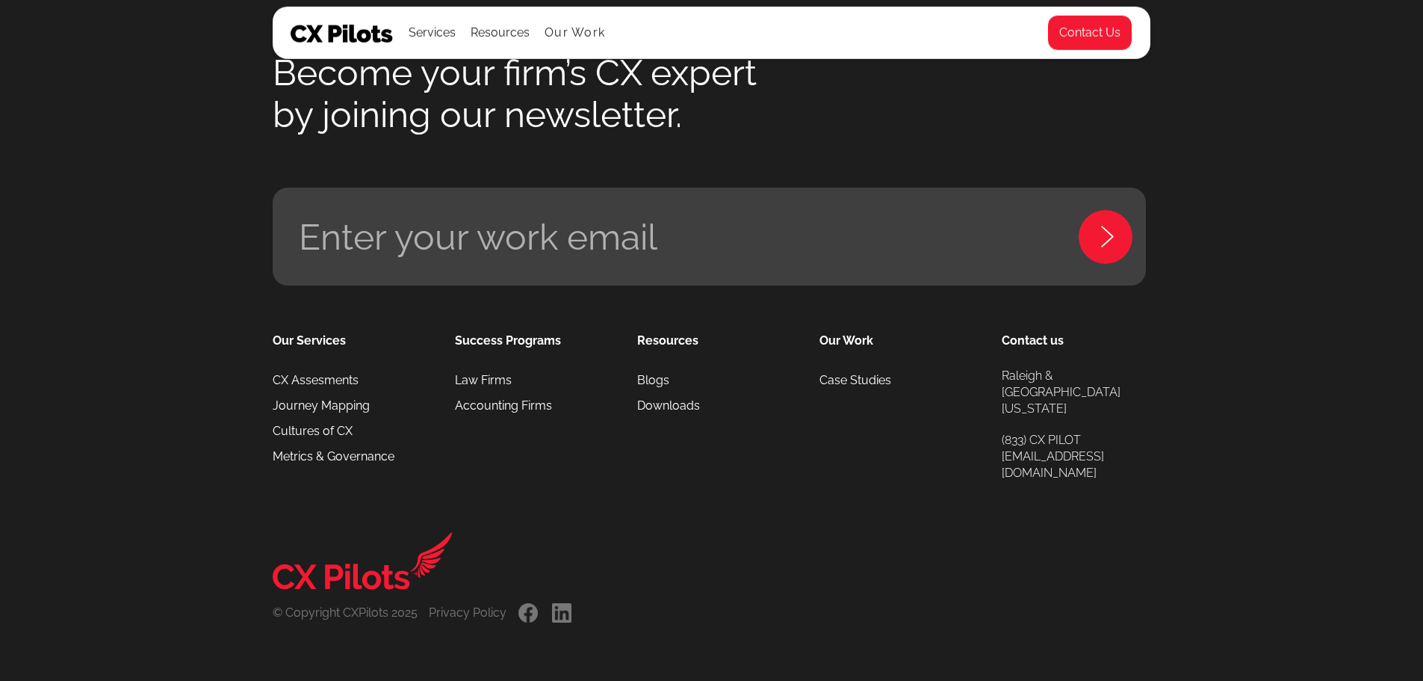
click at [752, 253] on link "Enter your work email" at bounding box center [709, 237] width 873 height 98
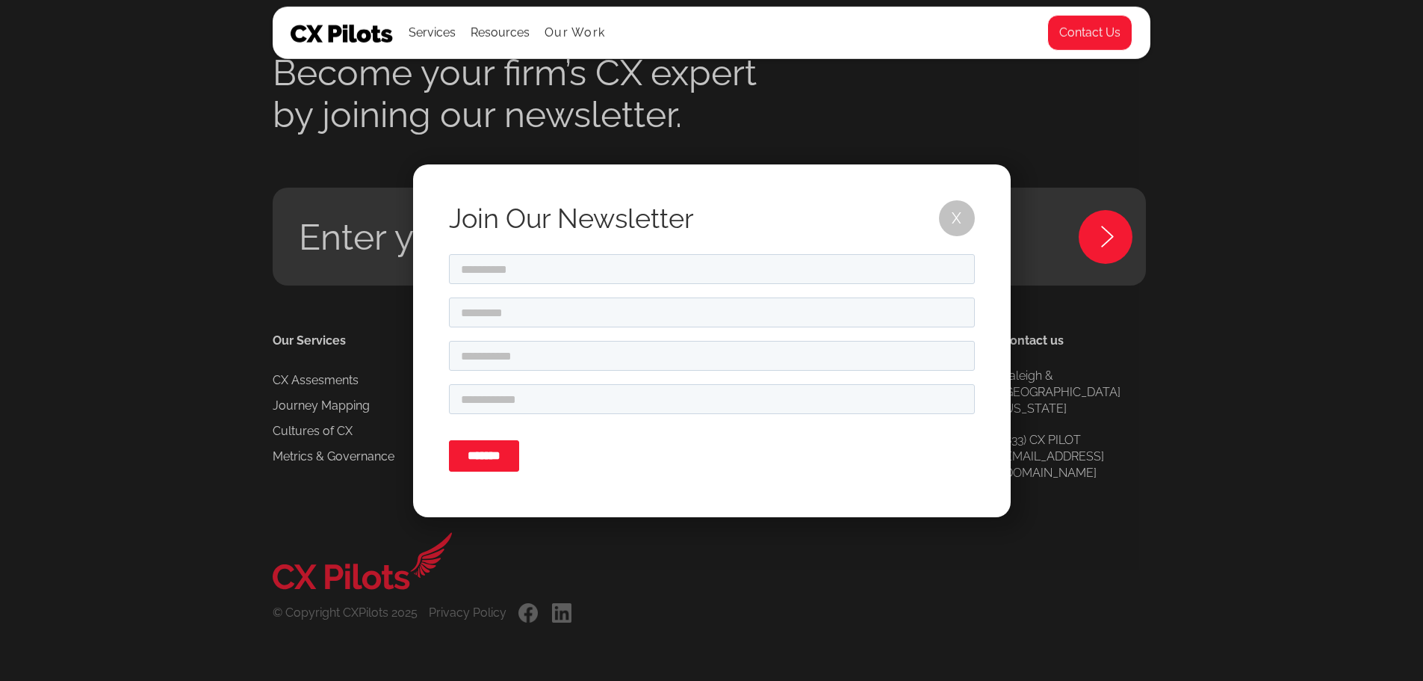
click at [1137, 129] on div "Join Our Newsletter X" at bounding box center [711, 340] width 1423 height 681
click at [961, 221] on link "X" at bounding box center [957, 218] width 36 height 36
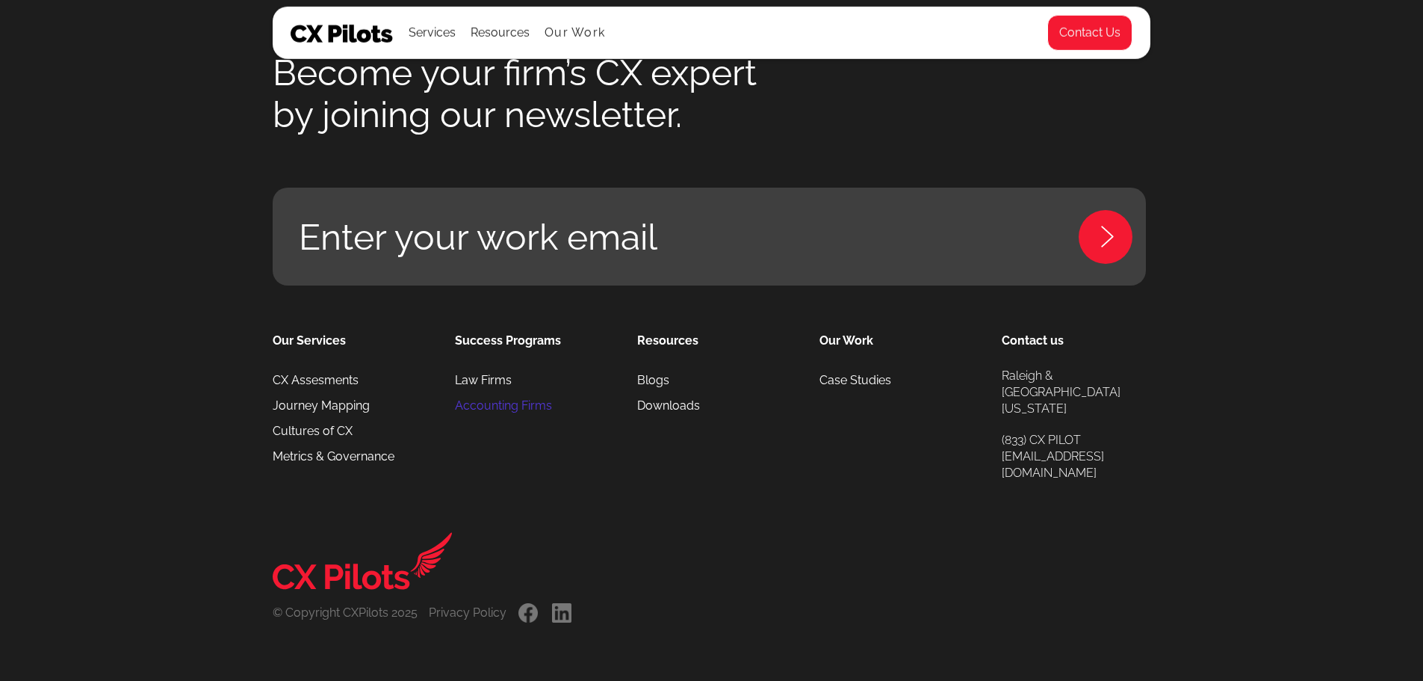
click at [506, 418] on link "Accounting Firms" at bounding box center [503, 405] width 97 height 25
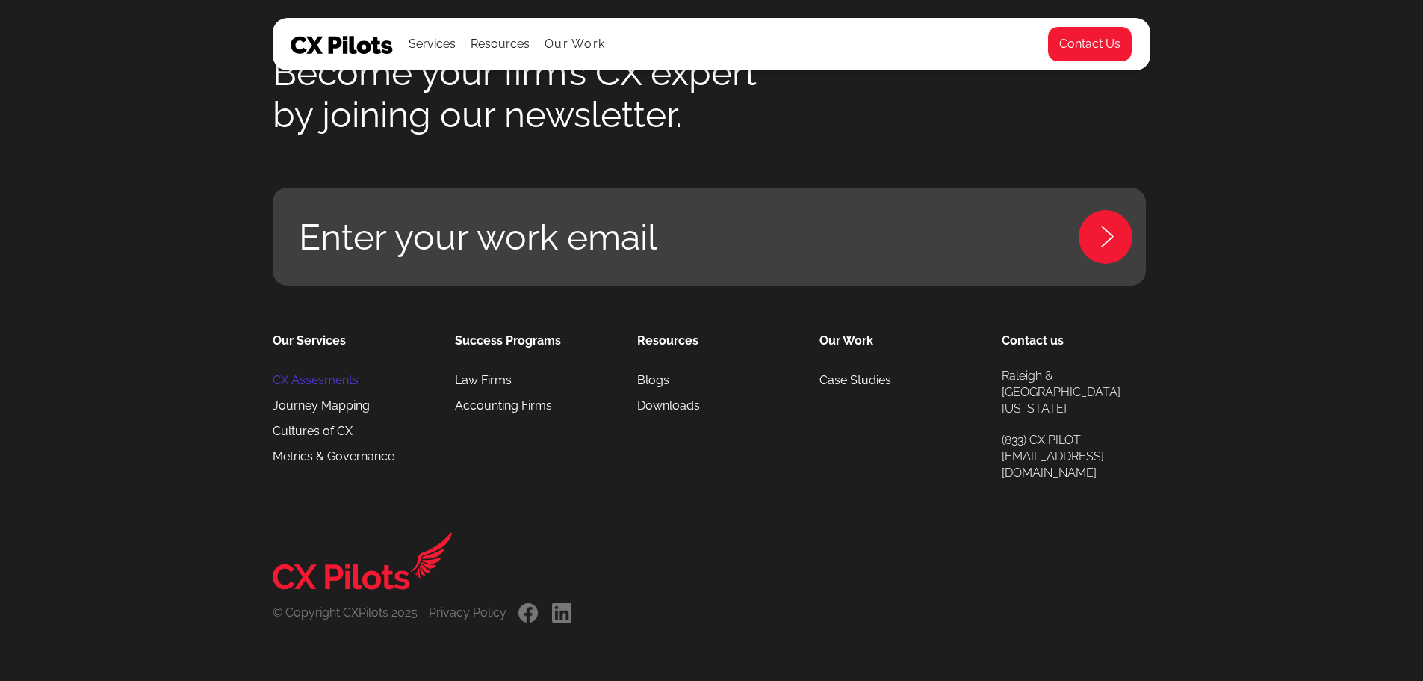
click at [336, 393] on link "CX Assesments" at bounding box center [316, 380] width 86 height 25
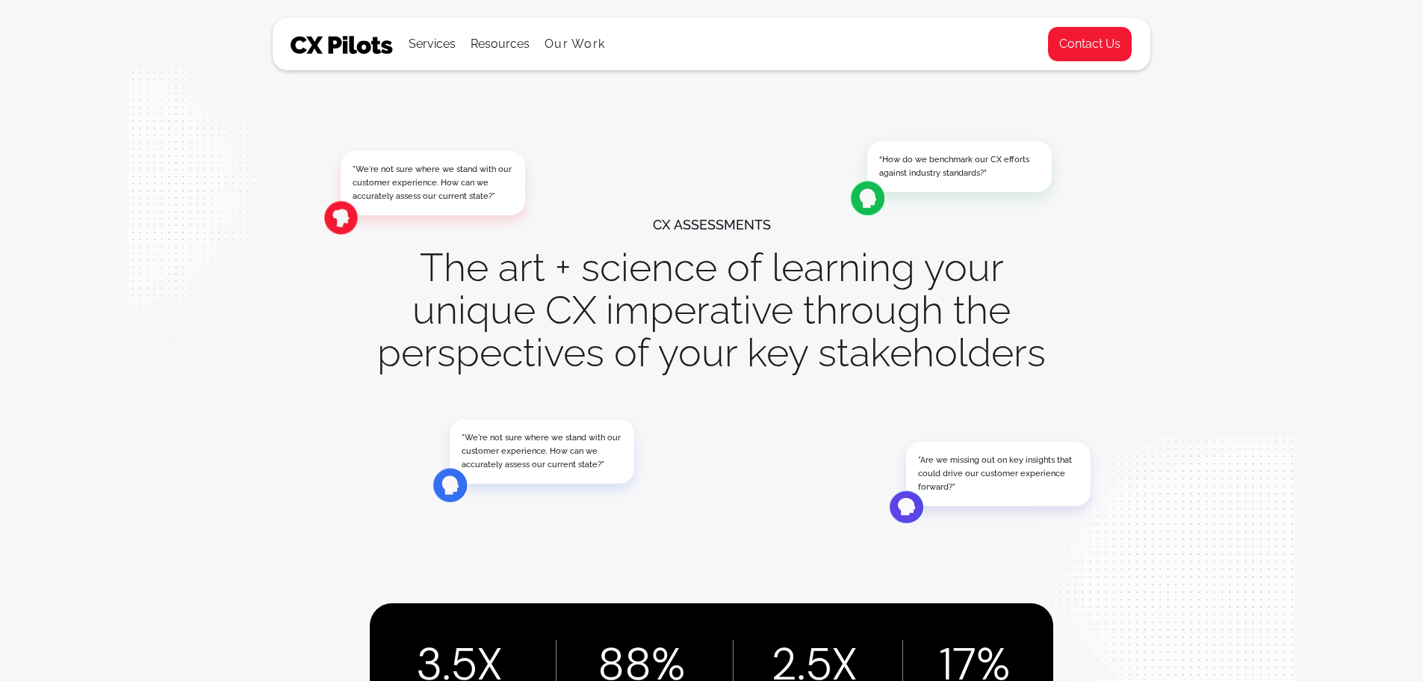
click at [1344, 303] on div ""We're not sure where we stand with our customer experience. How can we accurat…" at bounding box center [711, 403] width 1423 height 807
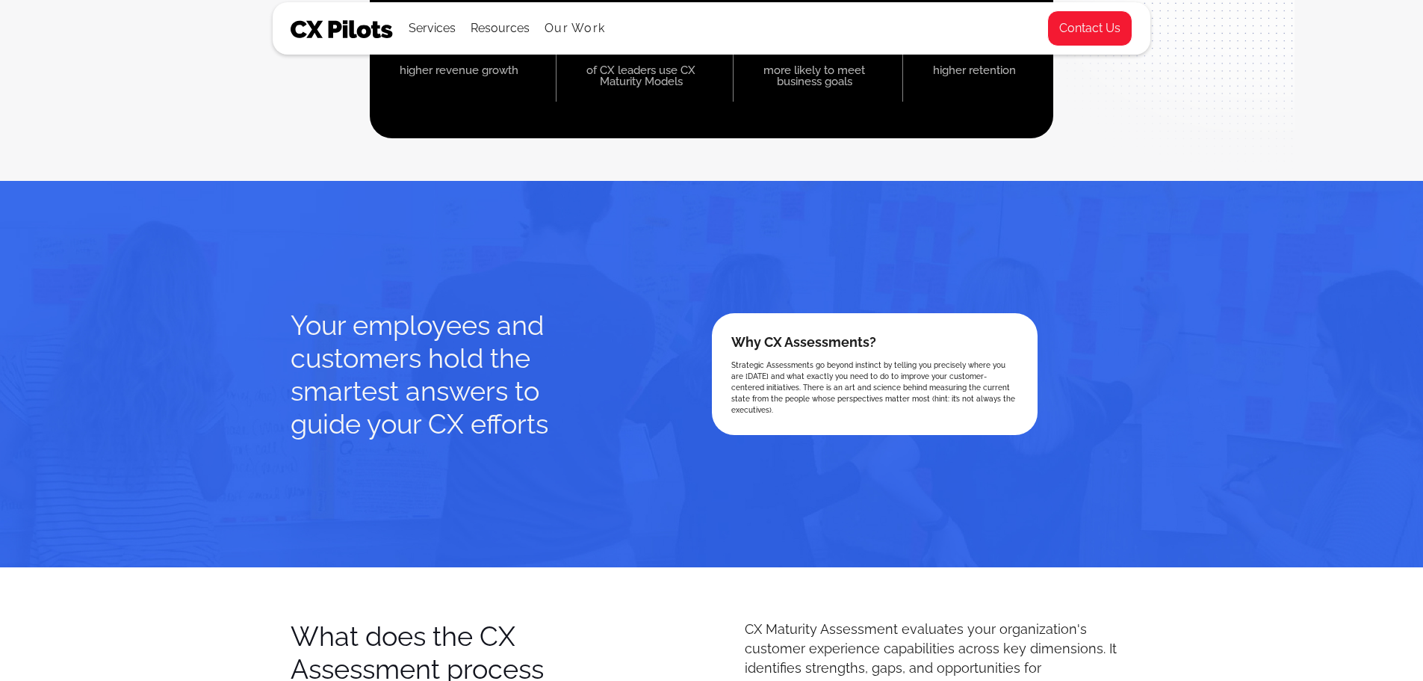
scroll to position [747, 0]
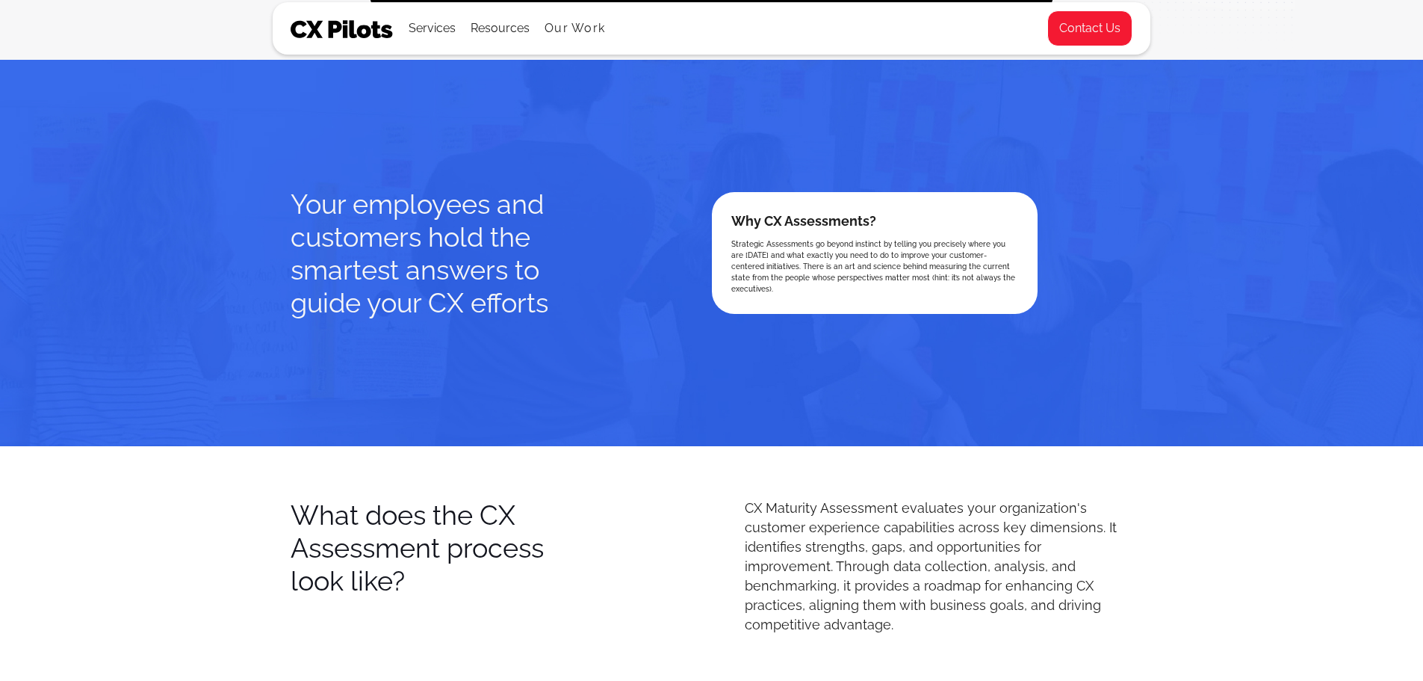
click at [38, 196] on div "Your employees and customers hold the smartest answers to guide your CX efforts…" at bounding box center [711, 253] width 1423 height 386
click at [570, 27] on link "Our Work" at bounding box center [575, 28] width 61 height 13
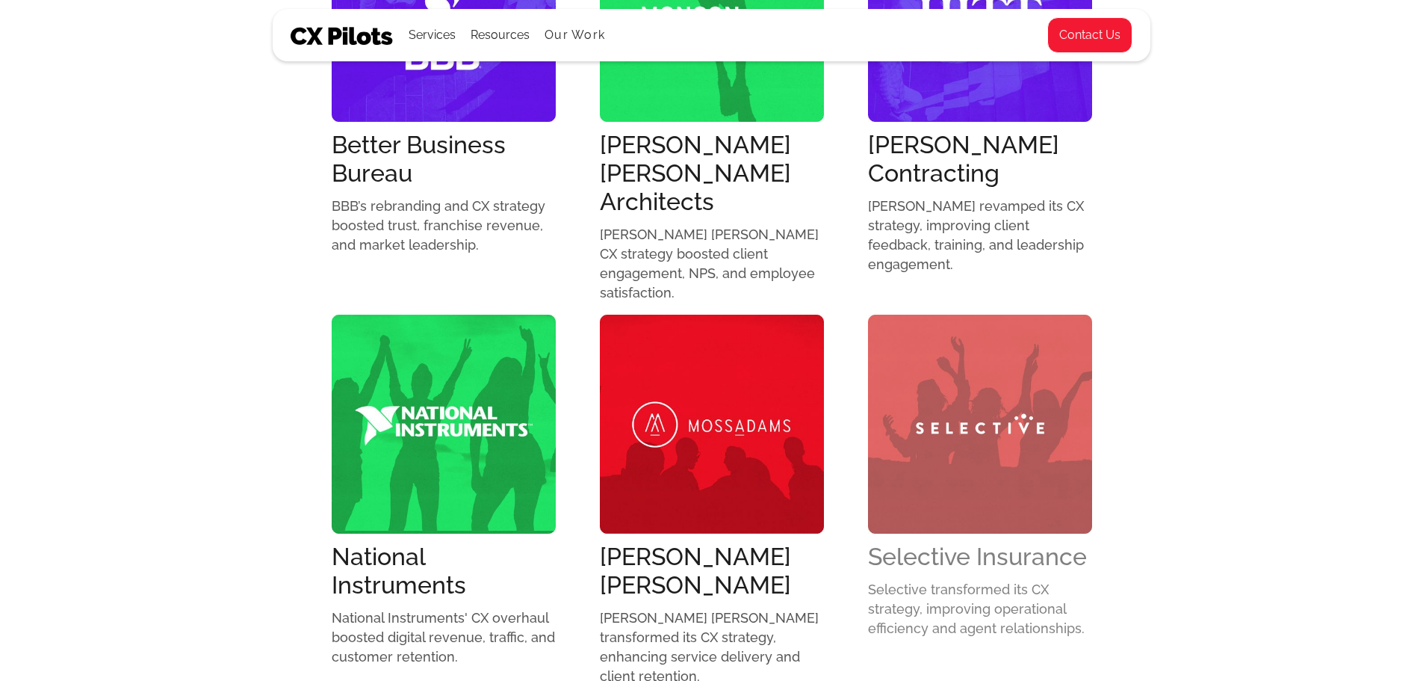
scroll to position [1046, 0]
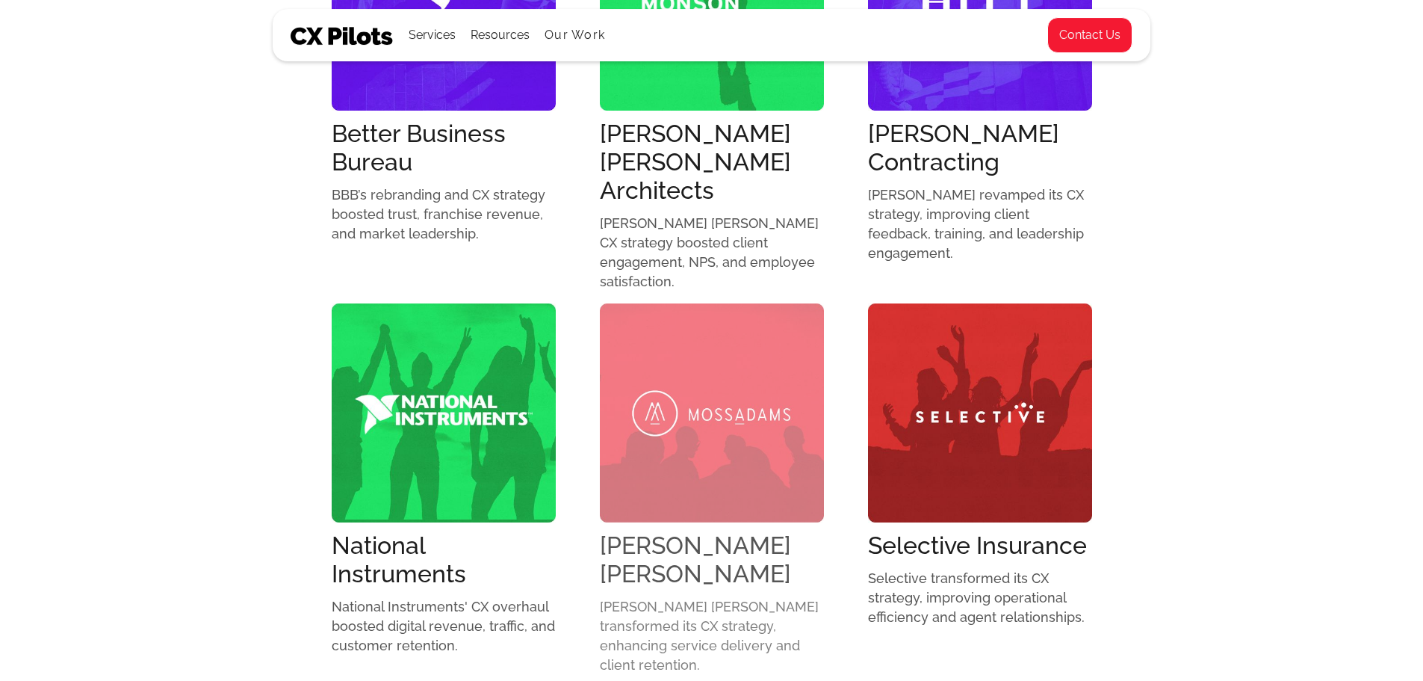
click at [734, 421] on img at bounding box center [712, 412] width 224 height 218
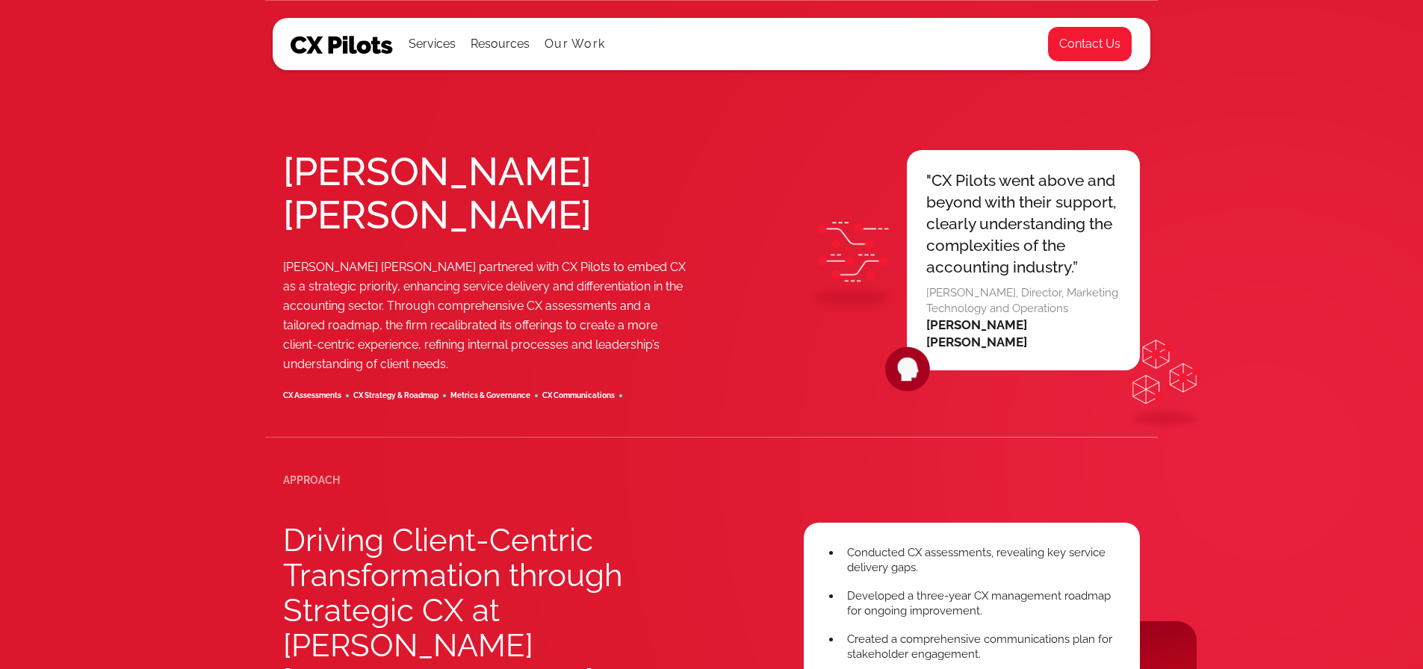
click at [1355, 424] on div at bounding box center [1263, 462] width 575 height 508
click at [373, 49] on img at bounding box center [342, 45] width 103 height 18
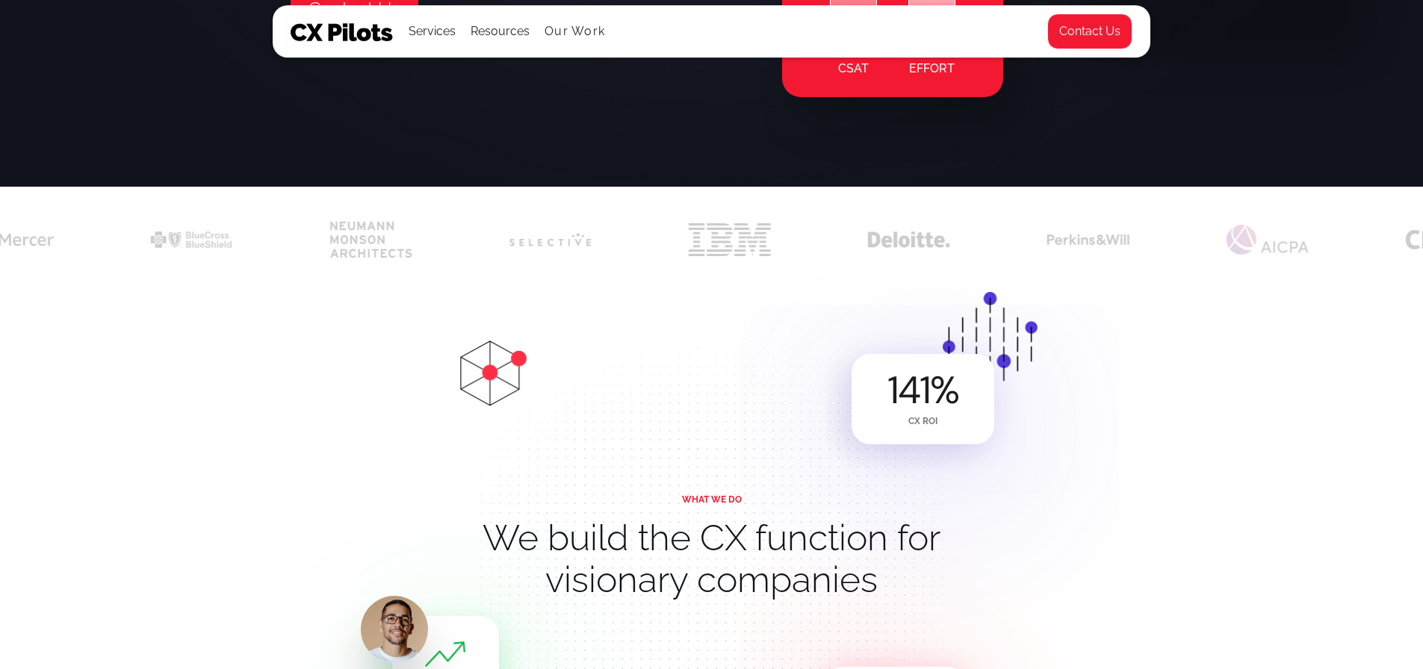
scroll to position [897, 0]
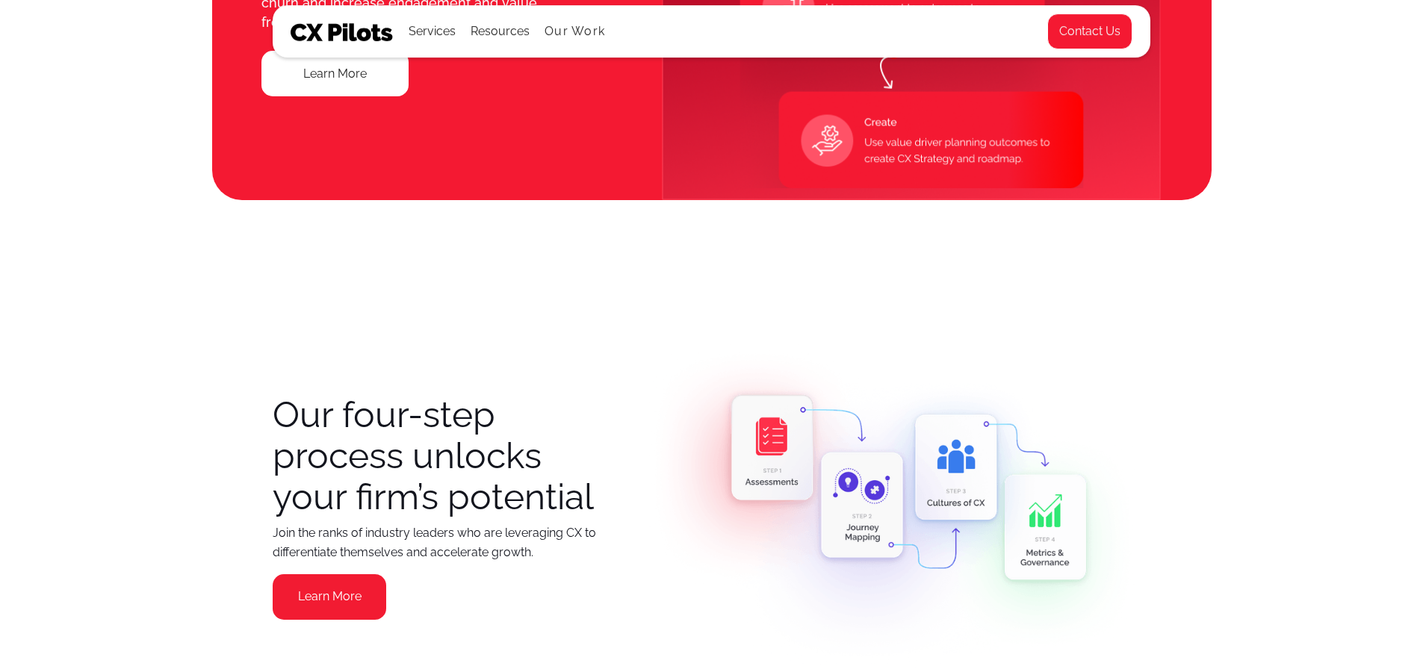
scroll to position [1793, 0]
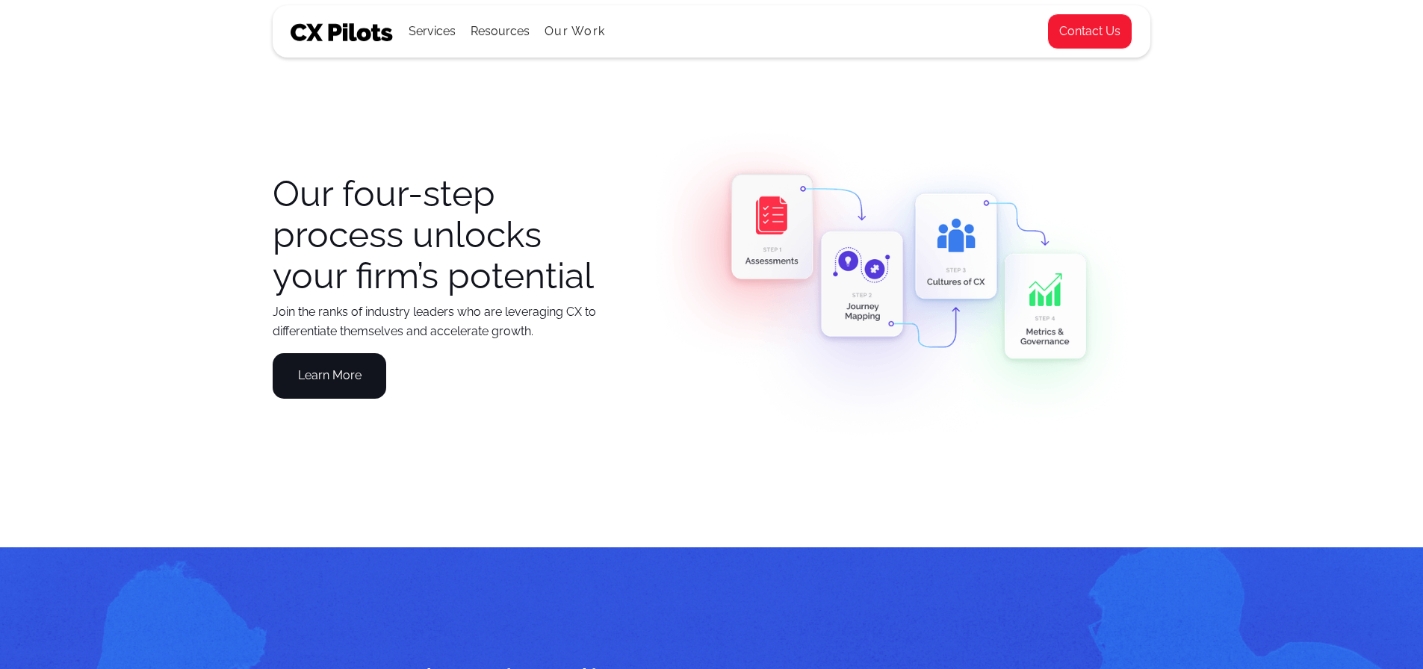
click at [345, 374] on link "Learn More" at bounding box center [330, 376] width 114 height 46
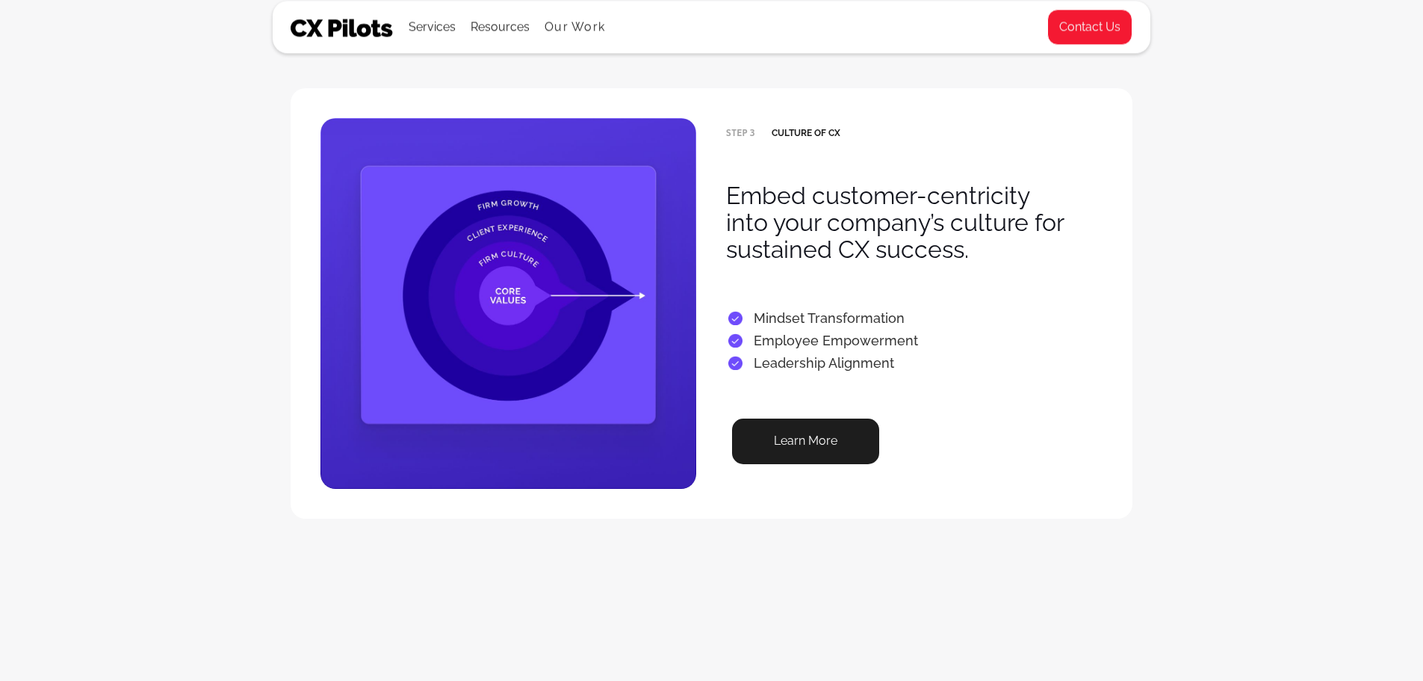
scroll to position [1942, 0]
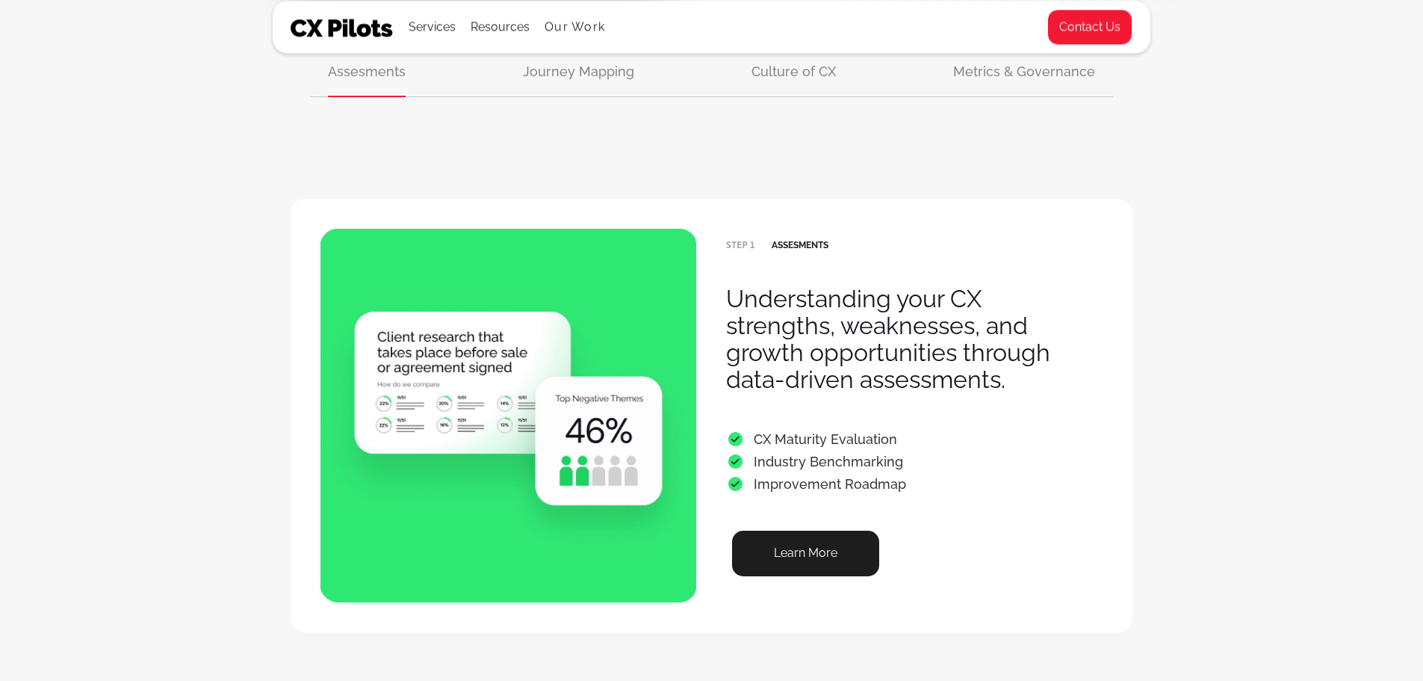
scroll to position [672, 0]
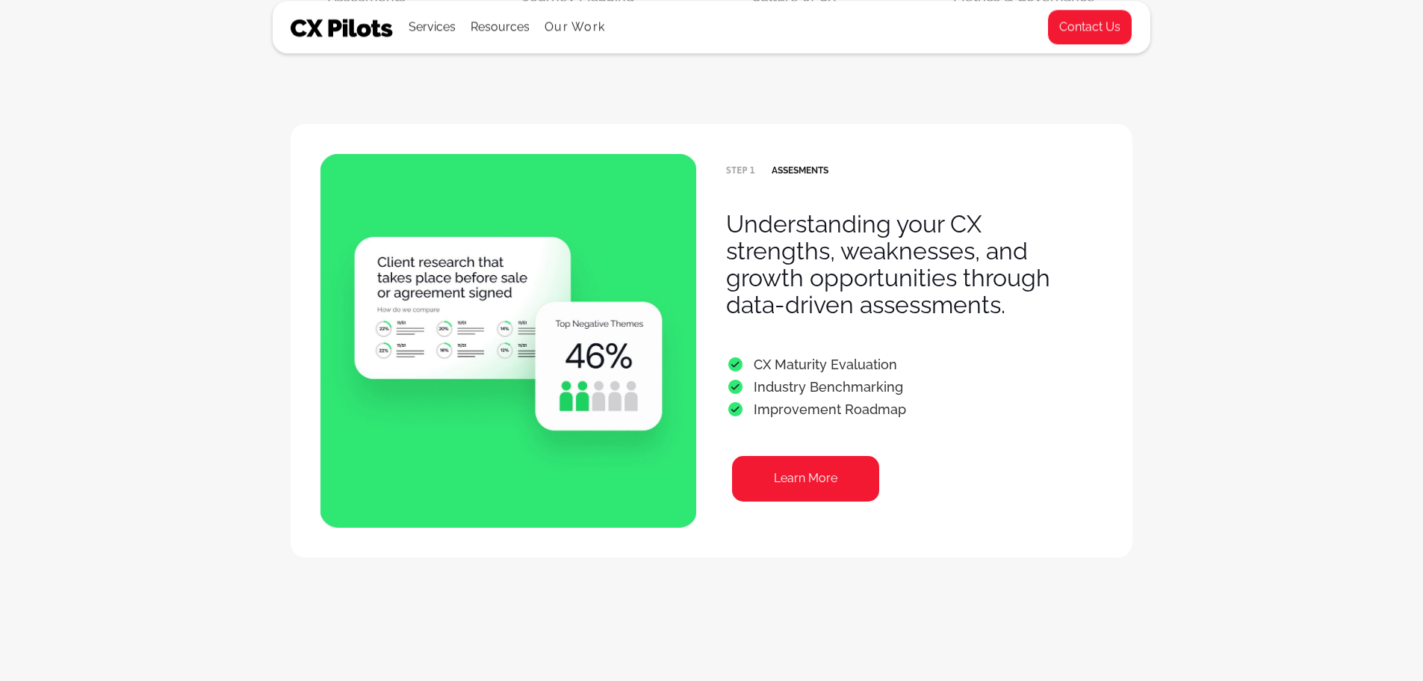
click at [840, 492] on link "Learn More" at bounding box center [805, 479] width 147 height 46
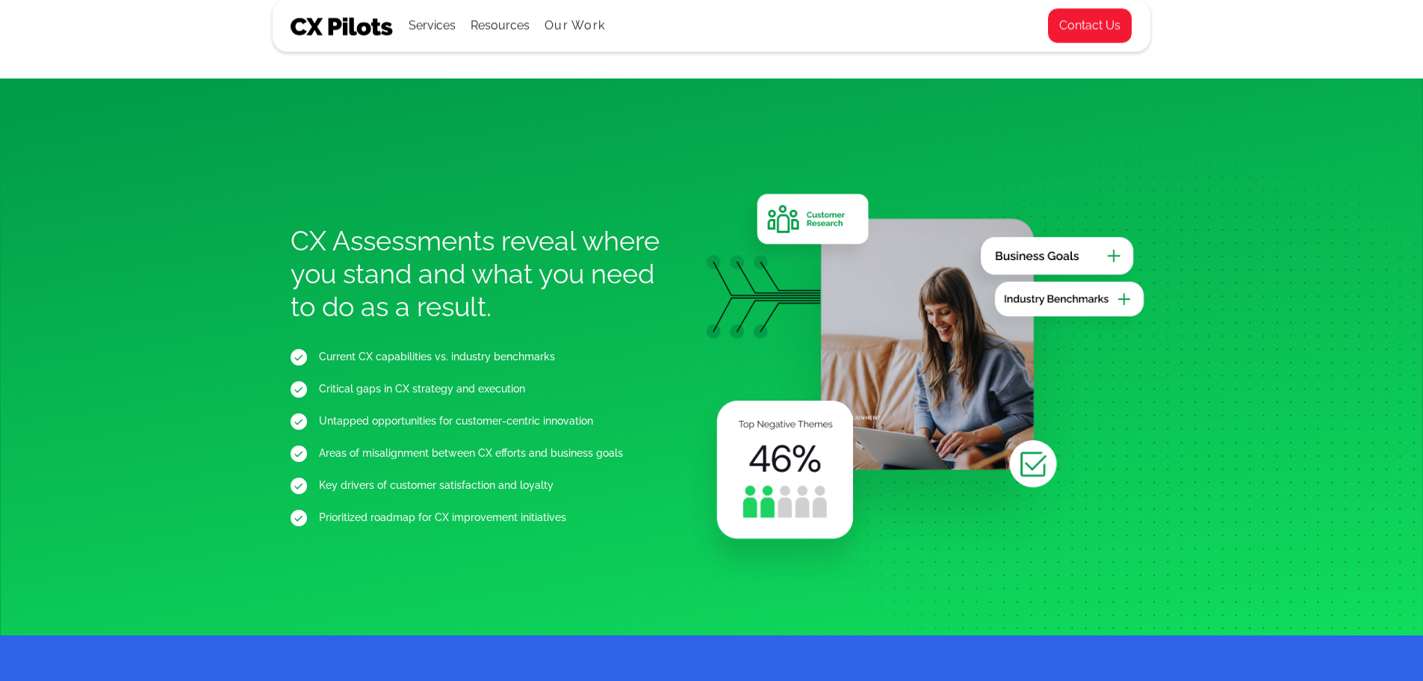
scroll to position [1569, 0]
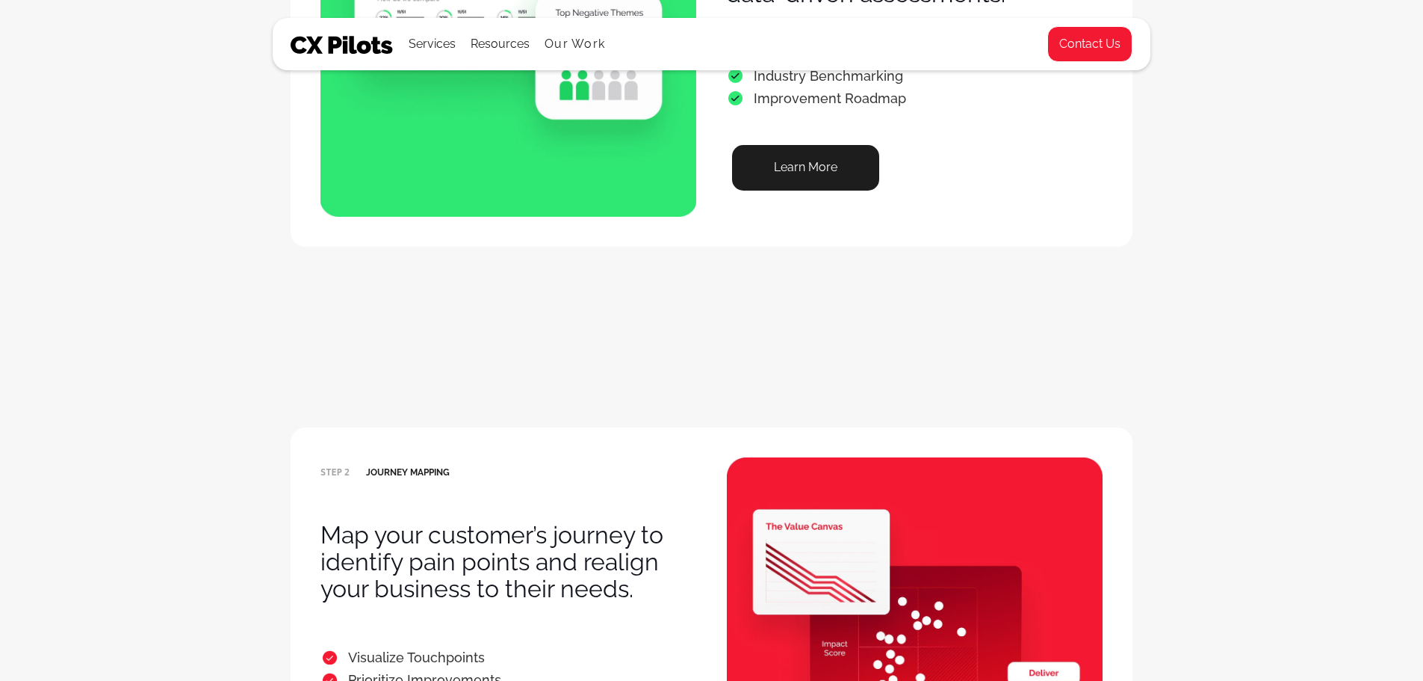
scroll to position [747, 0]
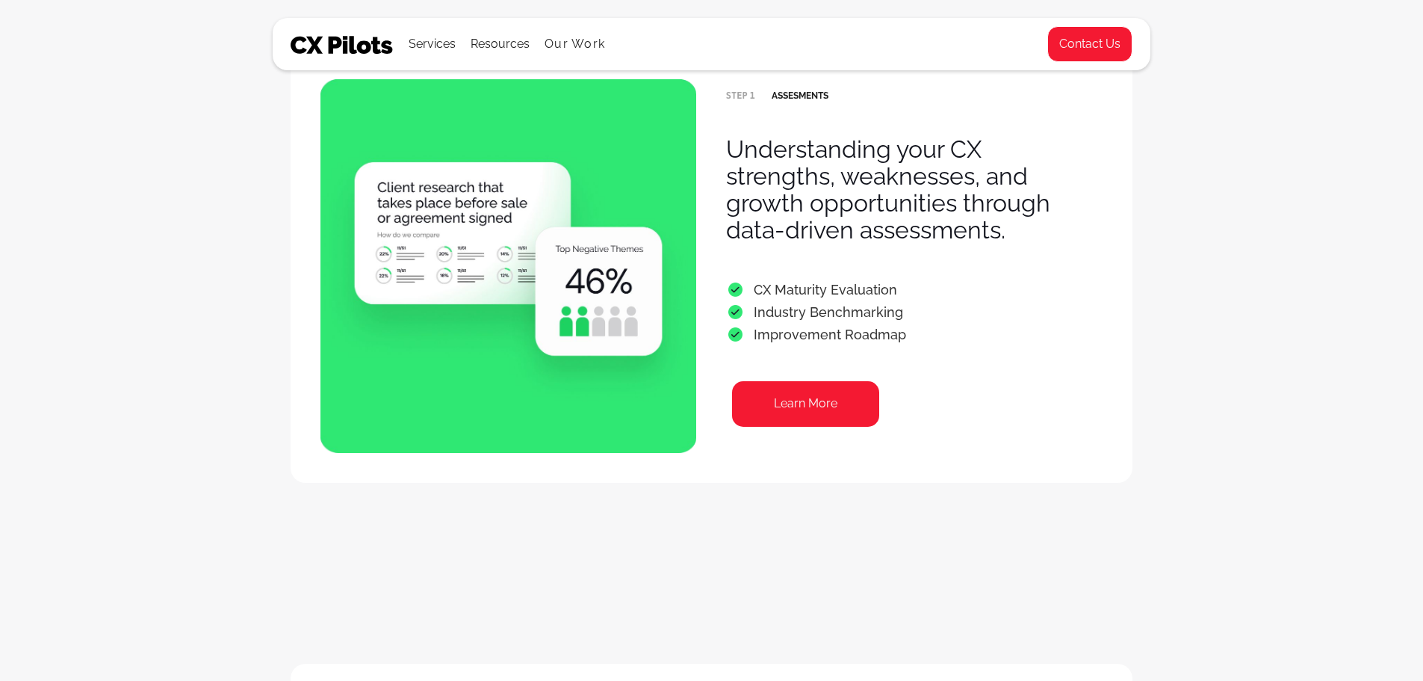
click at [829, 388] on link "Learn More" at bounding box center [805, 404] width 147 height 46
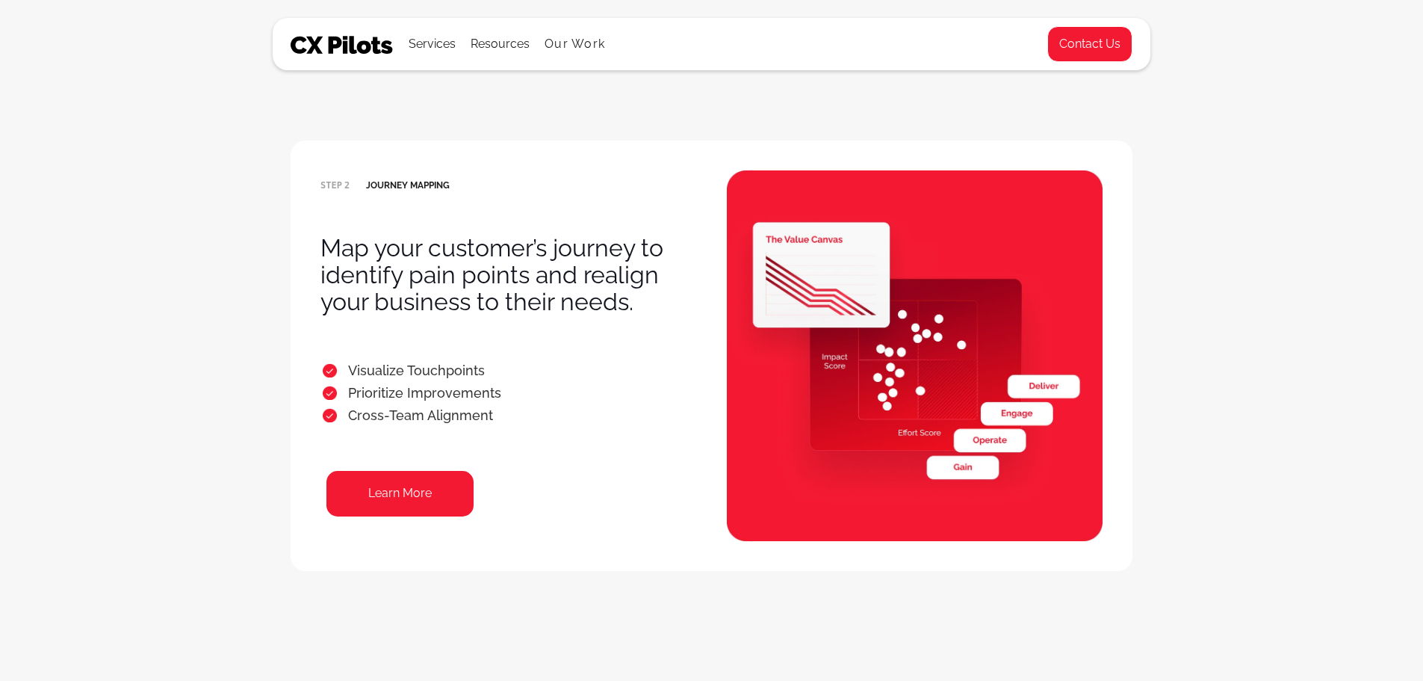
click at [417, 493] on link "Learn More" at bounding box center [399, 494] width 147 height 46
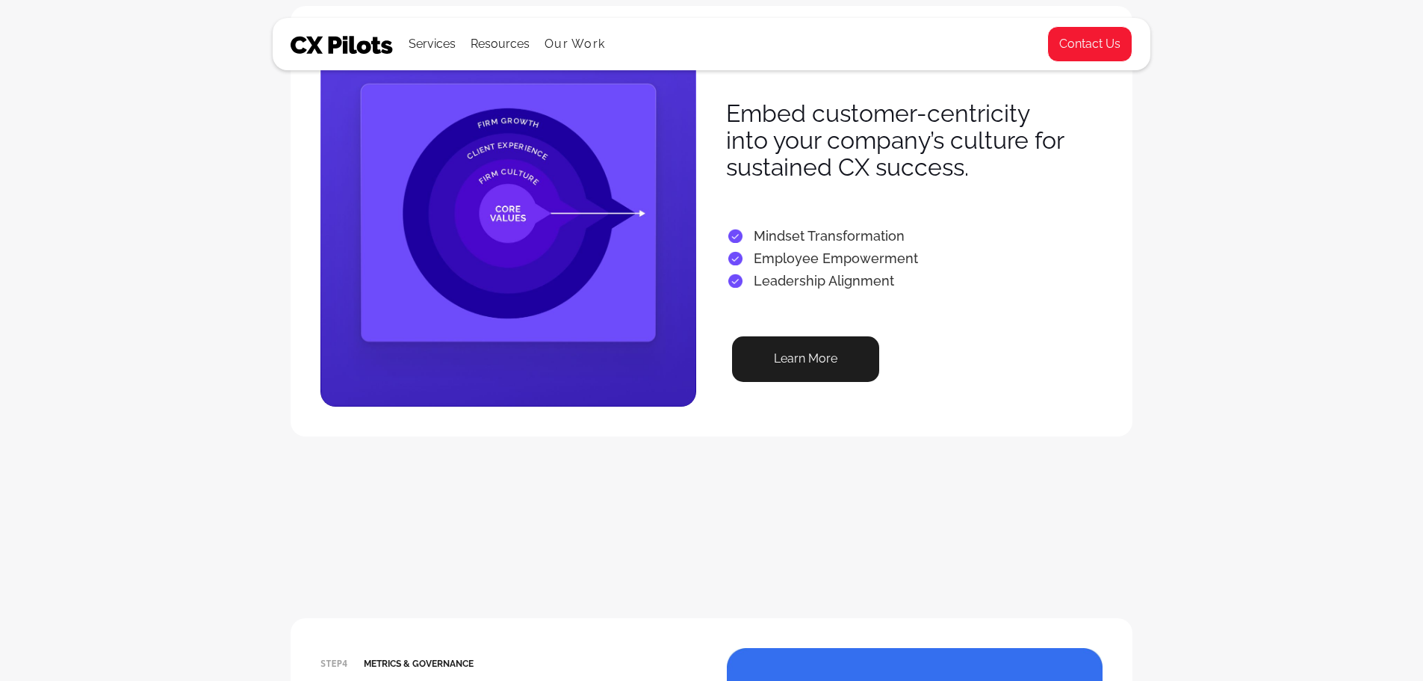
scroll to position [1942, 0]
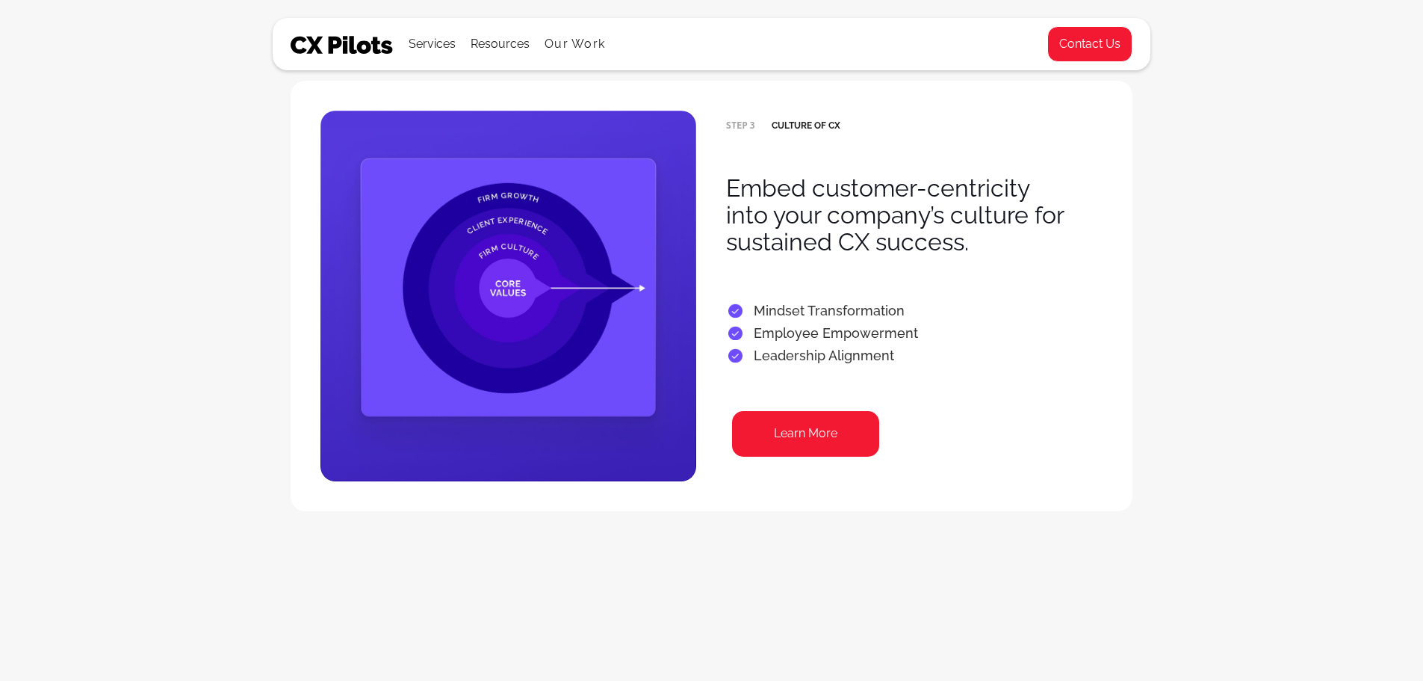
click at [815, 438] on link "Learn More" at bounding box center [805, 434] width 147 height 46
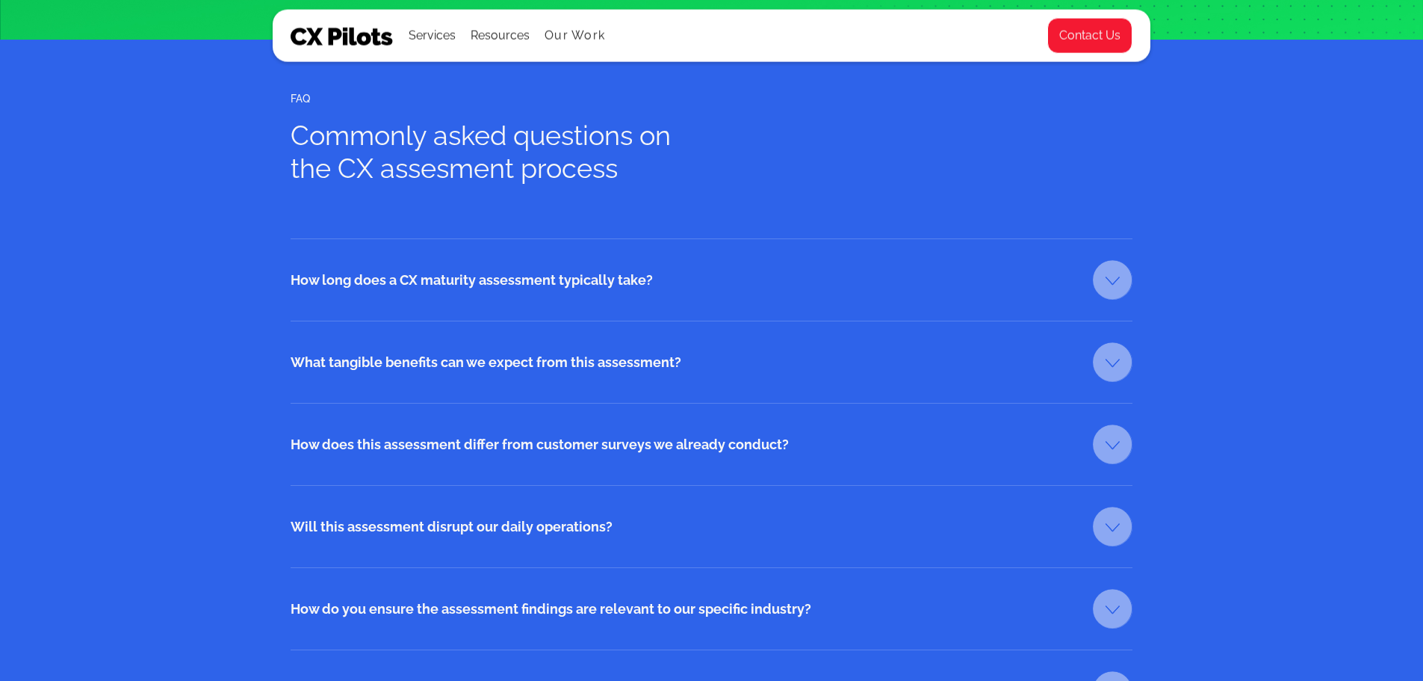
scroll to position [2241, 0]
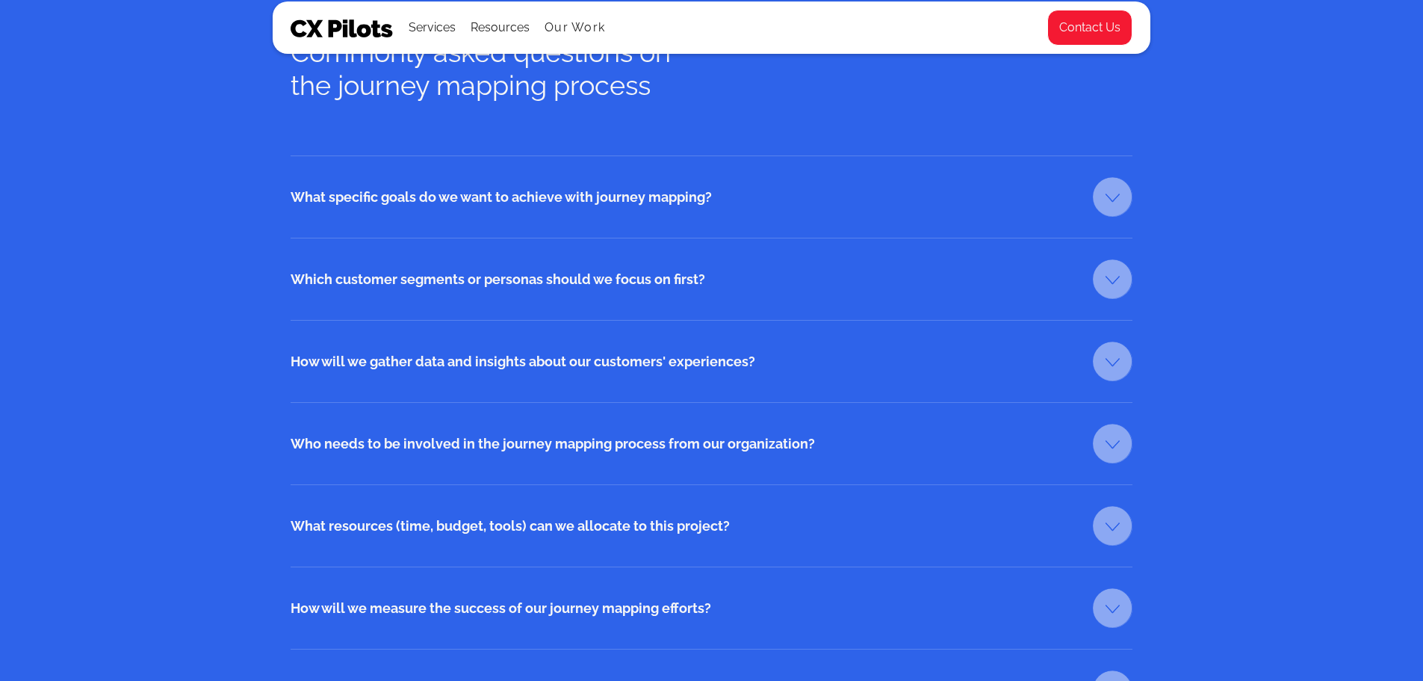
scroll to position [2241, 0]
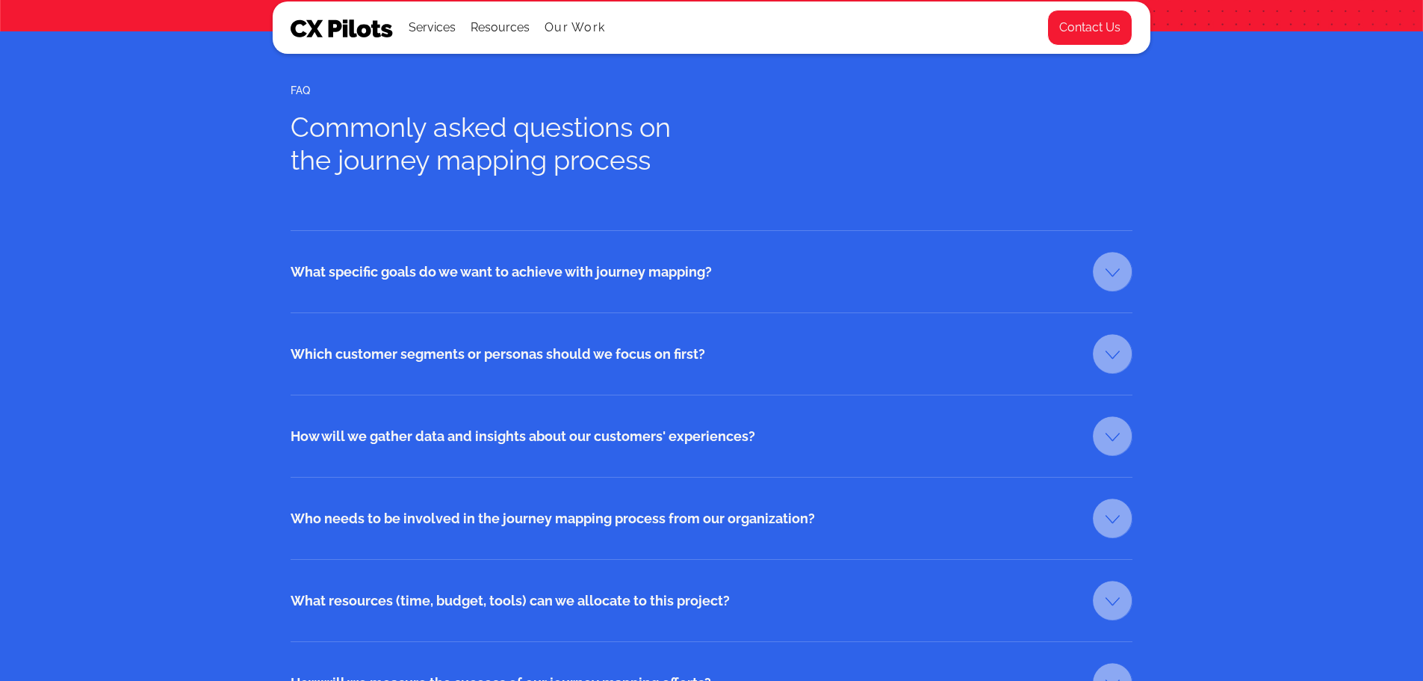
click at [1124, 276] on link at bounding box center [1113, 272] width 40 height 40
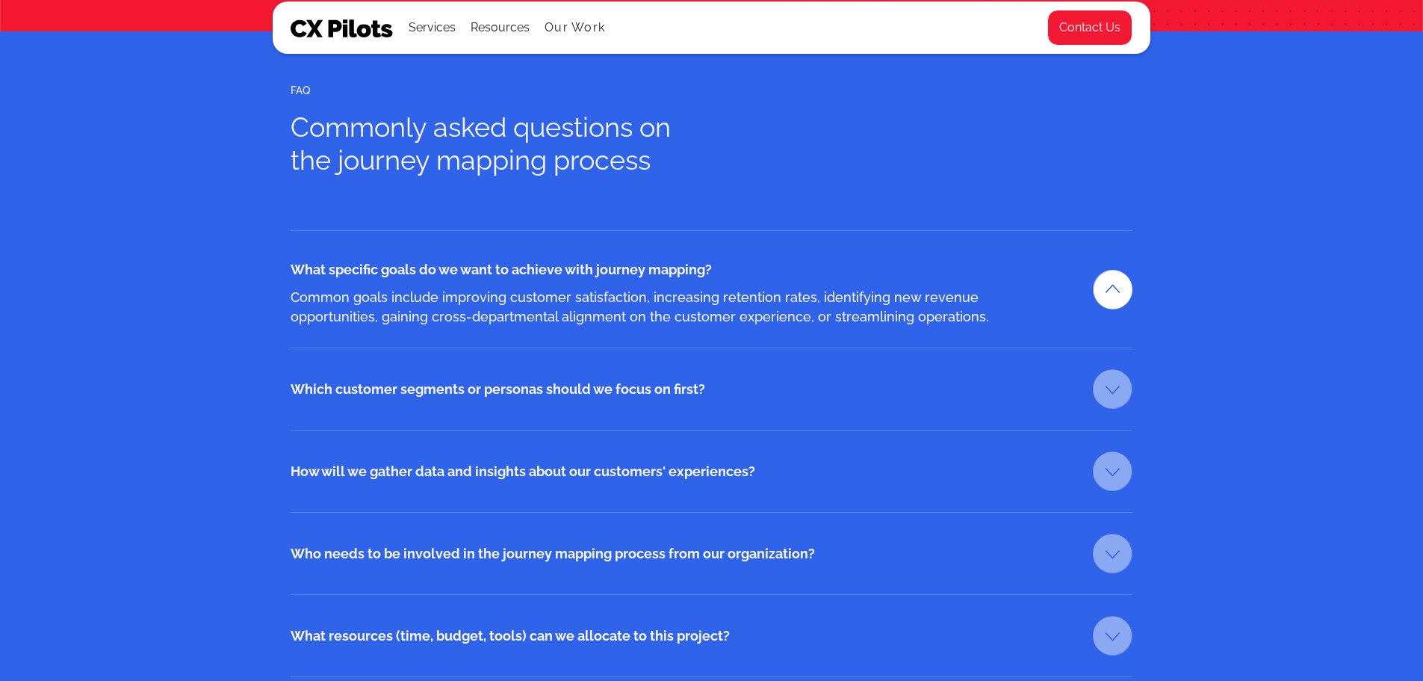
click at [1115, 286] on link at bounding box center [1113, 290] width 40 height 40
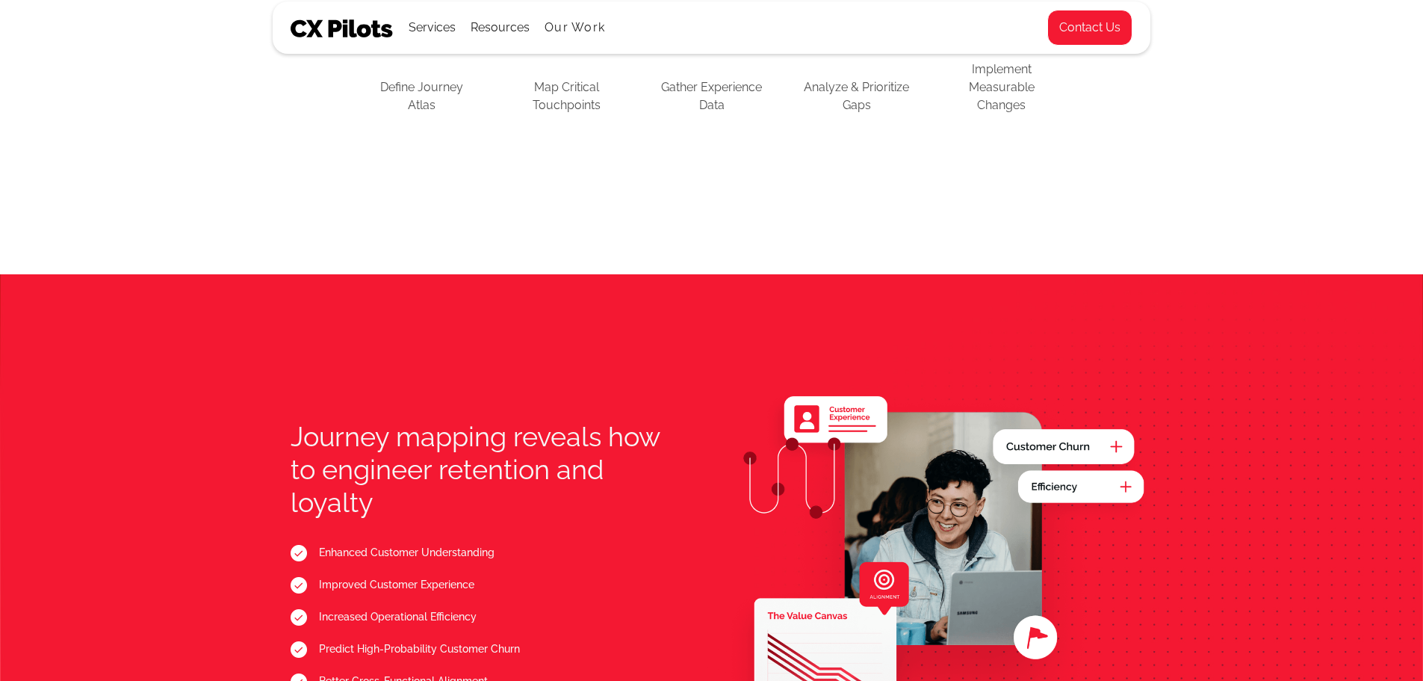
scroll to position [1270, 0]
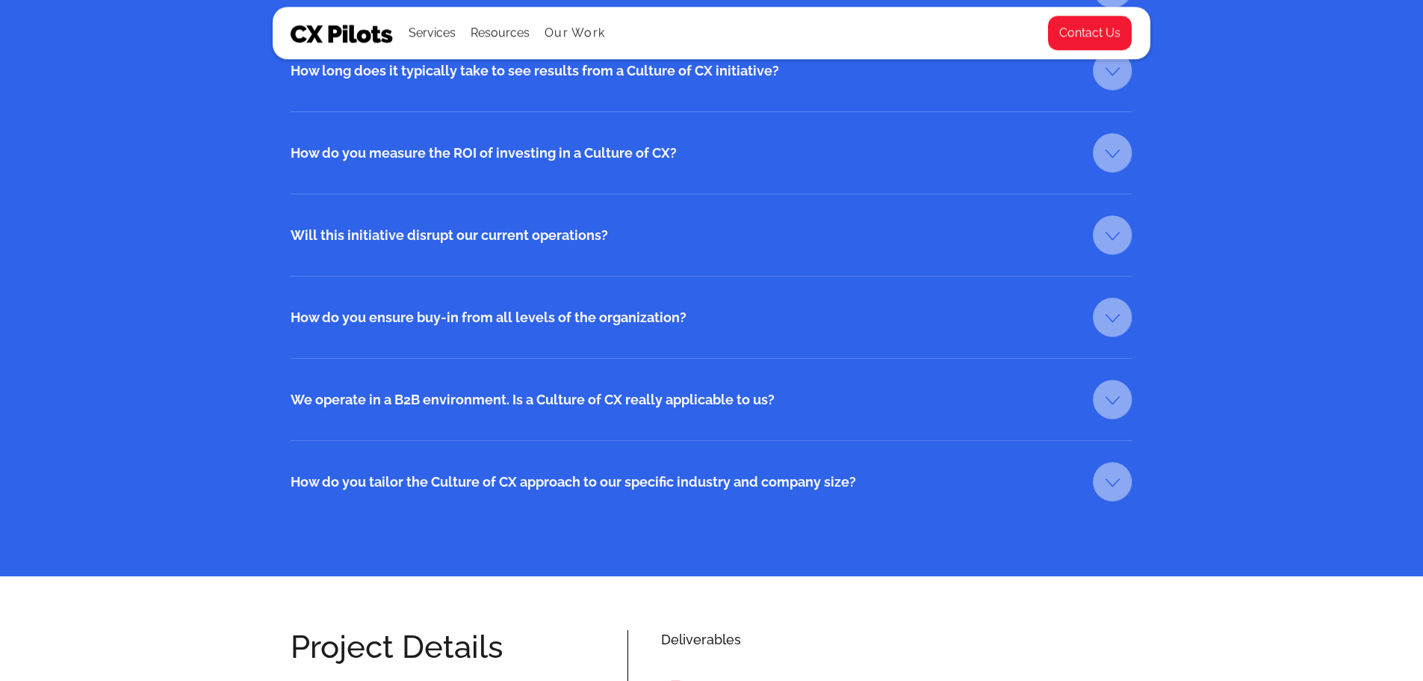
scroll to position [2615, 0]
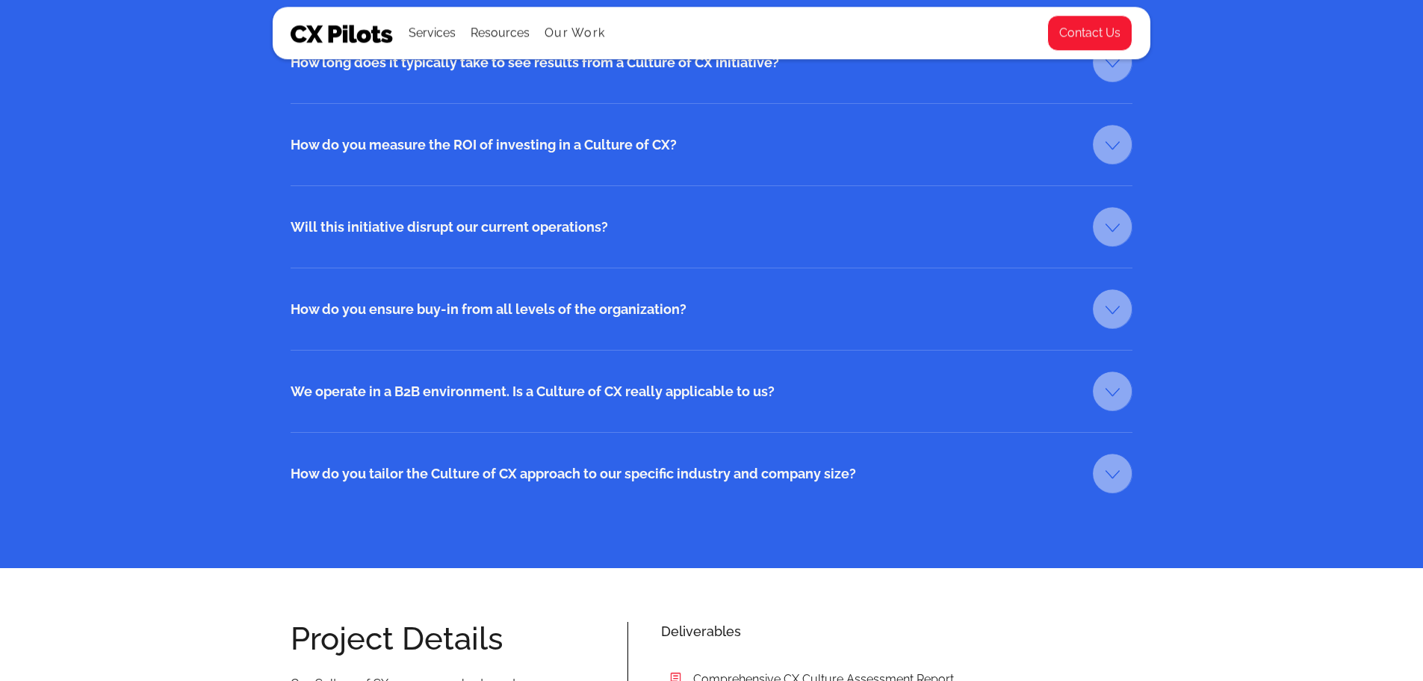
click at [1126, 395] on link at bounding box center [1113, 391] width 40 height 40
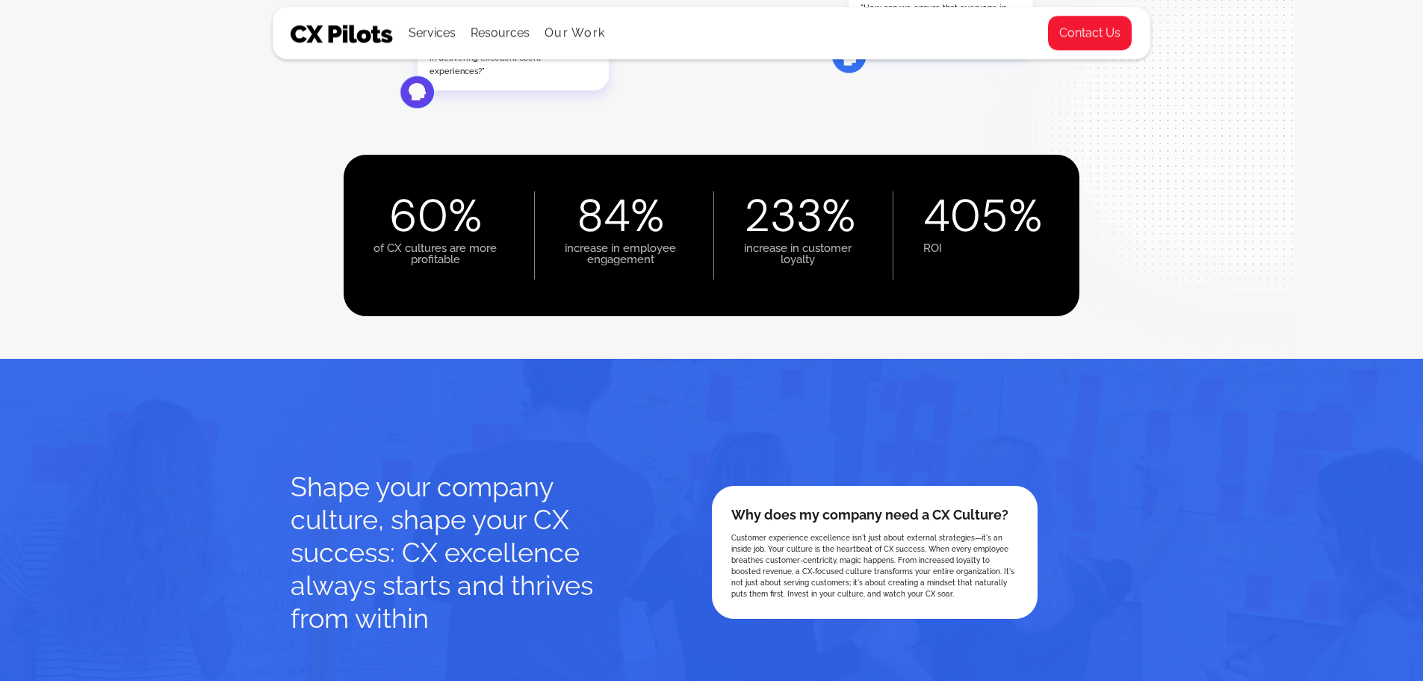
scroll to position [0, 0]
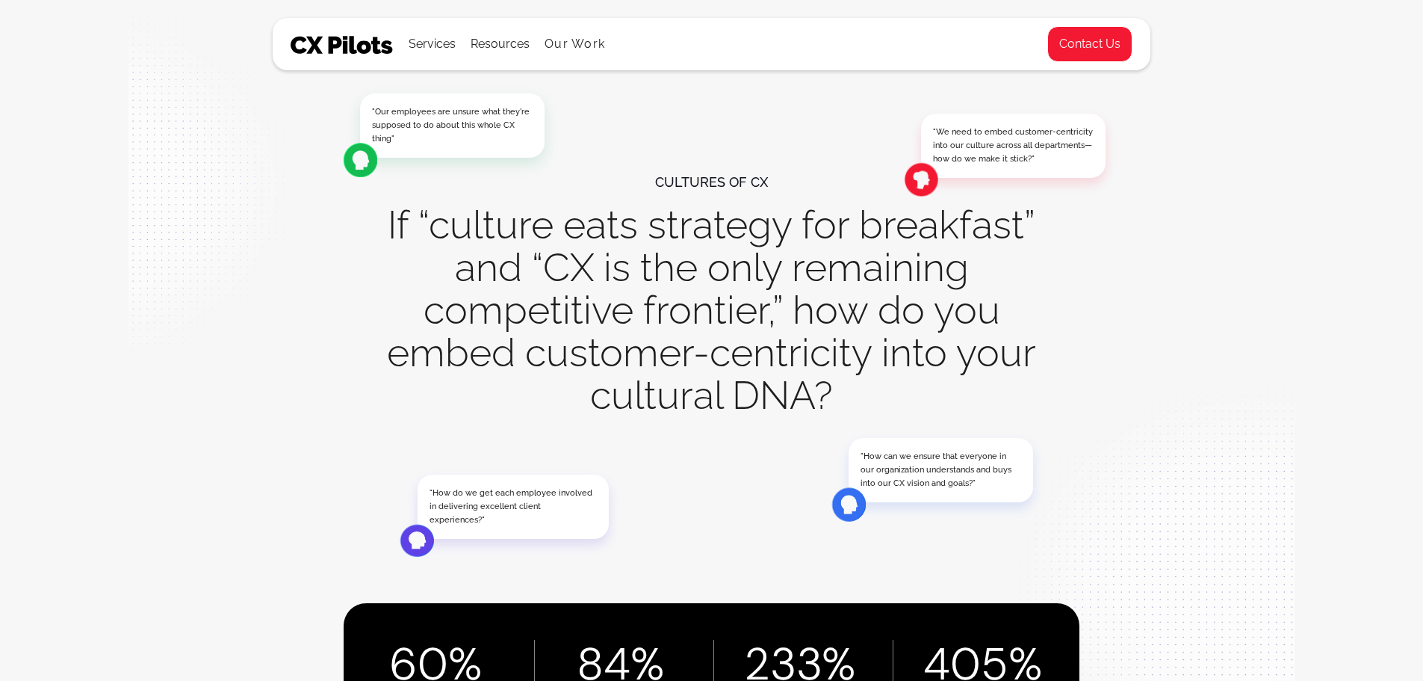
click at [111, 323] on div ""Our employees are unsure what they're supposed to do about this whole CX thing…" at bounding box center [711, 403] width 1423 height 807
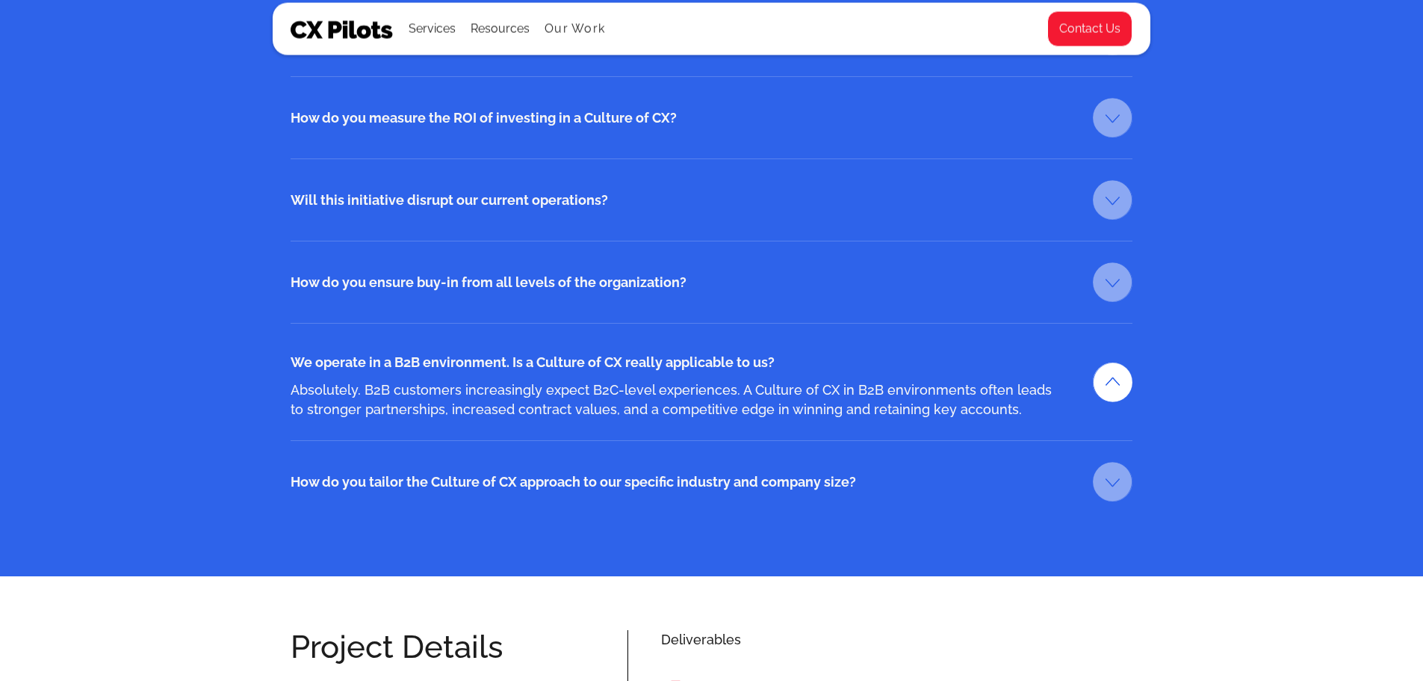
scroll to position [2615, 0]
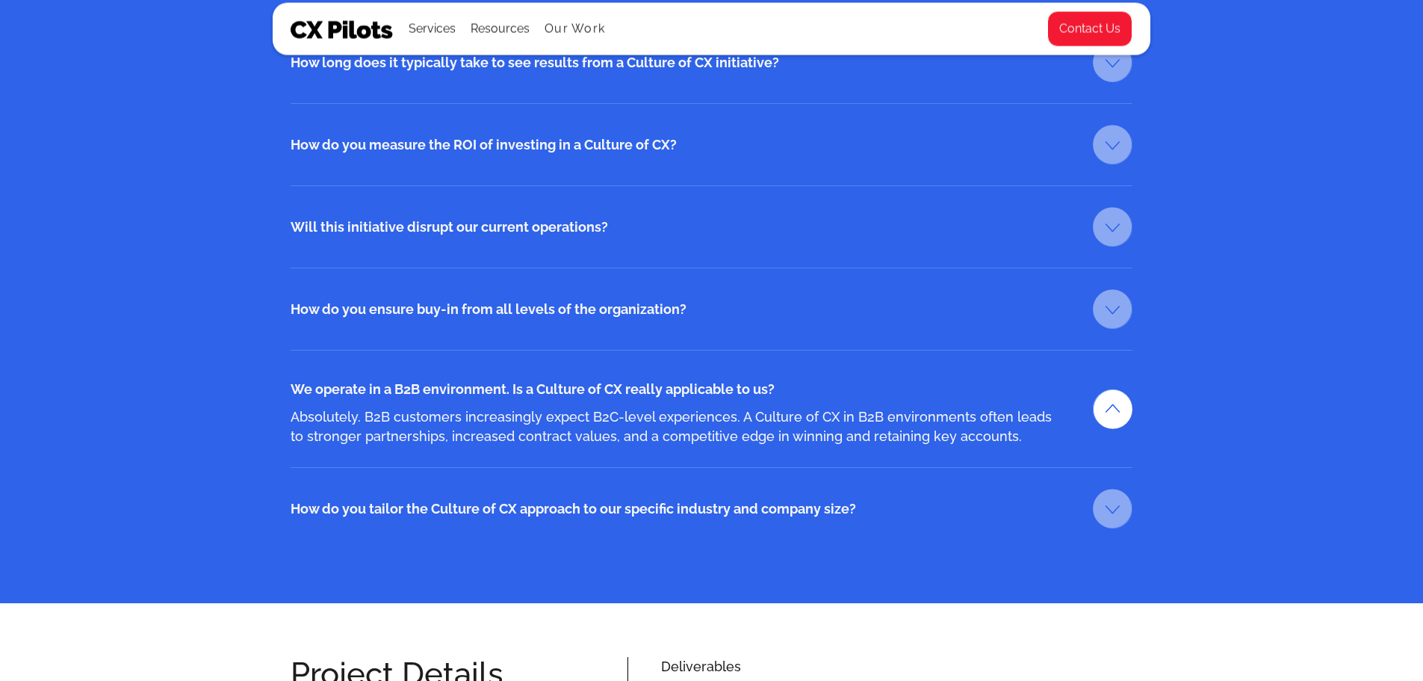
click at [1101, 301] on link at bounding box center [1113, 309] width 40 height 40
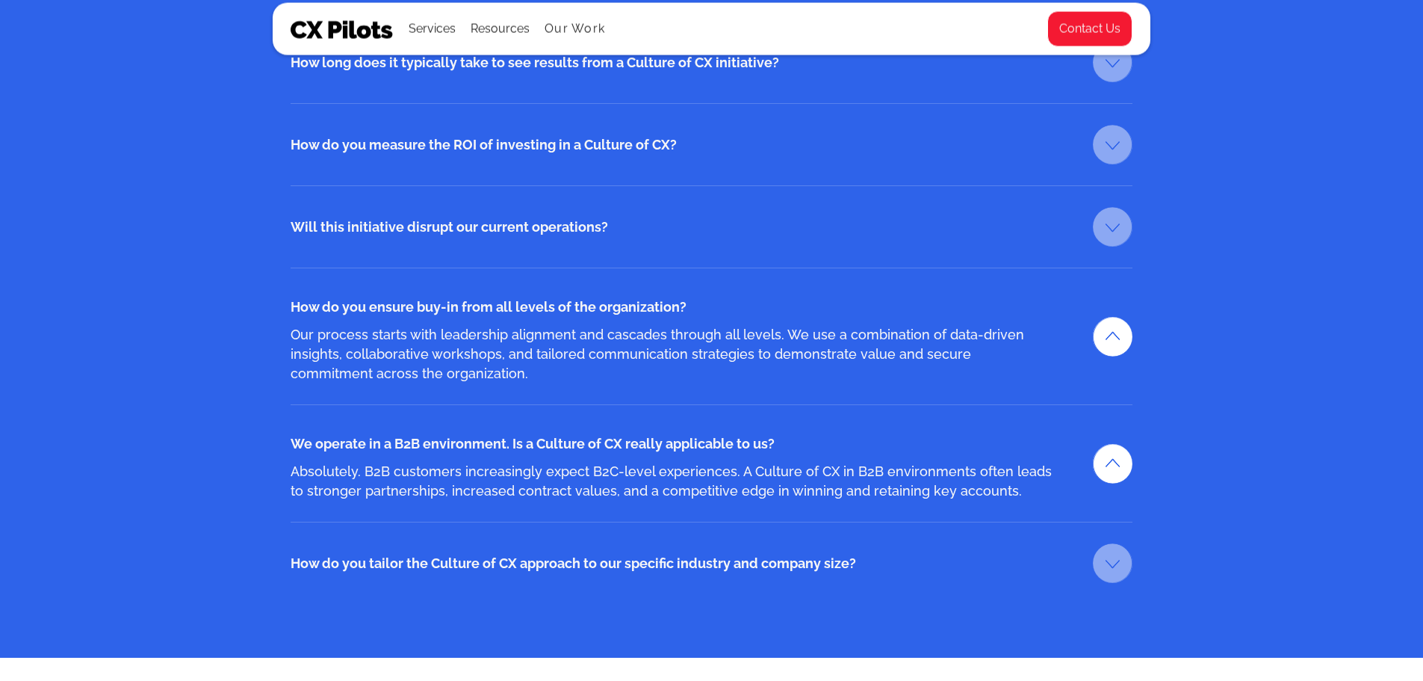
click at [1113, 224] on link at bounding box center [1113, 227] width 40 height 40
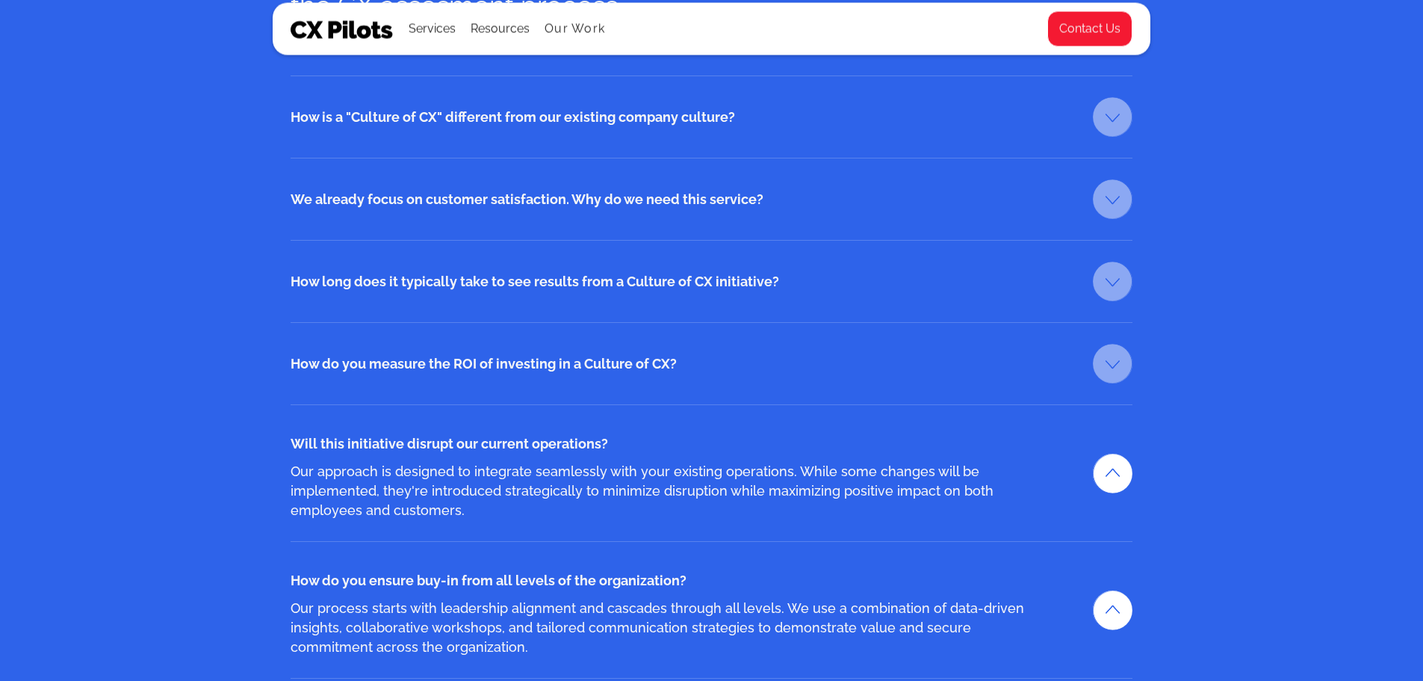
scroll to position [2391, 0]
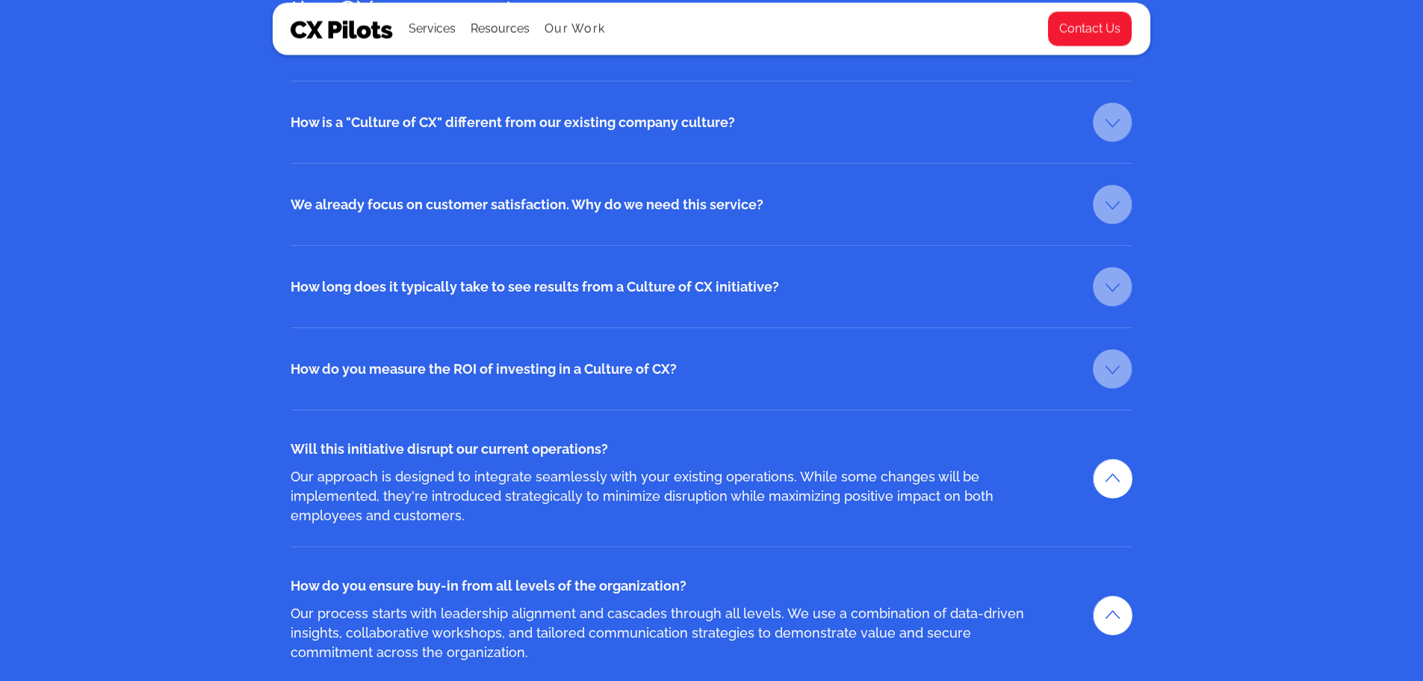
click at [1102, 369] on link at bounding box center [1113, 369] width 40 height 40
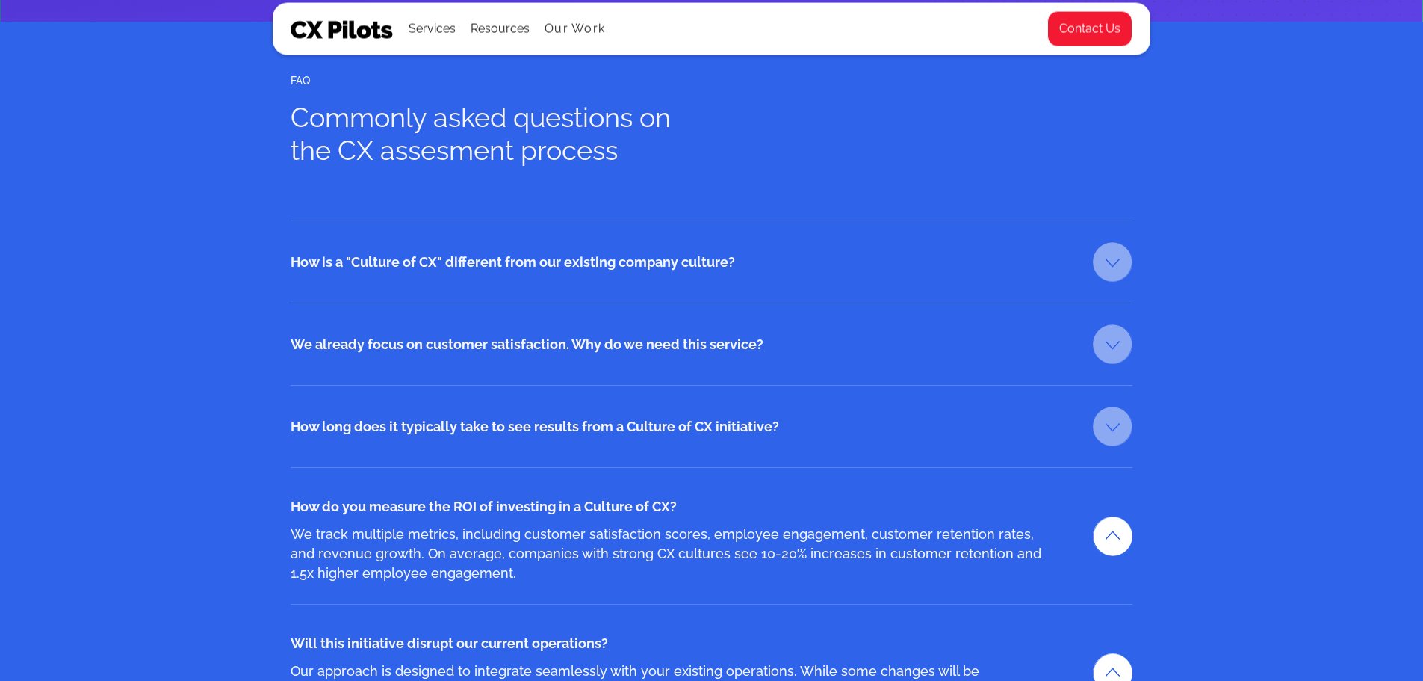
scroll to position [2241, 0]
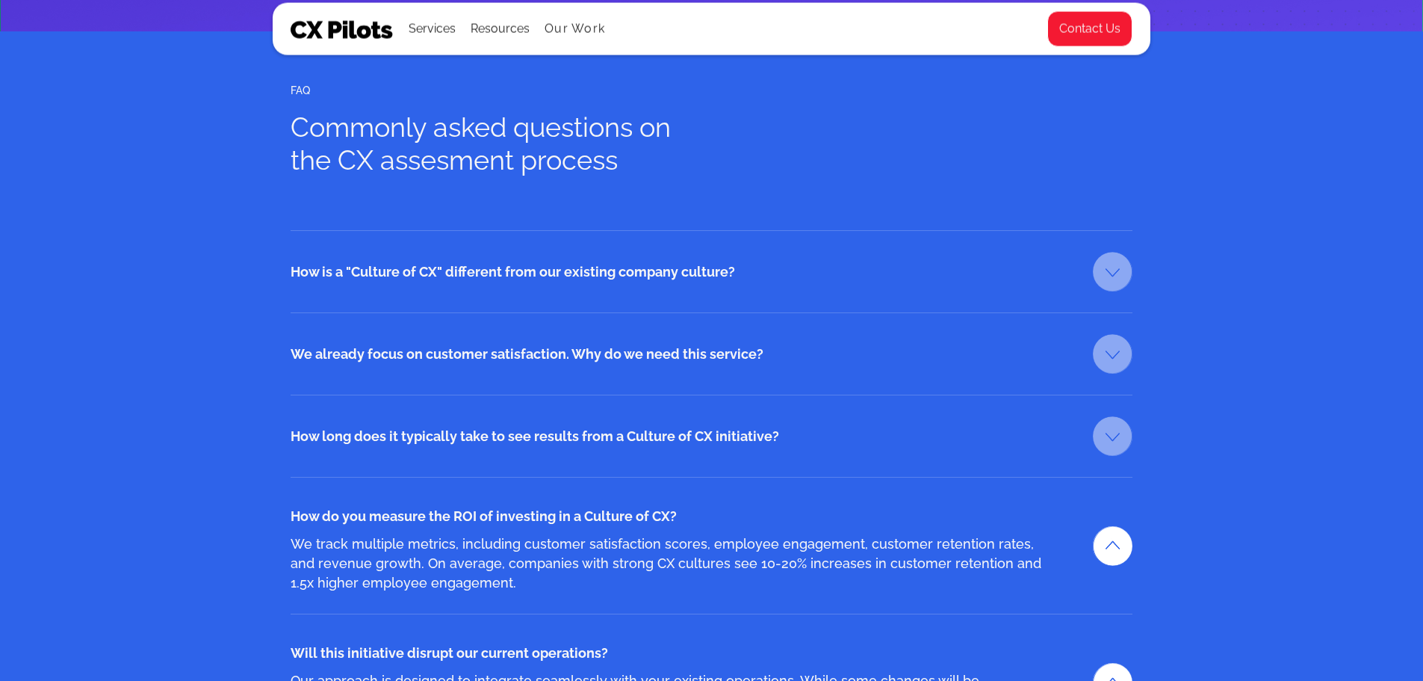
click at [1114, 431] on link at bounding box center [1113, 436] width 40 height 40
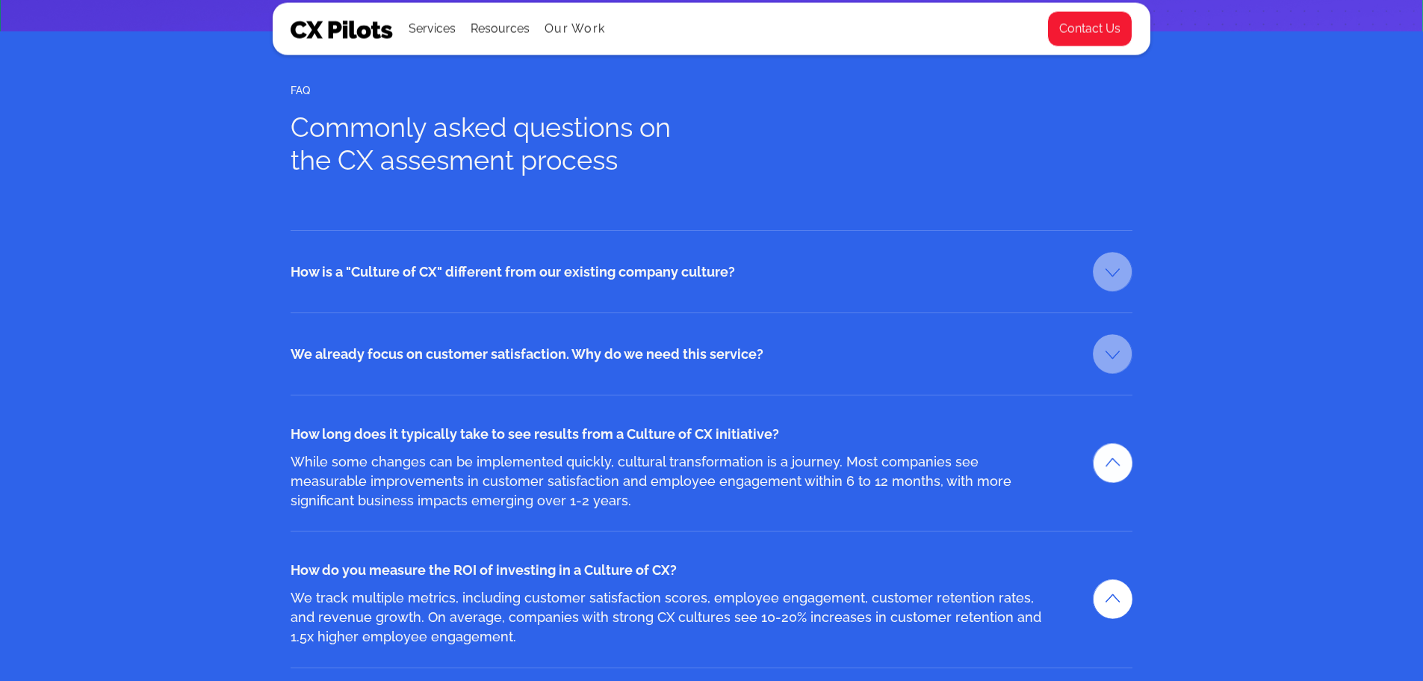
click at [1105, 363] on link at bounding box center [1113, 354] width 40 height 40
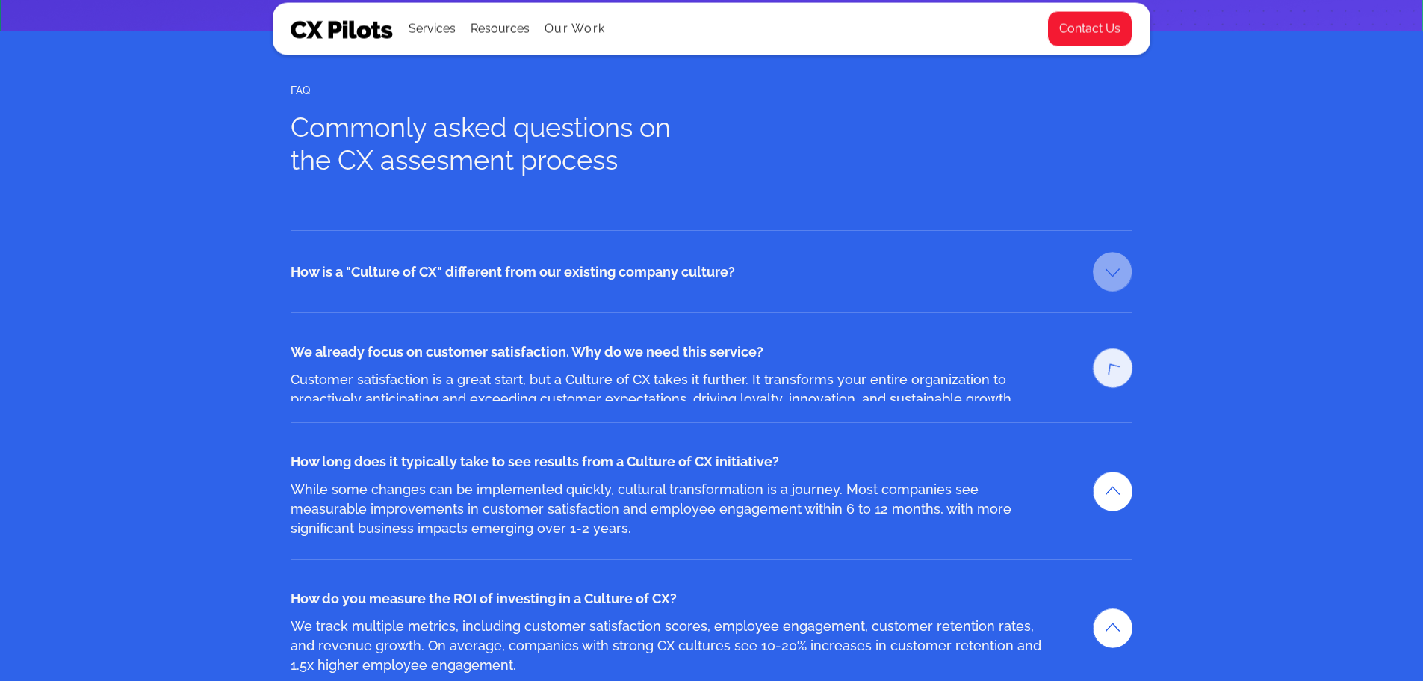
click at [1127, 258] on link at bounding box center [1113, 272] width 40 height 40
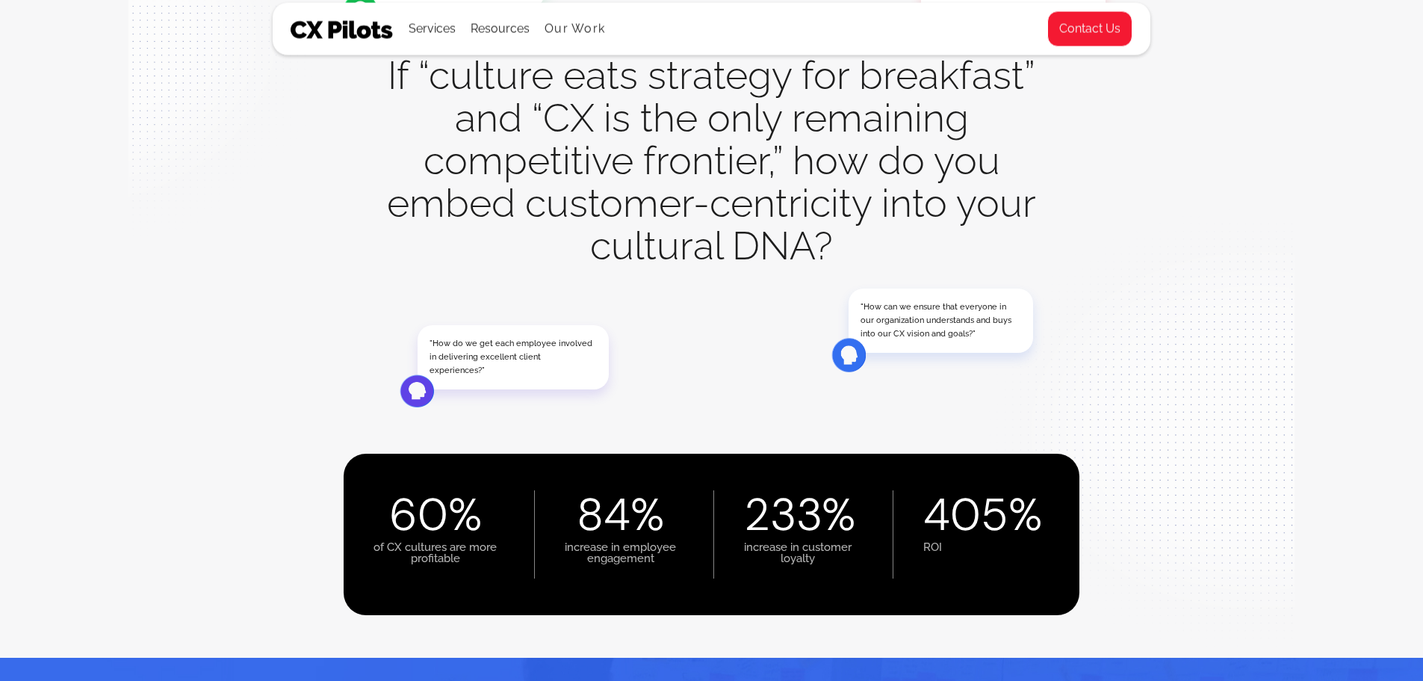
scroll to position [0, 0]
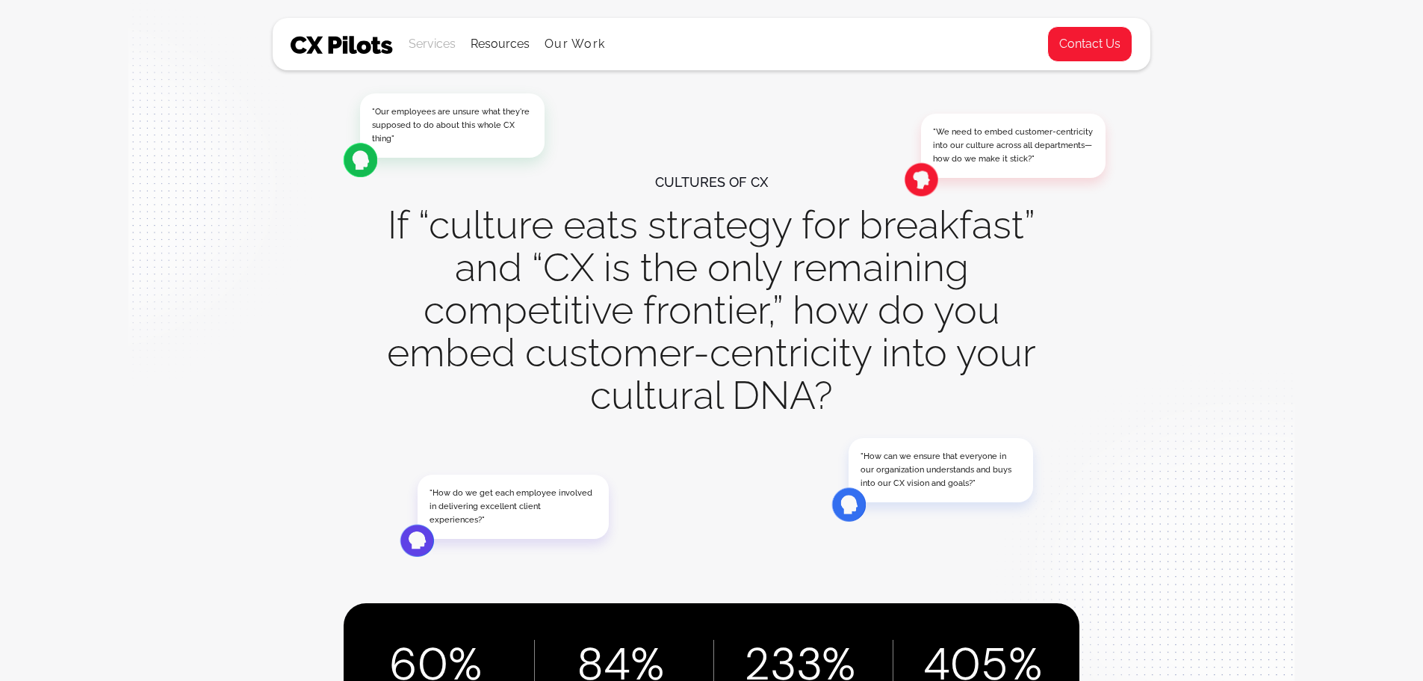
click at [445, 46] on div "Services" at bounding box center [432, 44] width 47 height 21
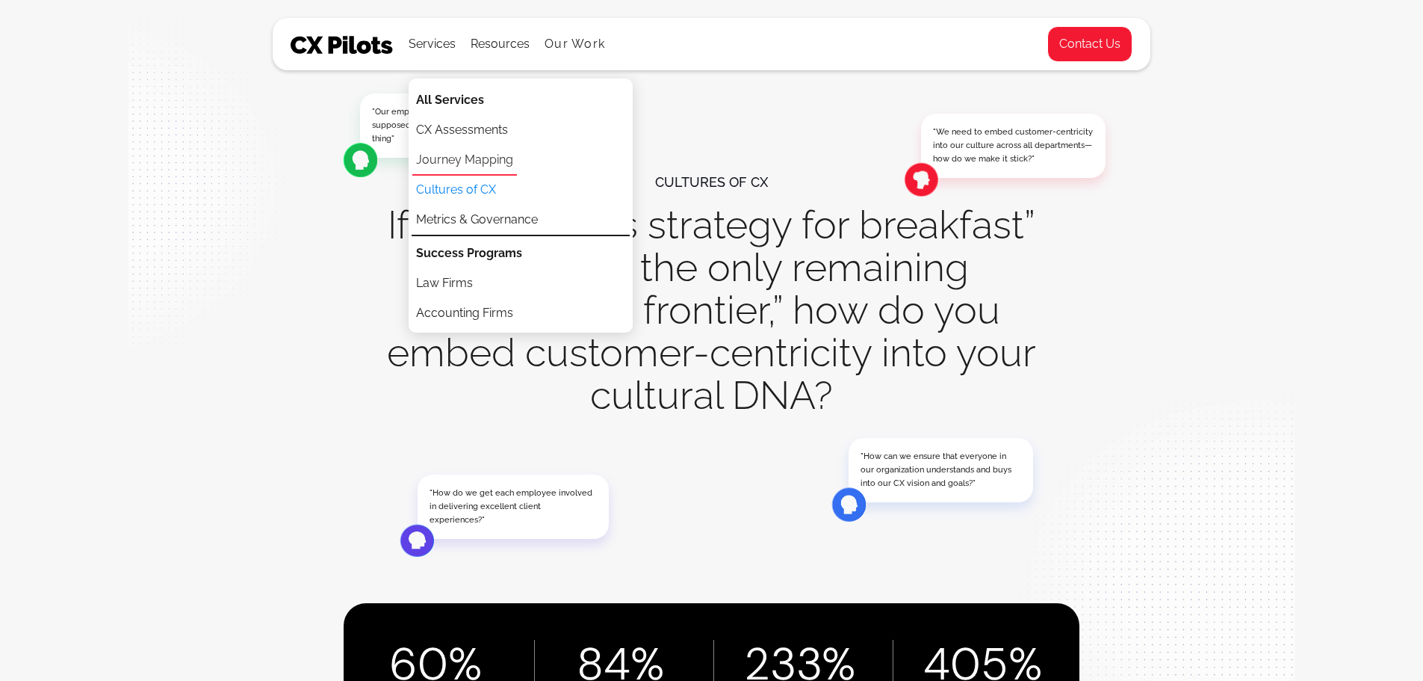
click at [485, 164] on link "Journey Mapping" at bounding box center [464, 161] width 105 height 30
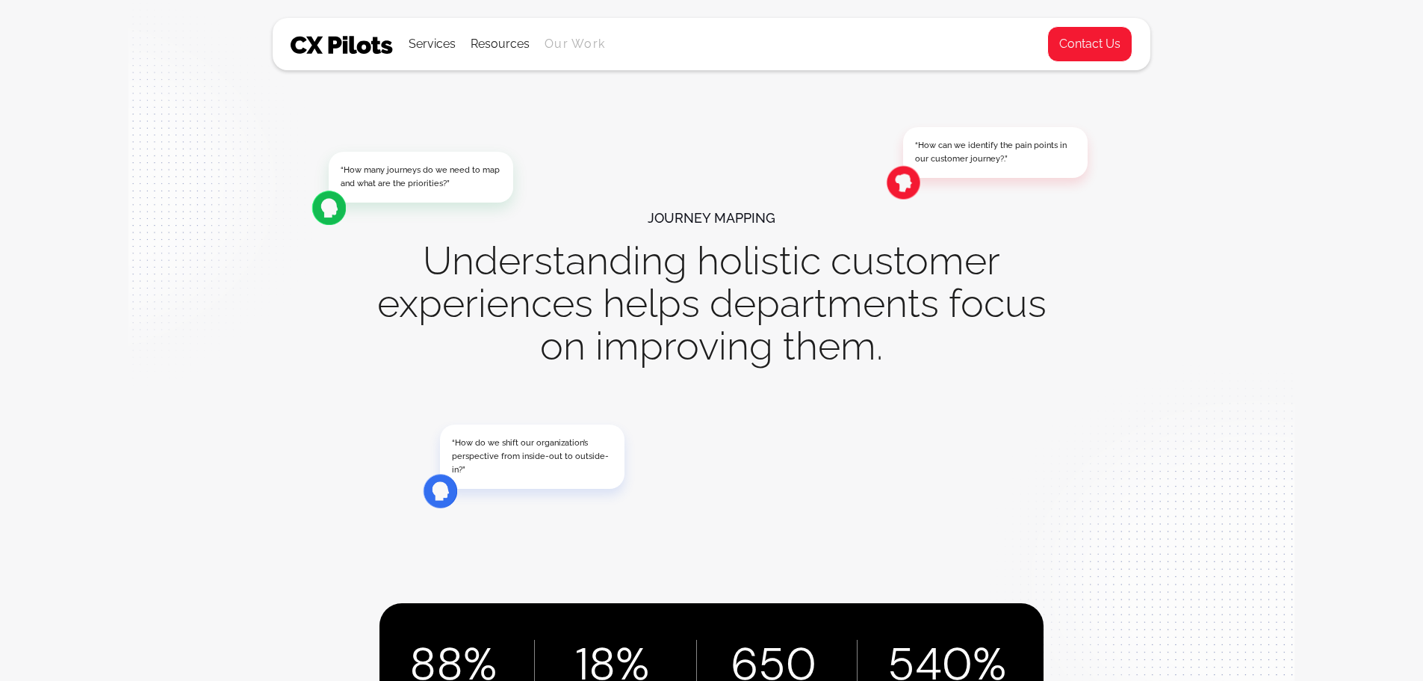
click at [572, 45] on link "Our Work" at bounding box center [575, 43] width 61 height 13
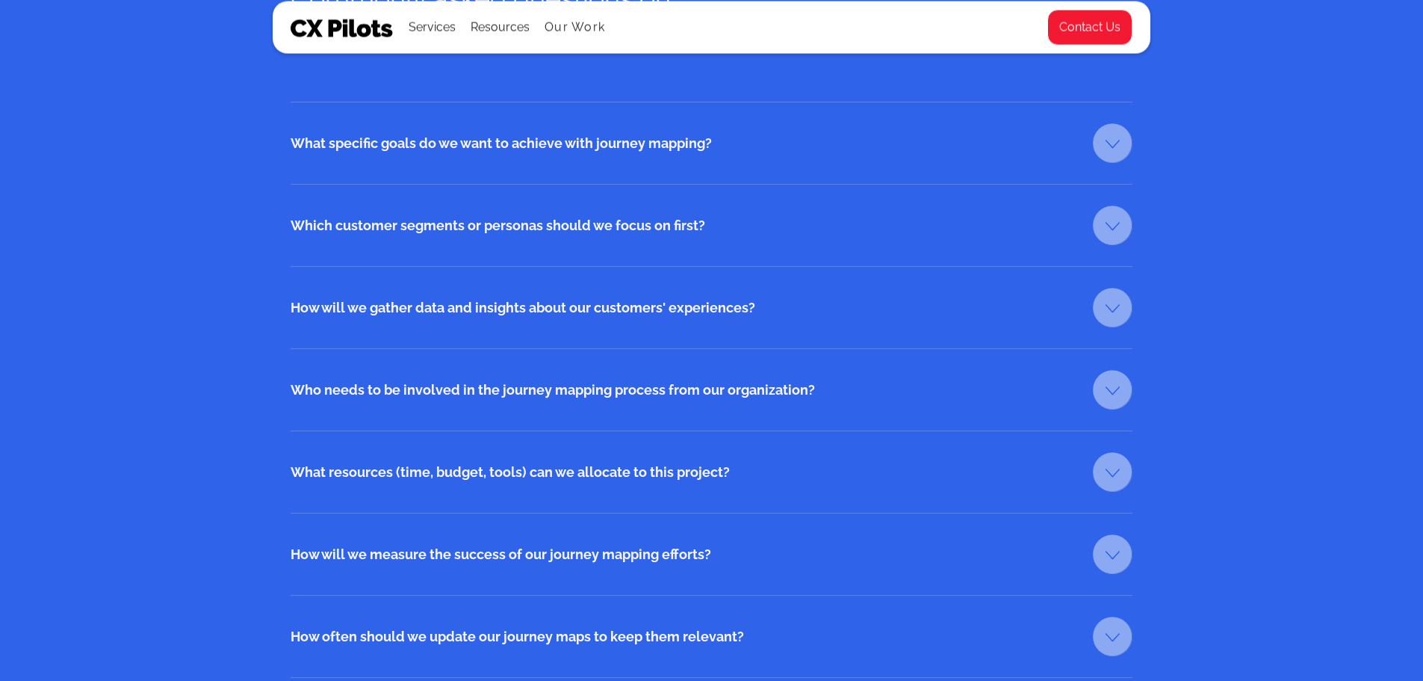
scroll to position [2391, 0]
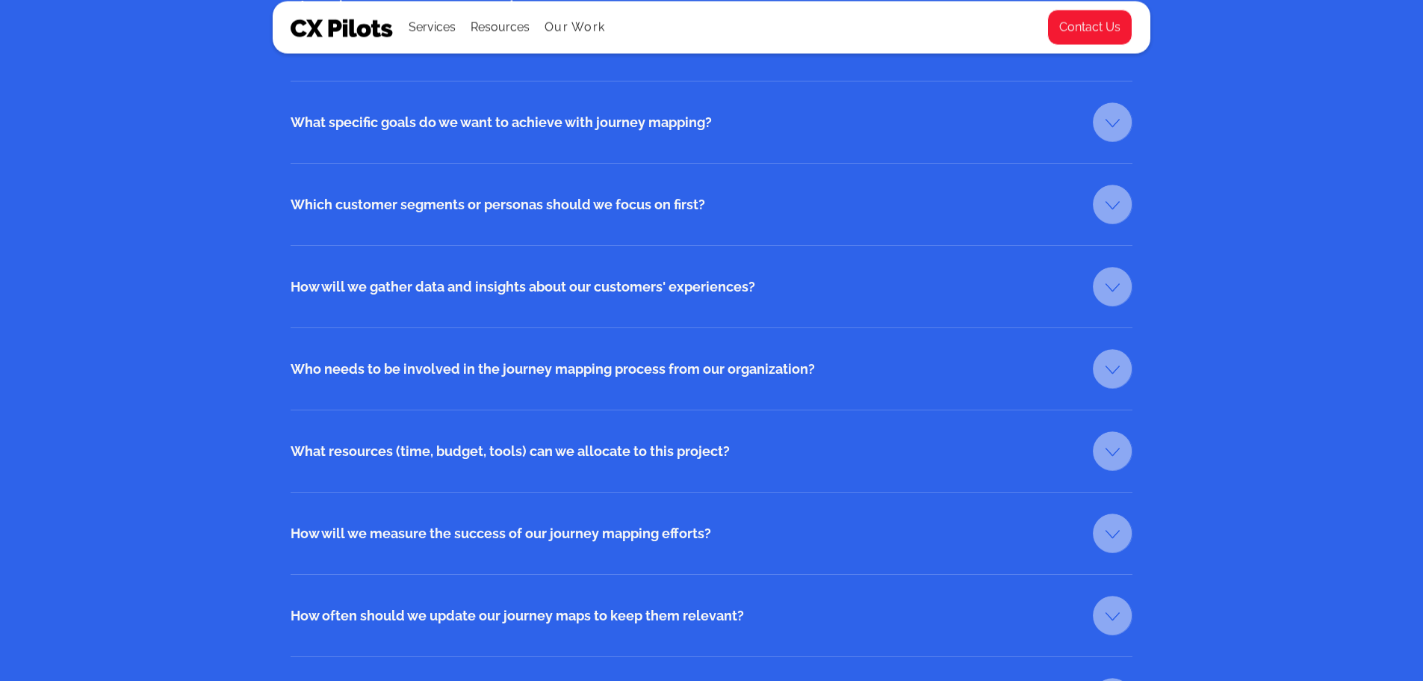
click at [1105, 294] on link at bounding box center [1113, 287] width 40 height 40
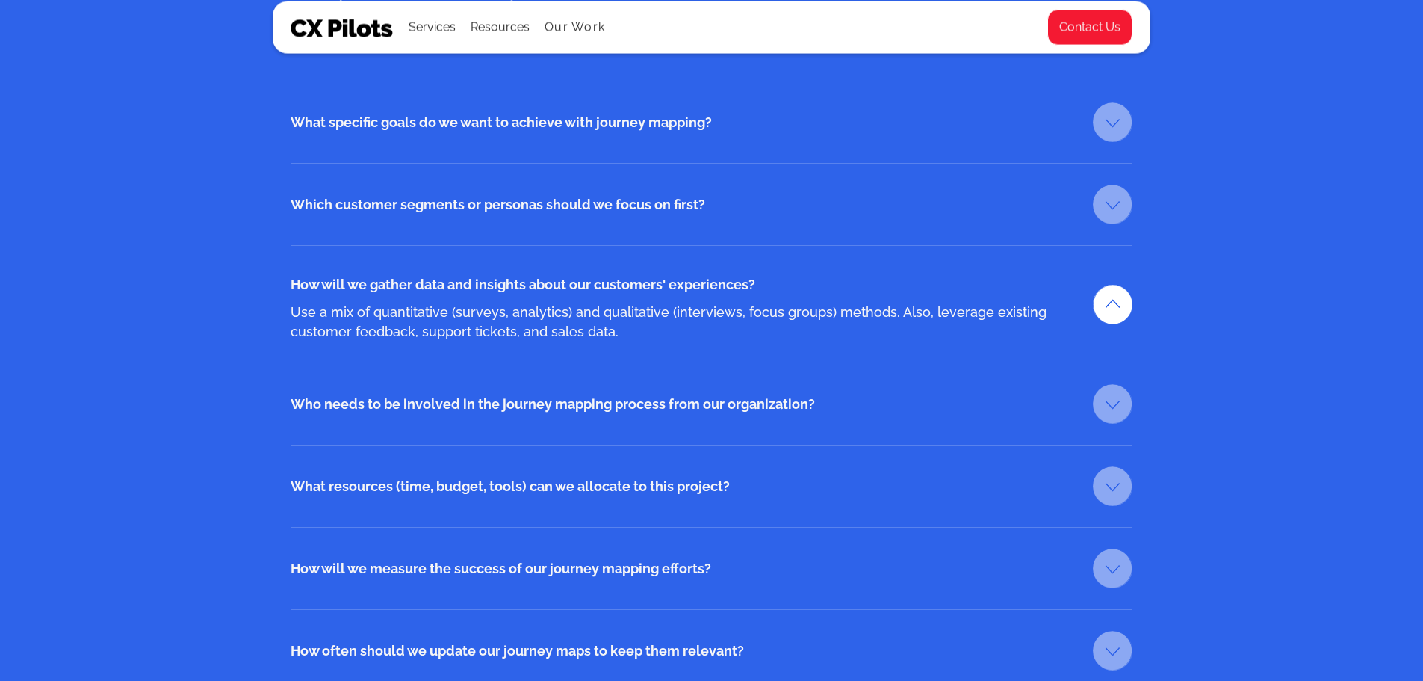
click at [1105, 292] on link at bounding box center [1113, 305] width 40 height 40
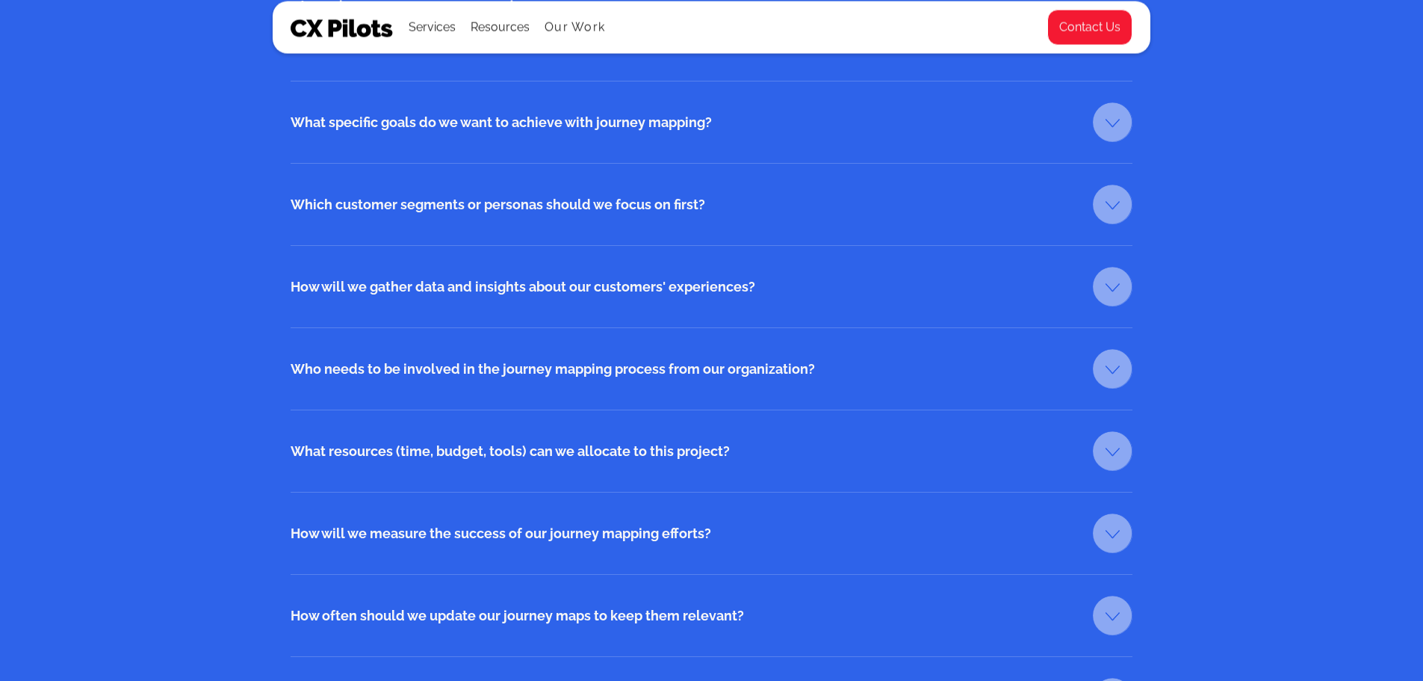
click at [1109, 379] on link at bounding box center [1113, 369] width 40 height 40
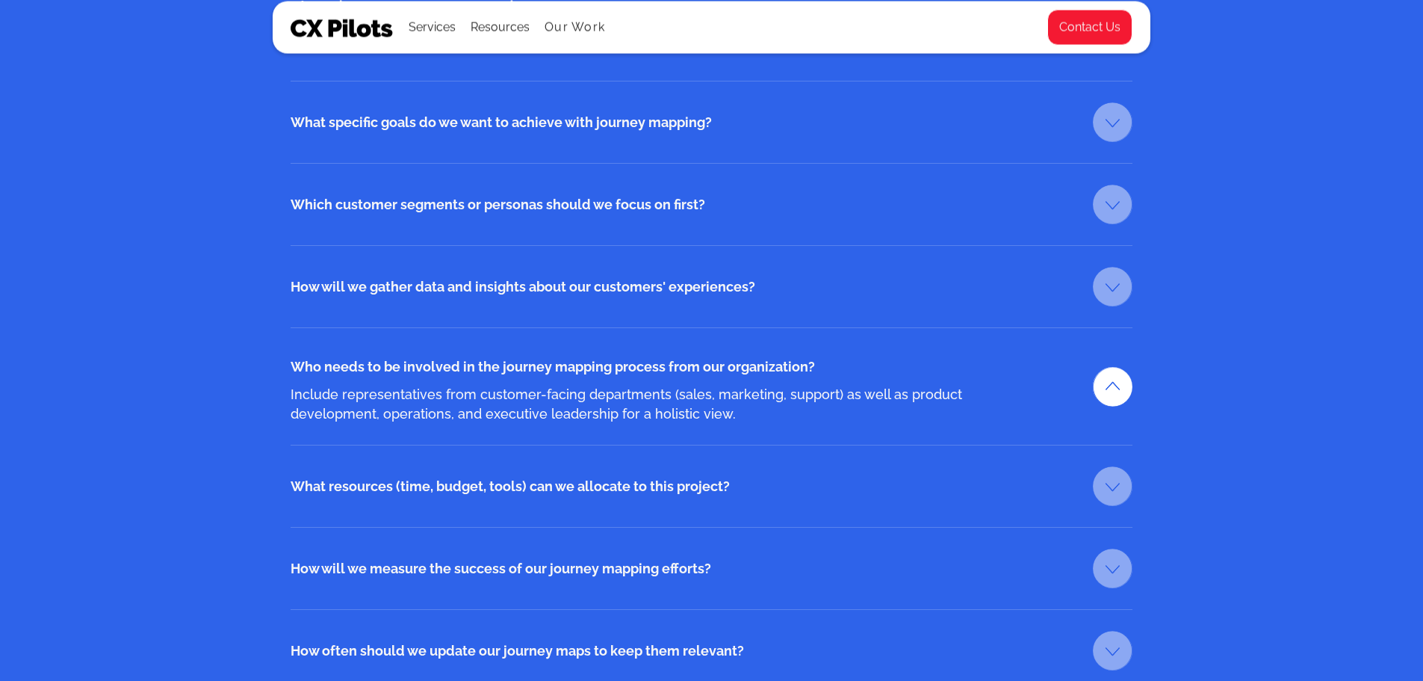
click at [1107, 374] on link at bounding box center [1113, 387] width 40 height 40
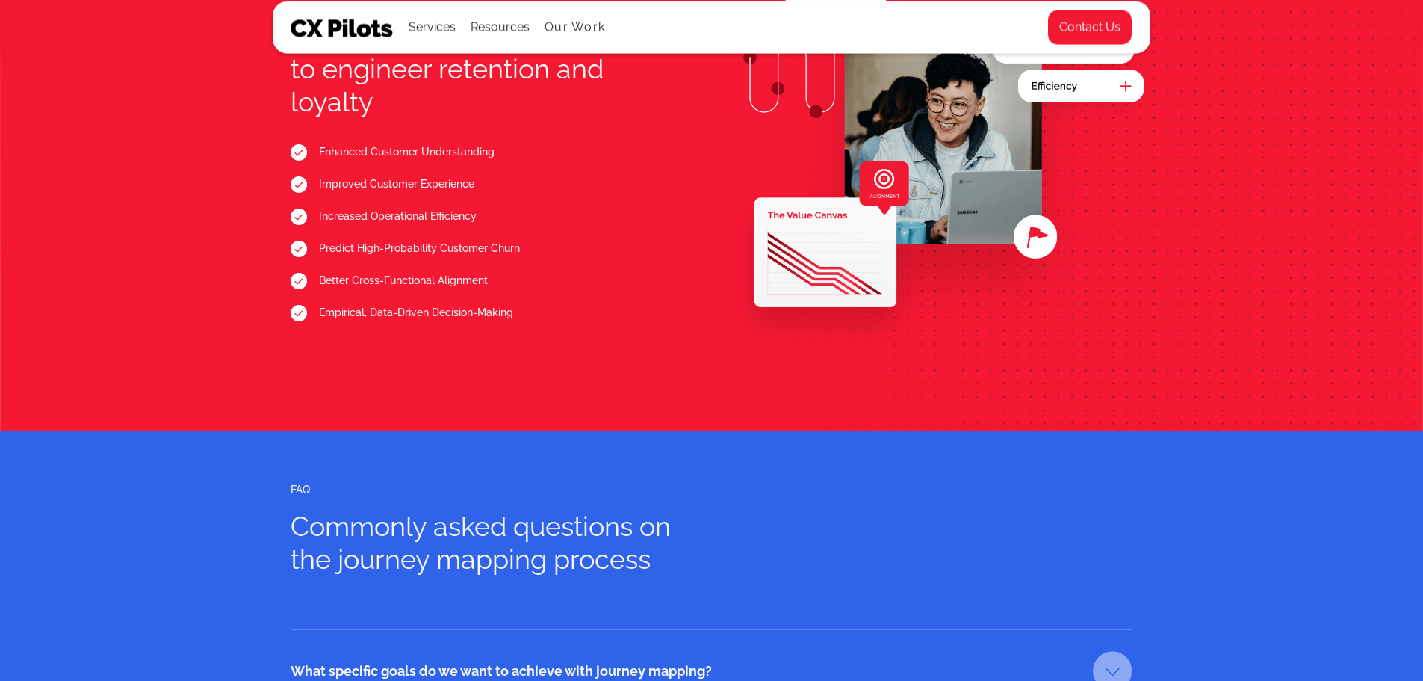
scroll to position [1644, 0]
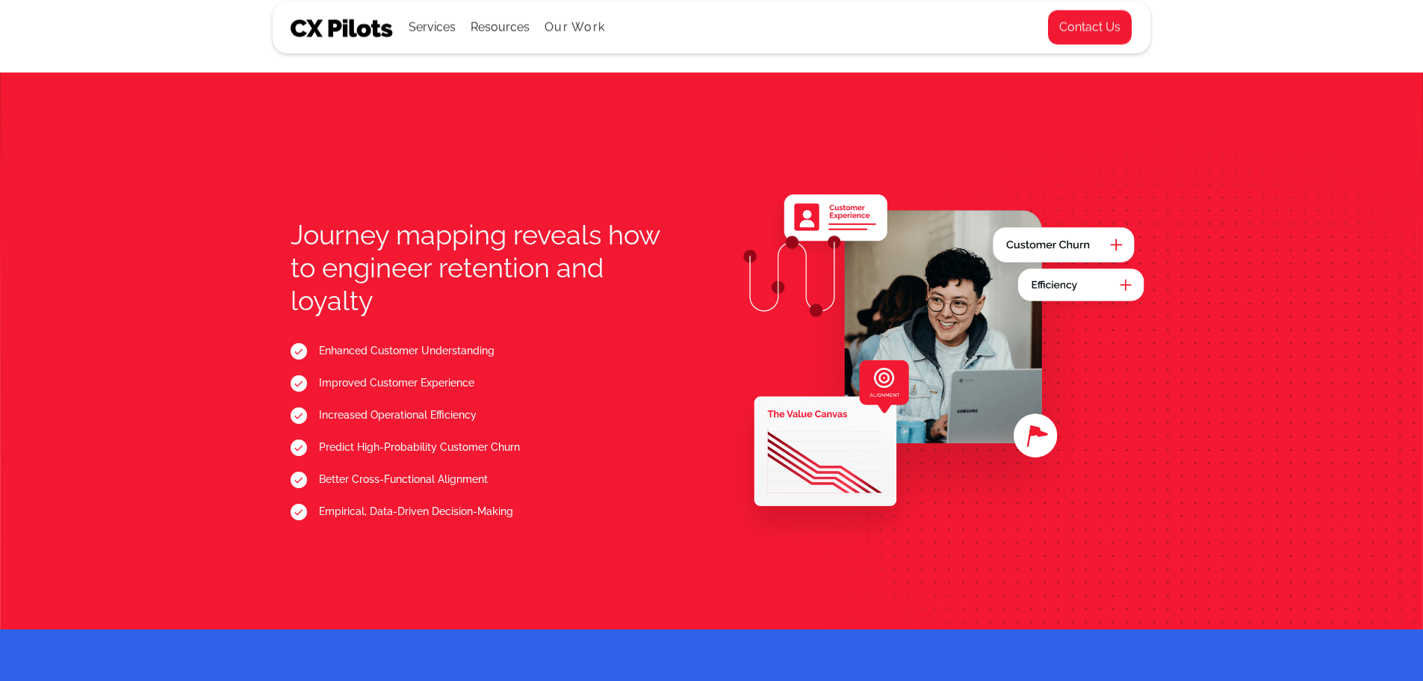
click at [359, 31] on img at bounding box center [342, 28] width 103 height 18
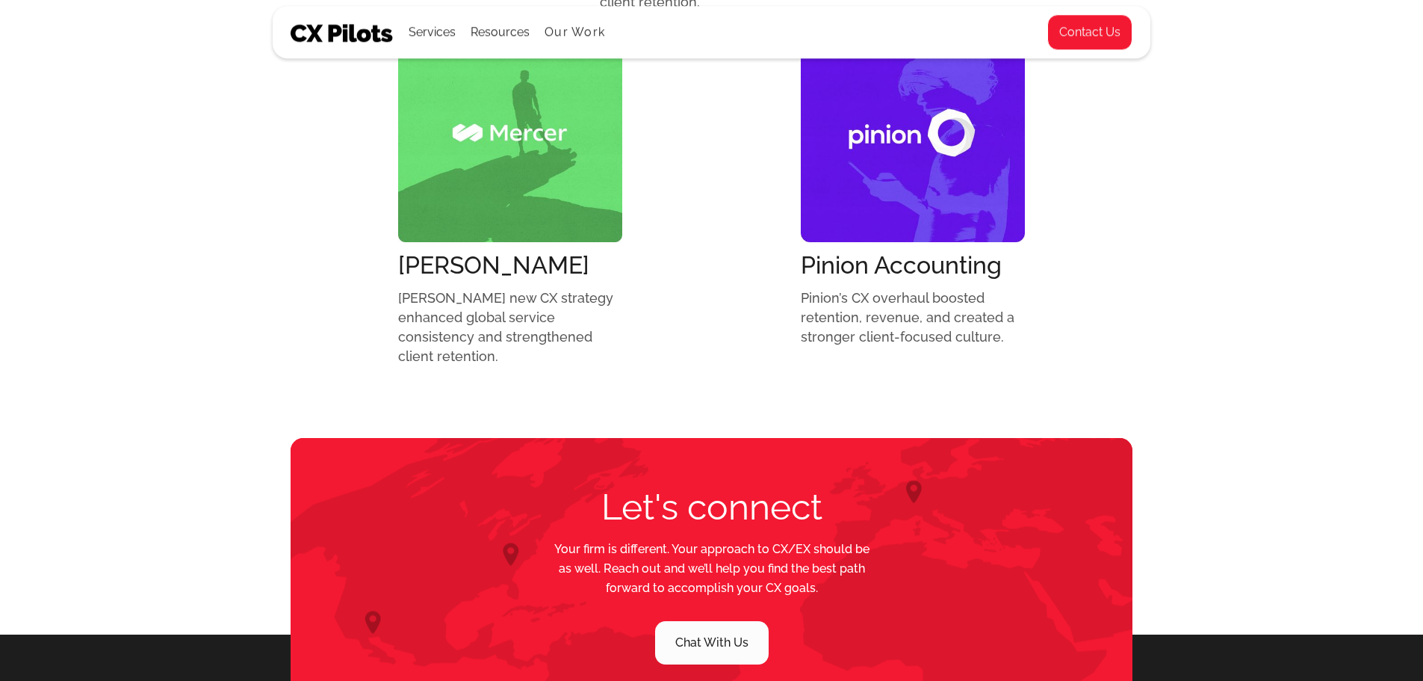
scroll to position [1718, 0]
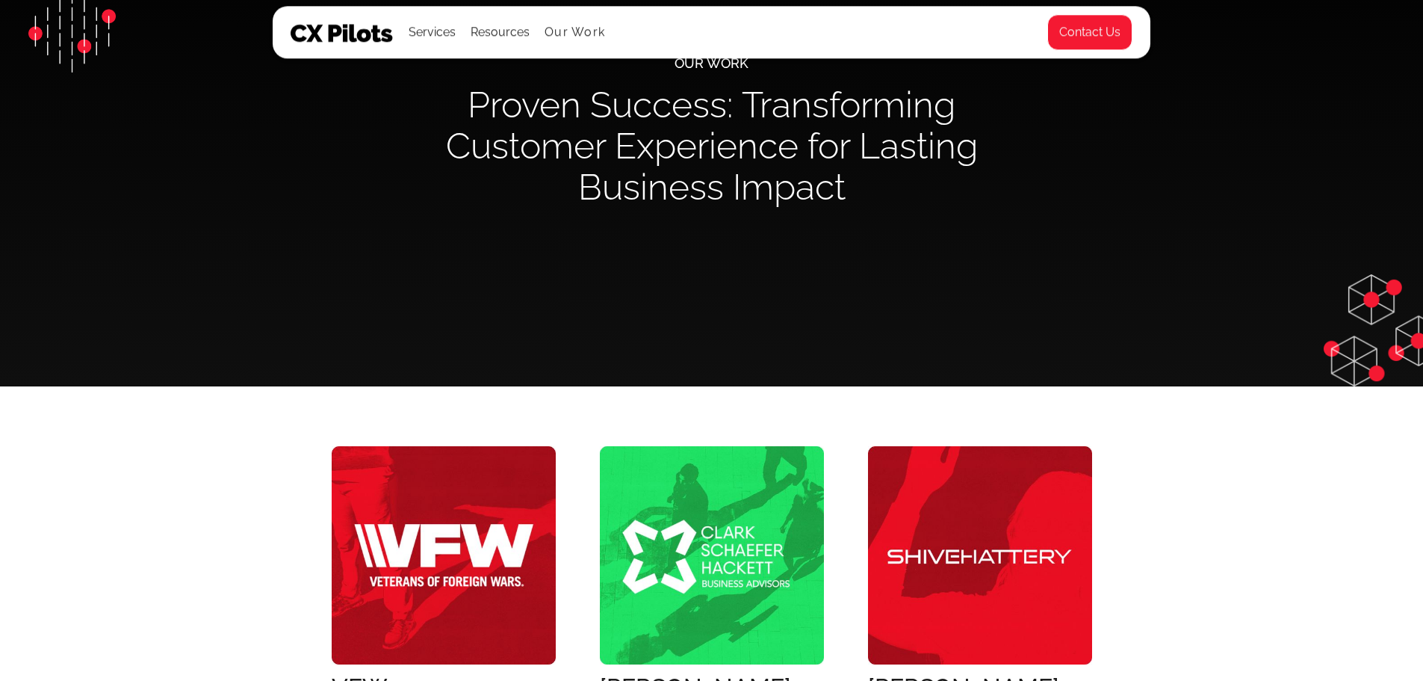
scroll to position [0, 0]
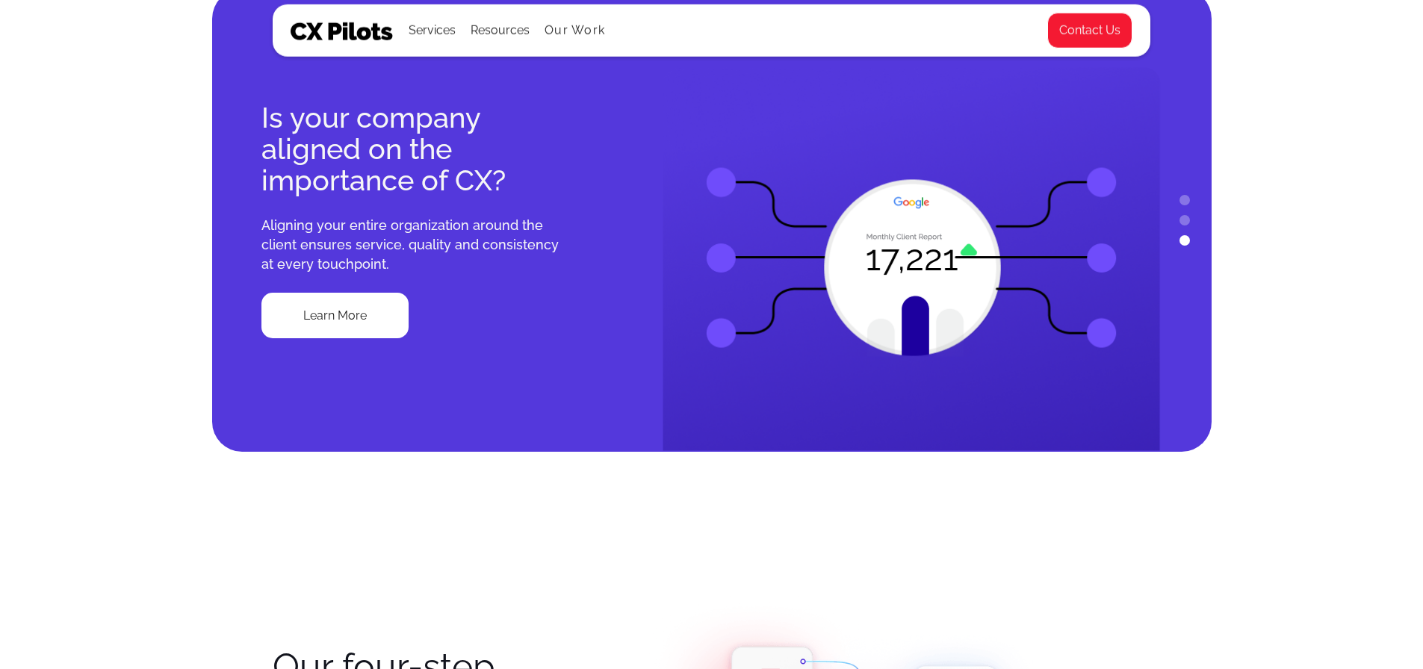
scroll to position [1121, 0]
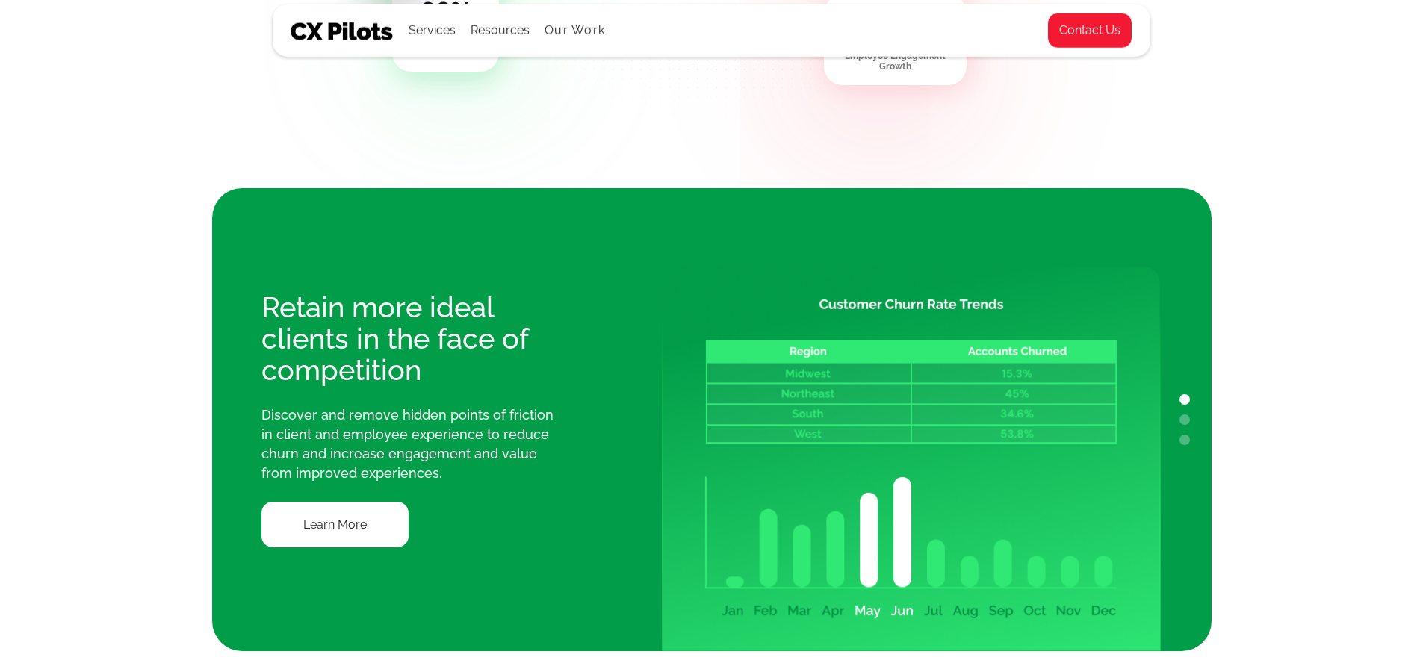
click at [1183, 419] on button "2" at bounding box center [1185, 420] width 10 height 10
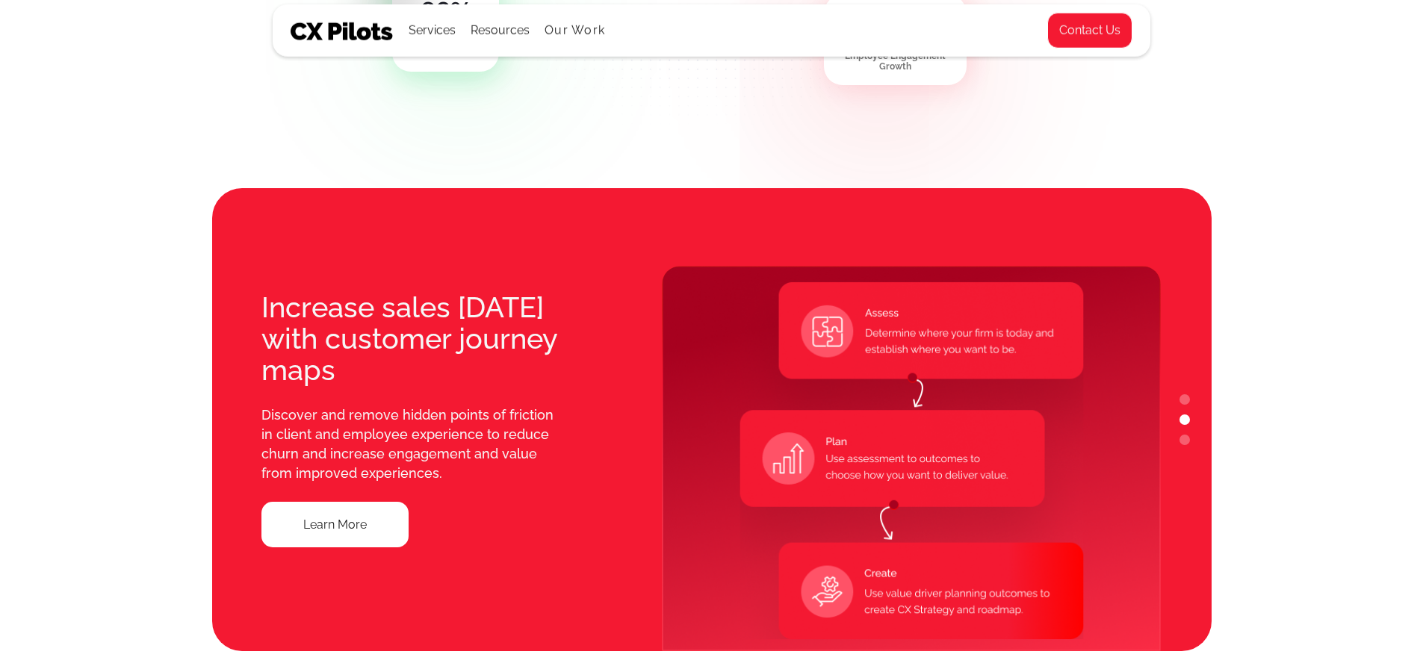
click at [1184, 436] on button "3" at bounding box center [1185, 440] width 10 height 10
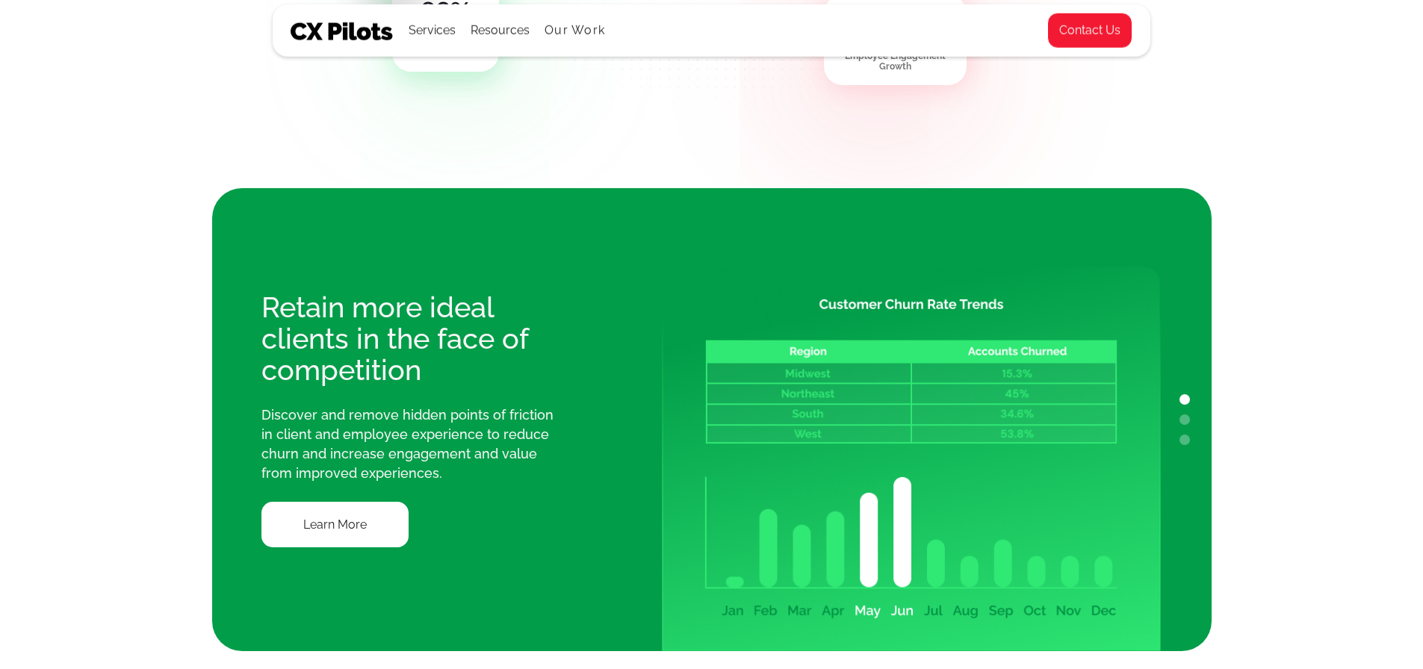
click at [1183, 442] on button "3" at bounding box center [1185, 440] width 10 height 10
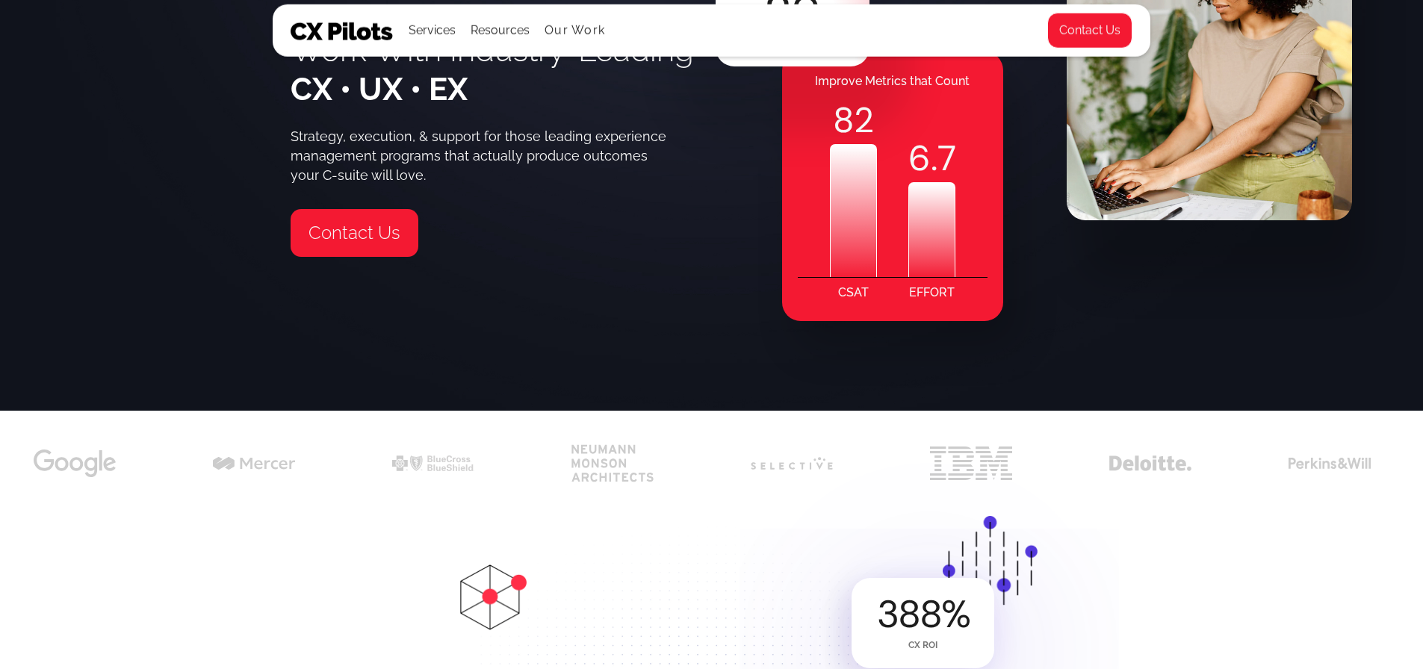
scroll to position [0, 0]
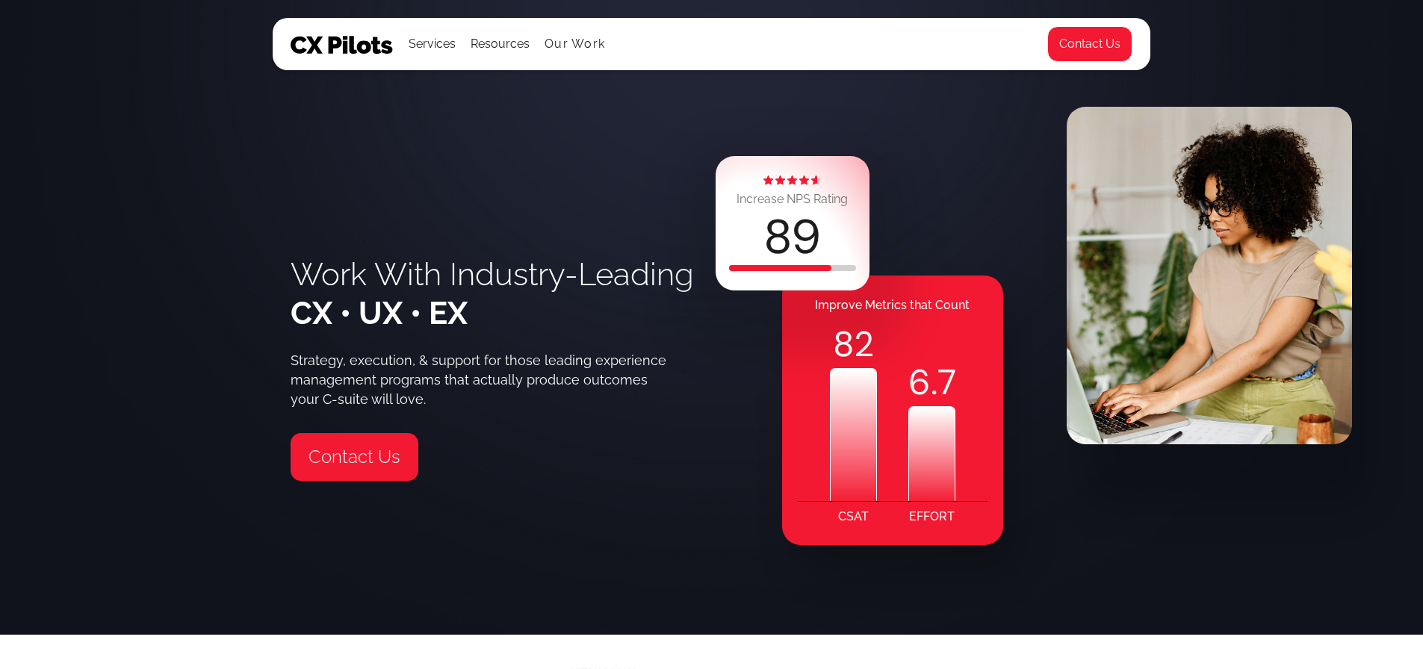
click at [167, 190] on div "Work With Industry-Leading CX • UX • EX Strategy, execution, & support for thos…" at bounding box center [711, 317] width 1423 height 635
click at [565, 46] on link "Our Work" at bounding box center [575, 43] width 61 height 13
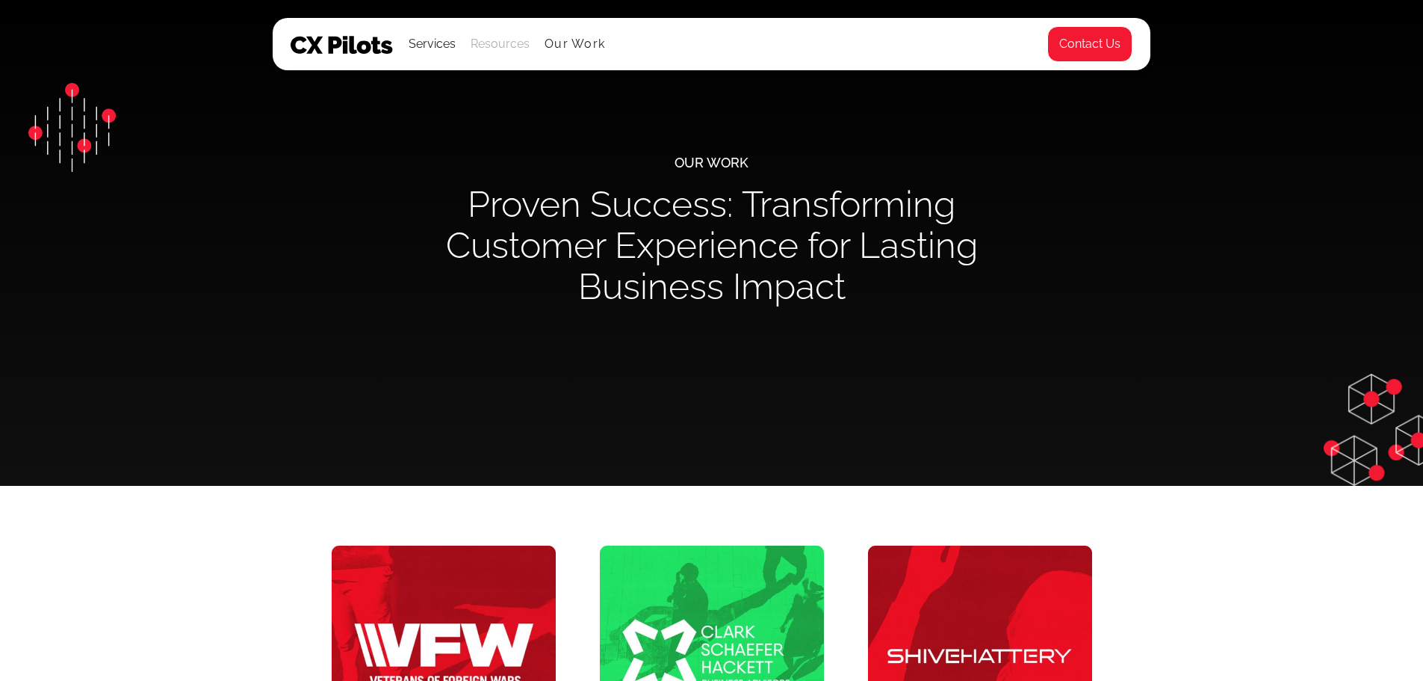
click at [503, 47] on div "Resources" at bounding box center [500, 44] width 59 height 21
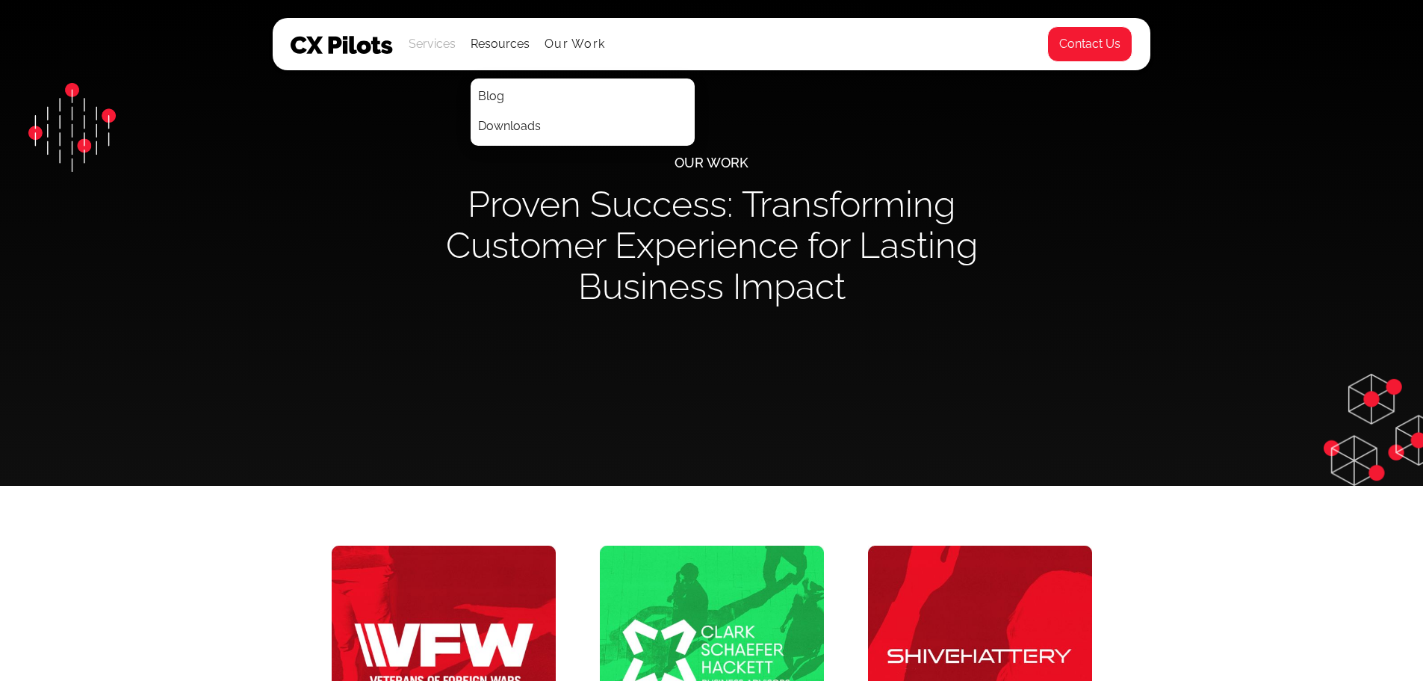
click at [435, 49] on div "Services" at bounding box center [432, 44] width 47 height 21
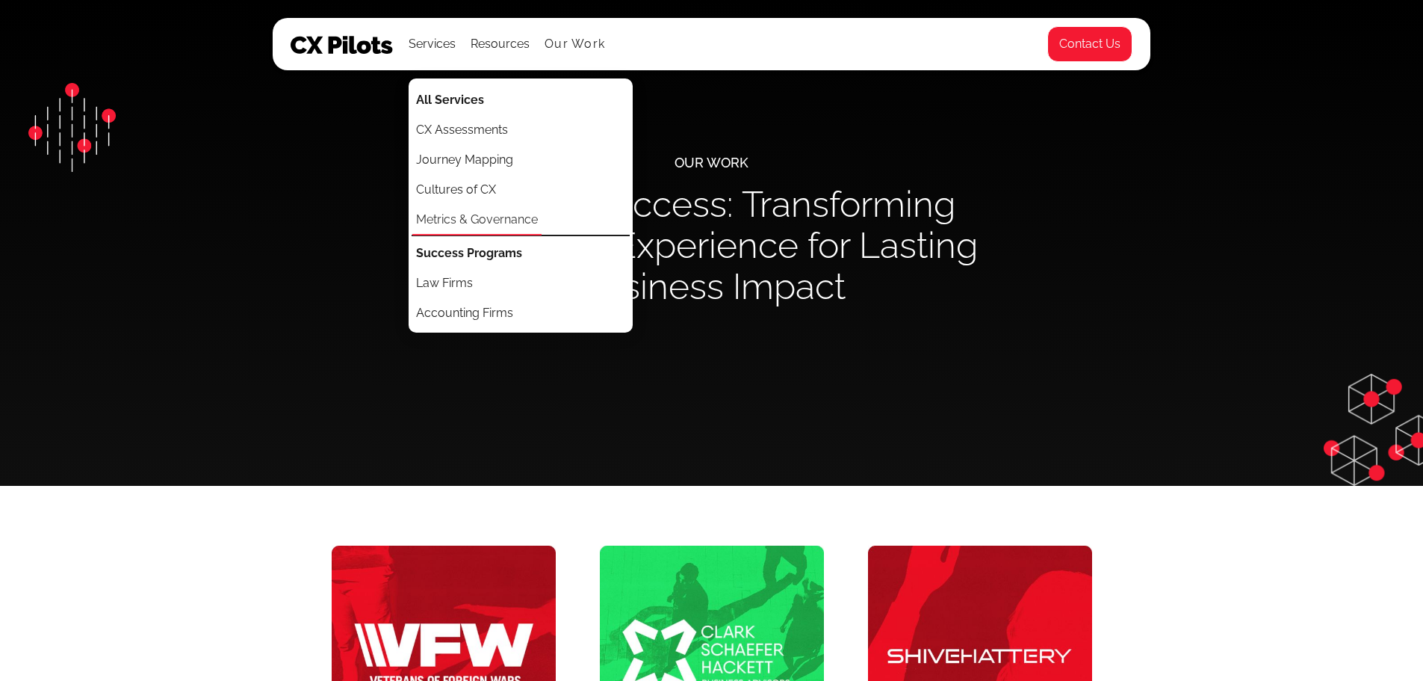
click at [487, 217] on link "Metrics & Governance" at bounding box center [476, 220] width 129 height 30
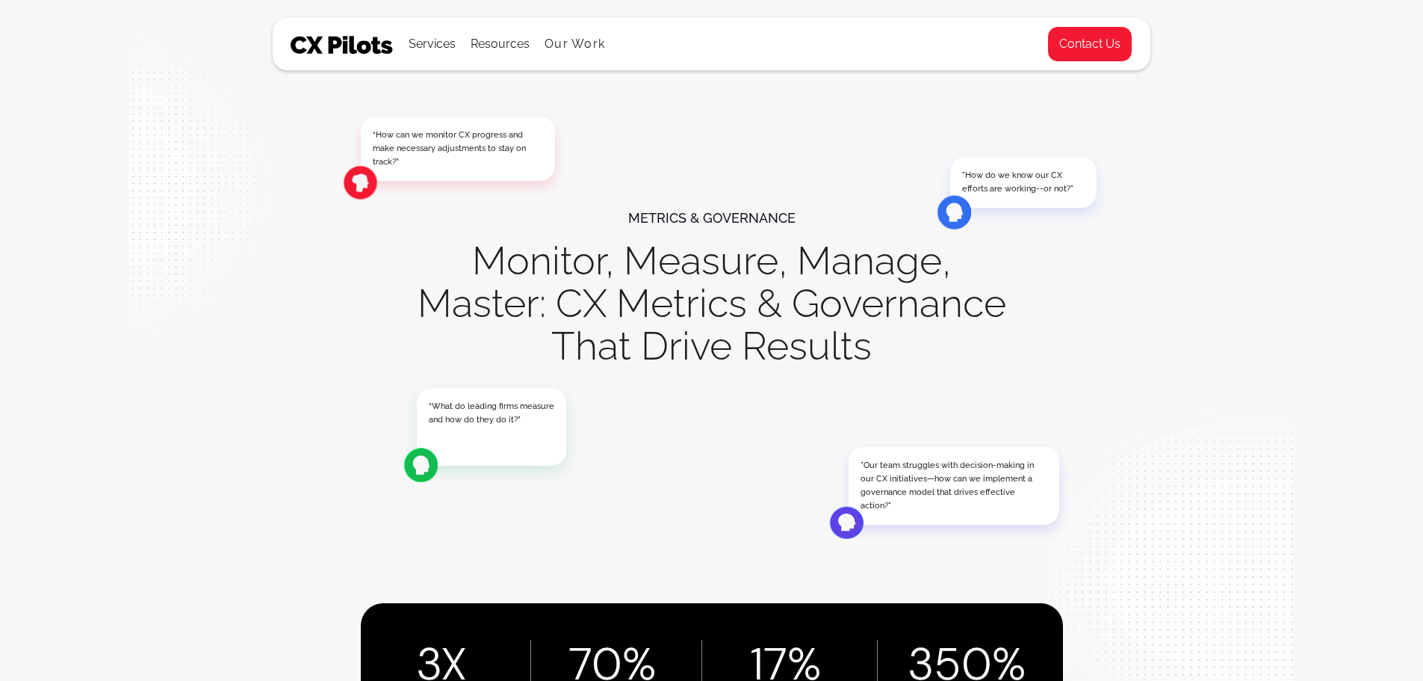
click at [327, 37] on img at bounding box center [342, 45] width 103 height 18
